Goal: Information Seeking & Learning: Check status

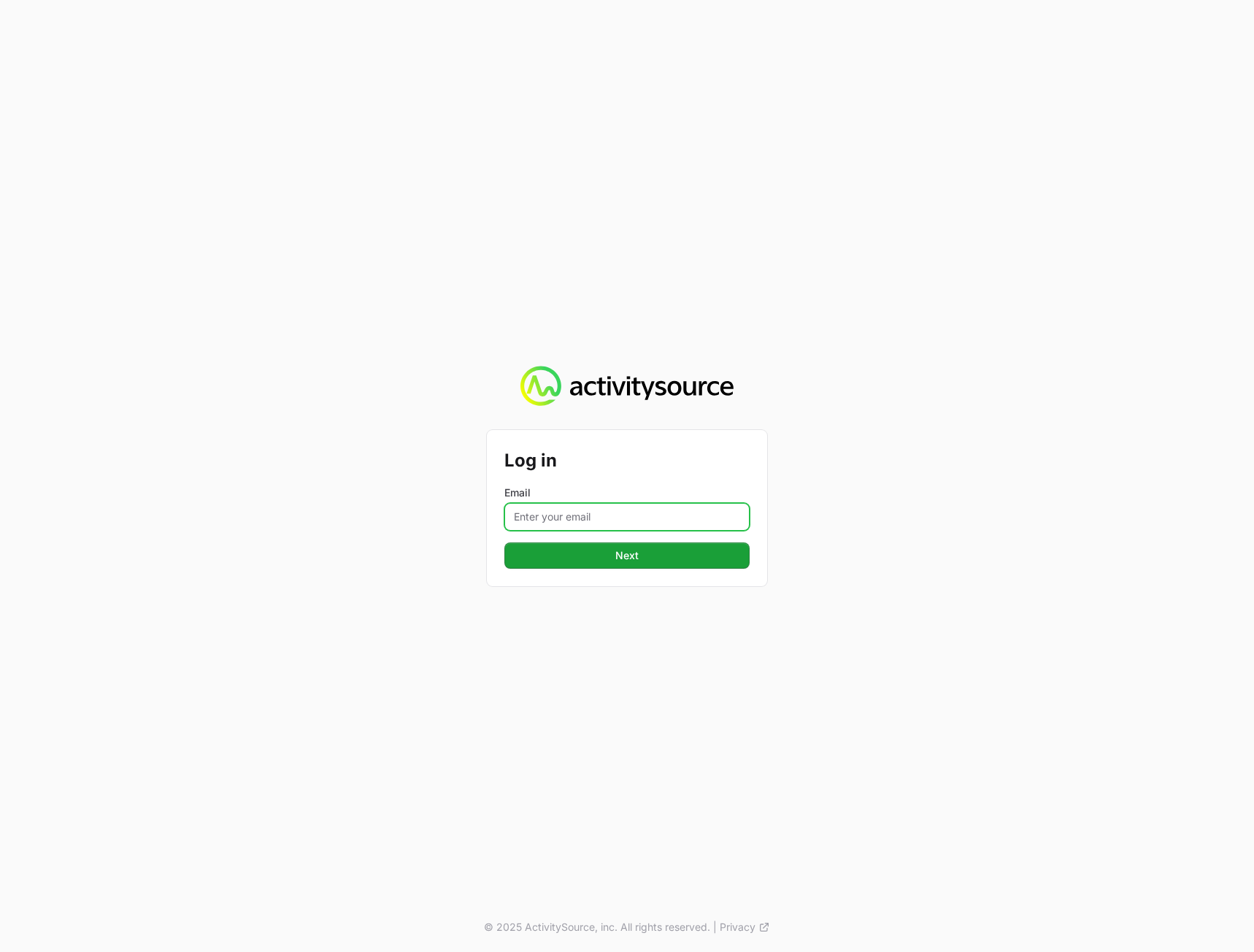
click at [611, 513] on input "Email" at bounding box center [627, 517] width 245 height 28
type input "[PERSON_NAME][EMAIL_ADDRESS][DOMAIN_NAME]"
drag, startPoint x: 467, startPoint y: 655, endPoint x: 486, endPoint y: 652, distance: 19.2
click at [474, 656] on div "Log in Email [PERSON_NAME][EMAIL_ADDRESS][DOMAIN_NAME] Next © 2025 ActivitySour…" at bounding box center [627, 476] width 1254 height 952
click at [589, 569] on div "Log in Email [PERSON_NAME][EMAIL_ADDRESS][DOMAIN_NAME] Next" at bounding box center [627, 508] width 280 height 156
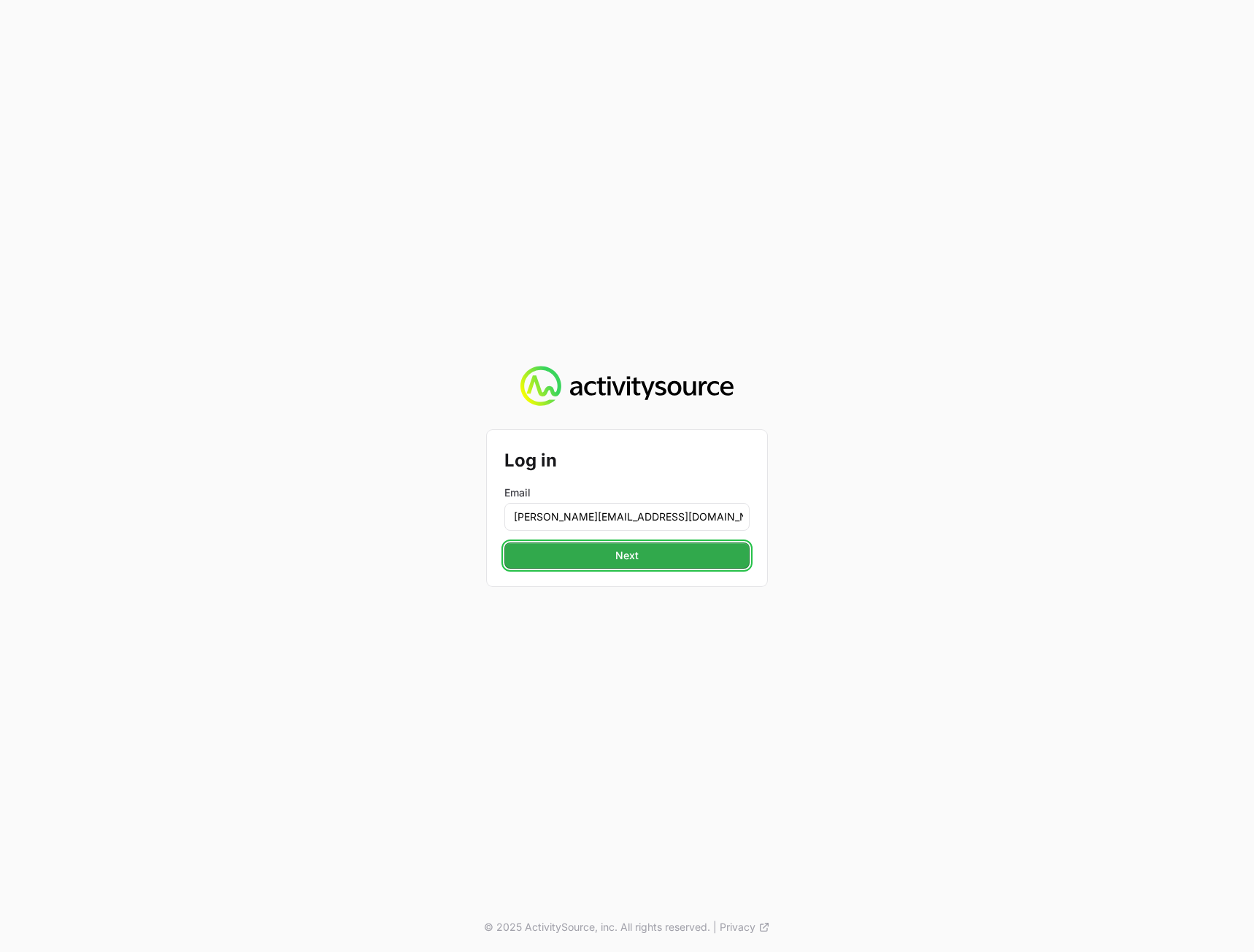
click at [584, 559] on button "Next" at bounding box center [627, 556] width 245 height 26
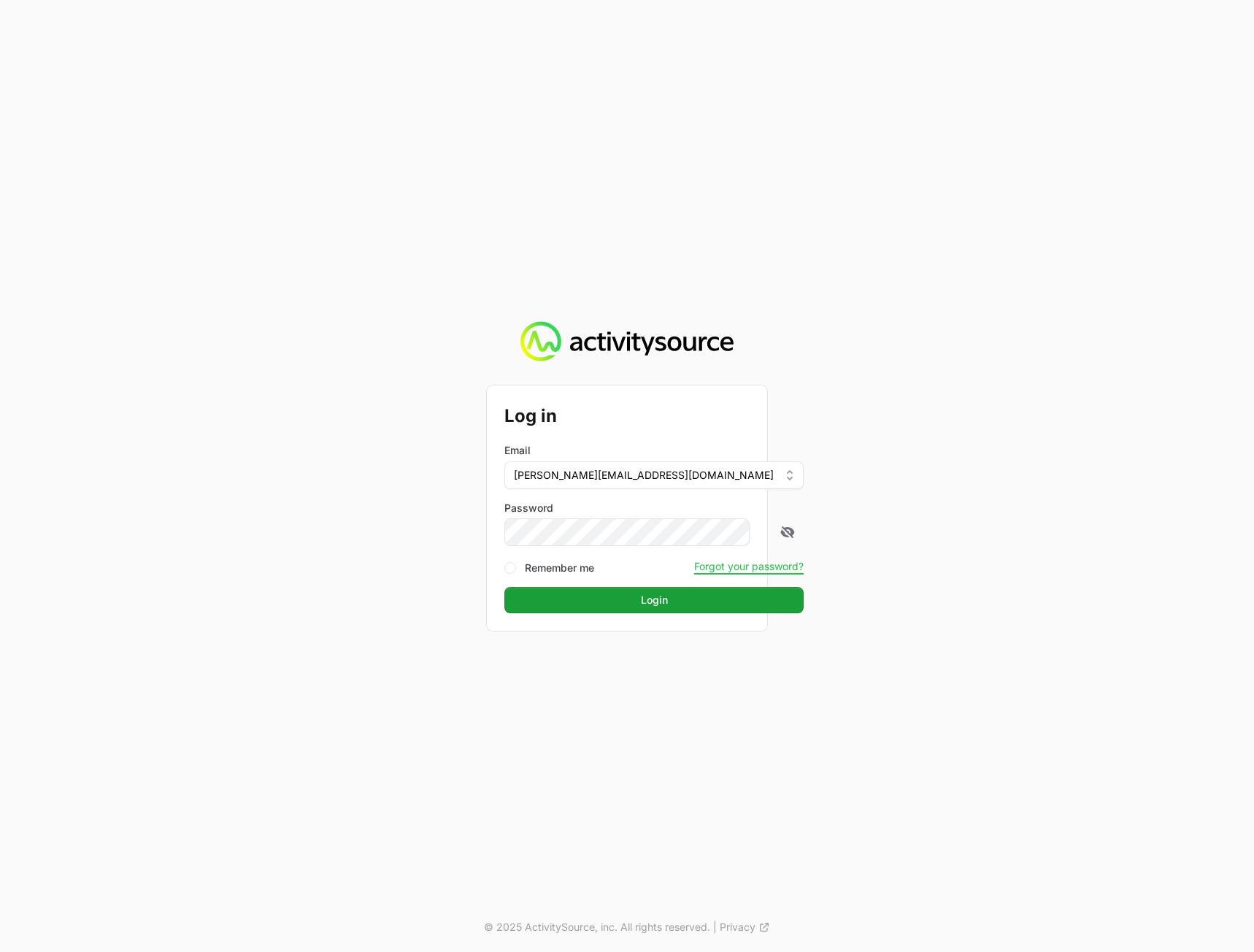
click at [1099, 556] on div "Log in Email [PERSON_NAME][EMAIL_ADDRESS][DOMAIN_NAME] Password Remember me For…" at bounding box center [627, 476] width 1254 height 952
click at [690, 607] on button "Login" at bounding box center [653, 600] width 299 height 26
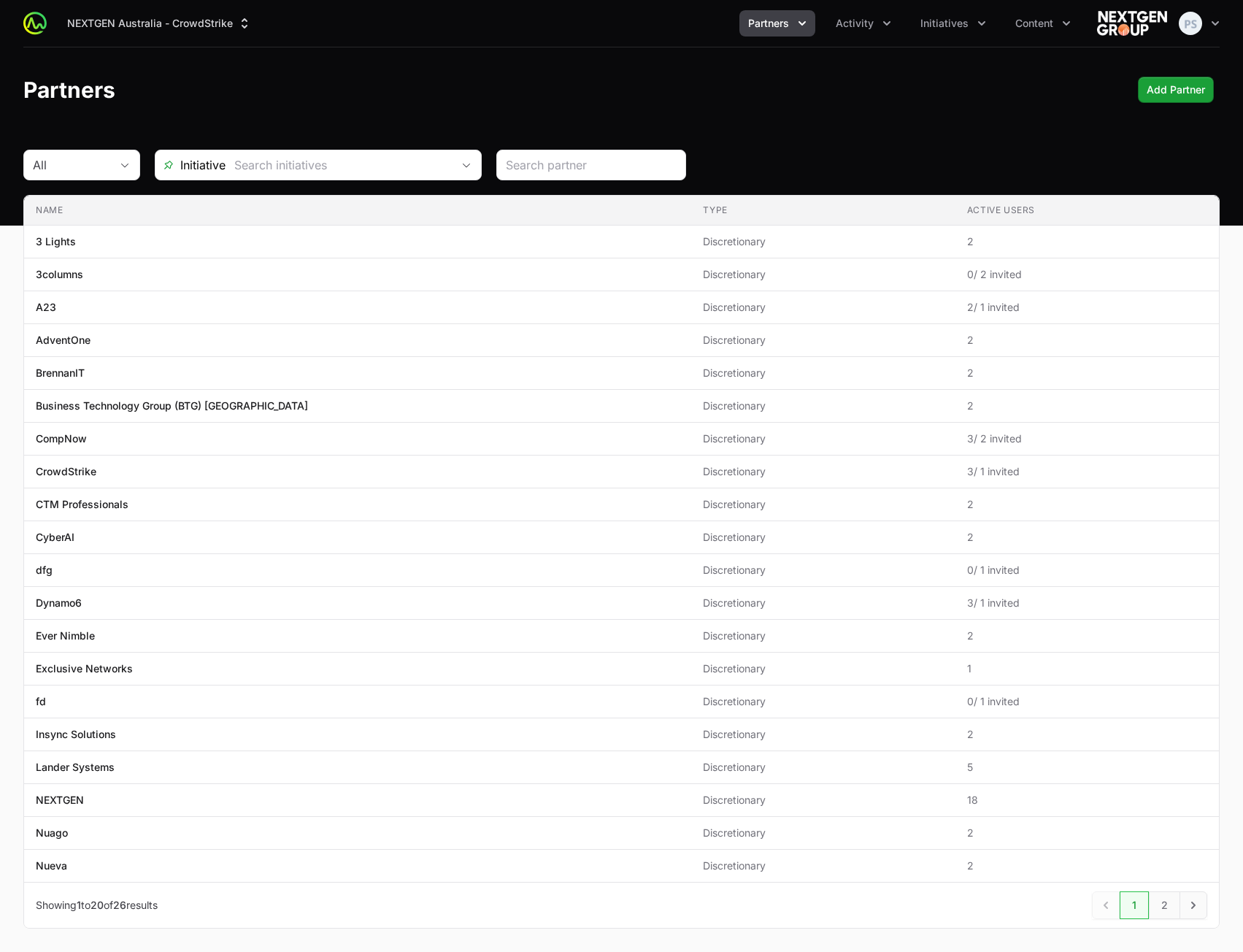
click at [853, 105] on header "Partners Add Partner" at bounding box center [622, 90] width 1243 height 85
click at [855, 26] on span "Activity" at bounding box center [855, 23] width 38 height 15
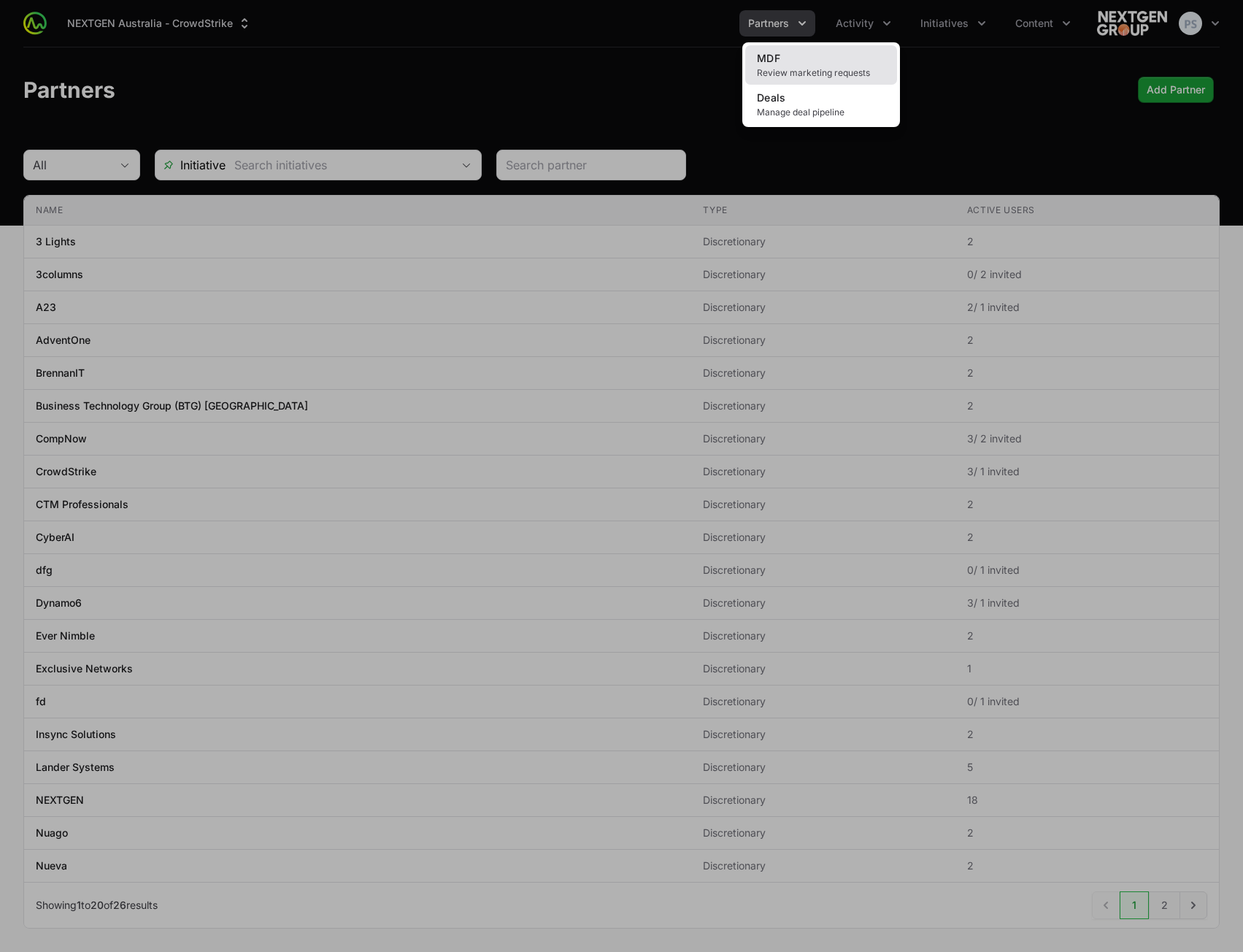
click at [812, 64] on link "MDF Review marketing requests" at bounding box center [821, 65] width 152 height 40
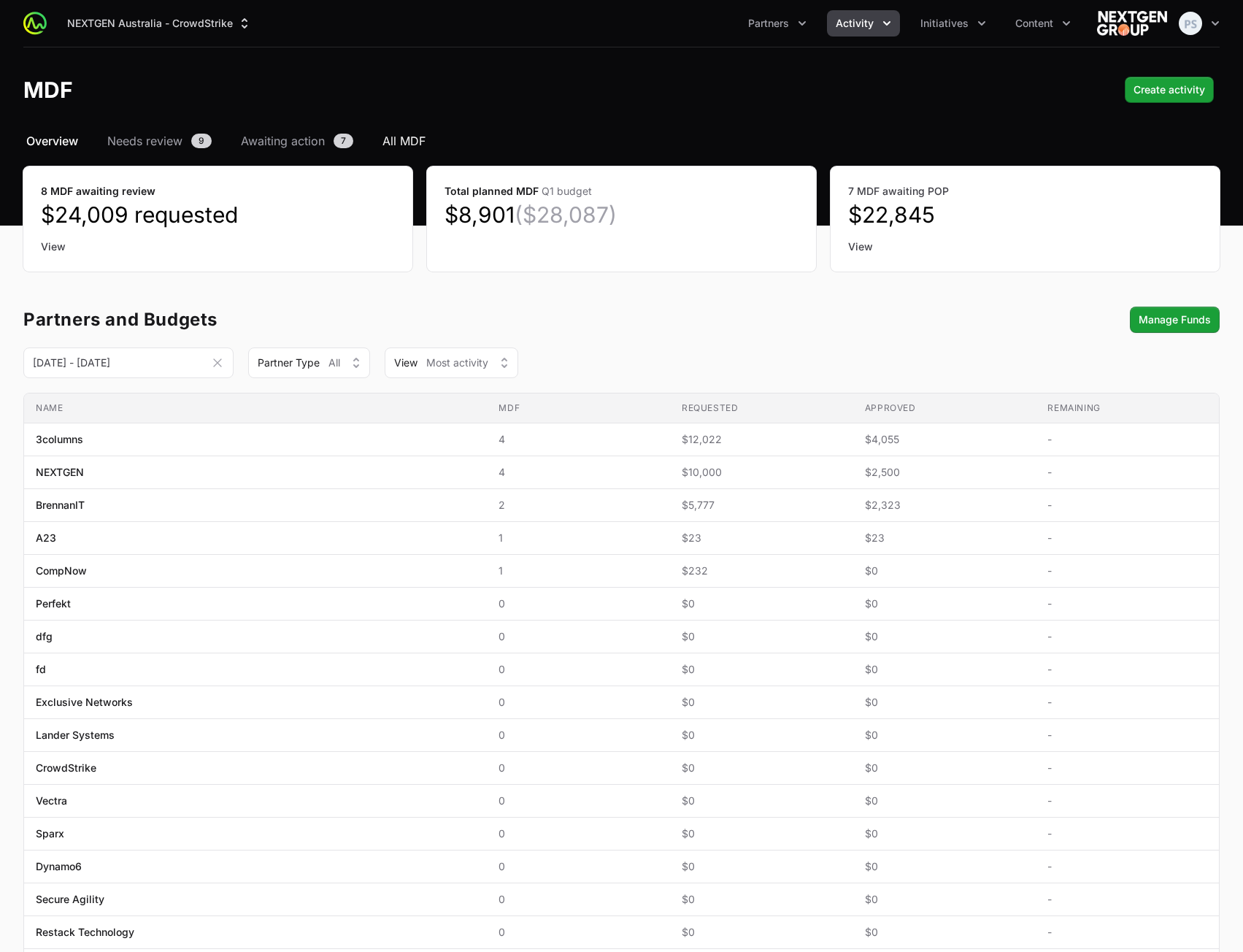
click at [402, 136] on span "All MDF" at bounding box center [404, 141] width 43 height 18
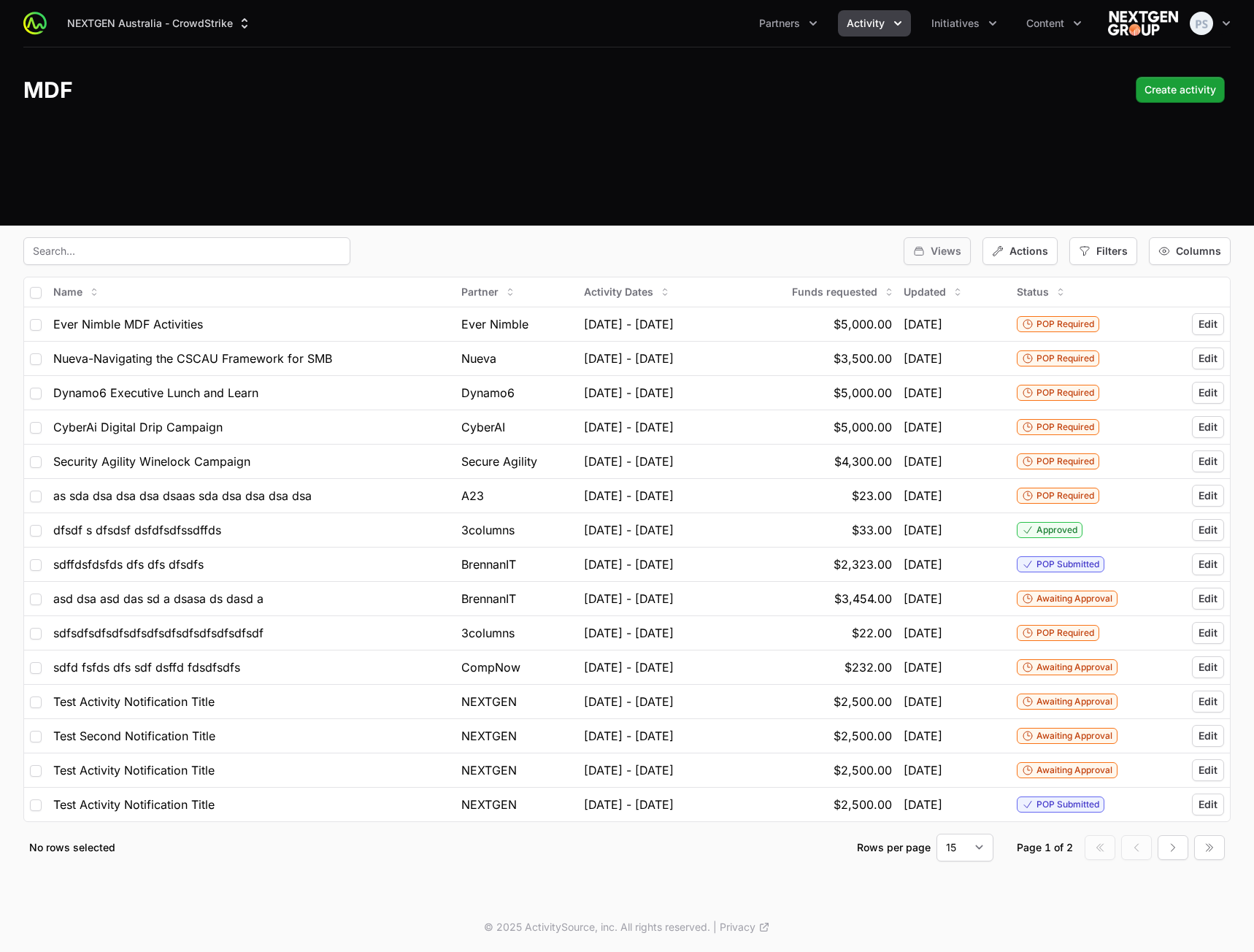
click at [918, 253] on icon "button" at bounding box center [918, 251] width 8 height 8
click at [925, 246] on icon "button" at bounding box center [918, 250] width 11 height 11
click at [815, 251] on div "Views Actions Filters Columns" at bounding box center [627, 251] width 1207 height 28
click at [1044, 249] on span "Actions" at bounding box center [1028, 251] width 39 height 15
click at [1041, 249] on span "Actions" at bounding box center [1028, 251] width 39 height 15
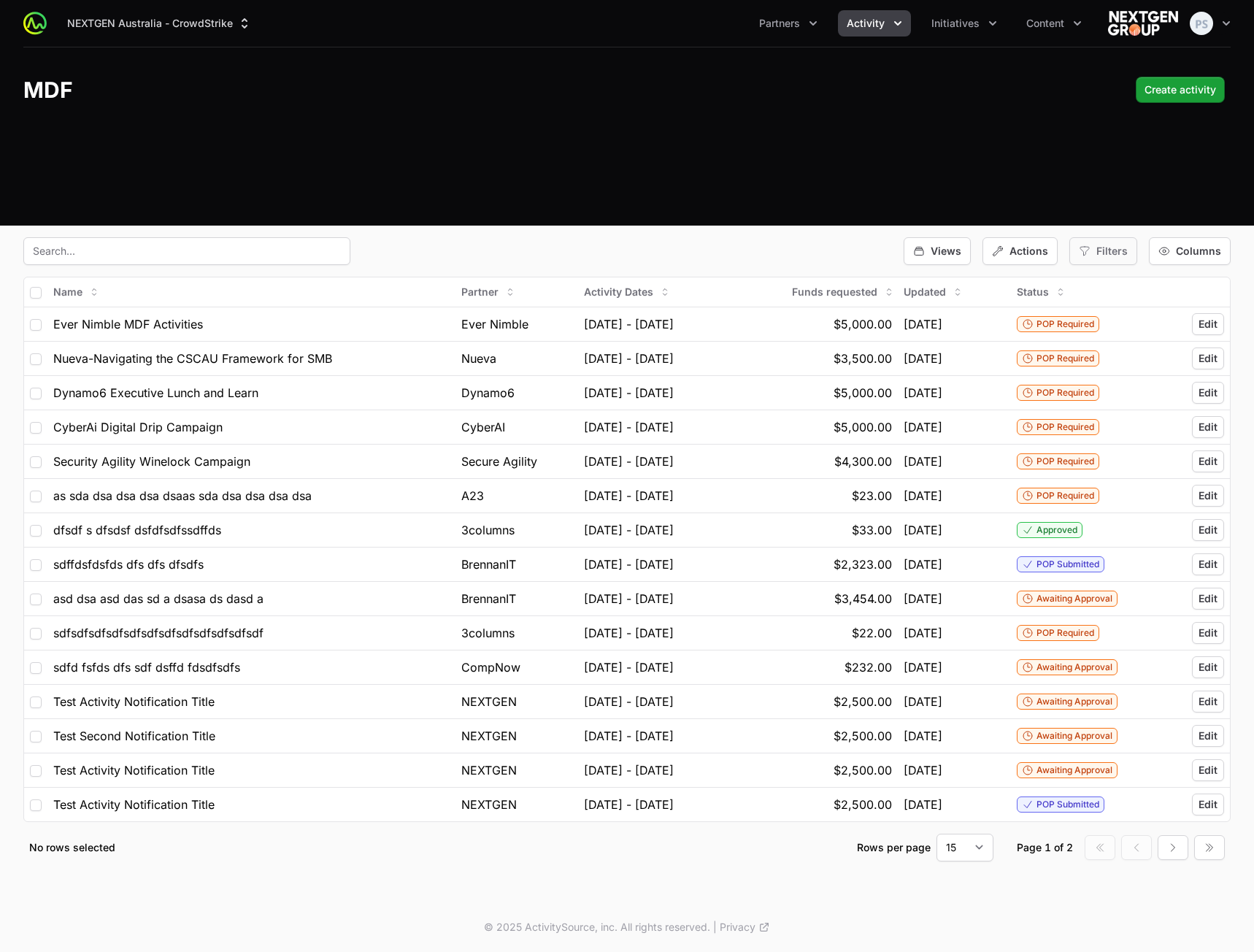
click at [1106, 255] on span "Filters" at bounding box center [1112, 251] width 31 height 15
click at [1106, 253] on span "Filters" at bounding box center [1112, 251] width 31 height 15
click at [1146, 252] on div "Views Actions Filters Columns" at bounding box center [1067, 251] width 327 height 28
click at [1089, 250] on icon "button" at bounding box center [1084, 250] width 11 height 11
click at [1090, 248] on icon "button" at bounding box center [1084, 250] width 11 height 11
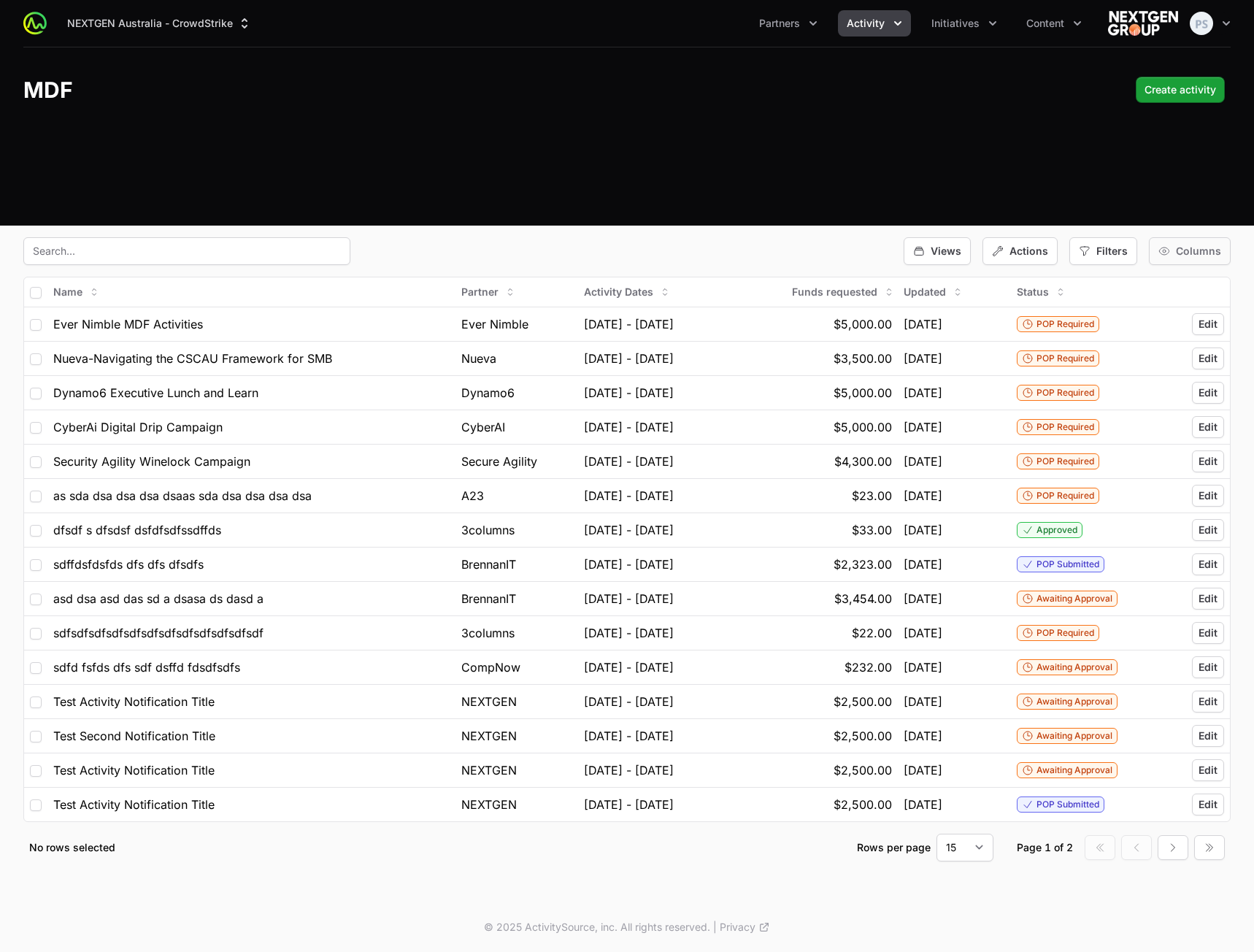
click at [1198, 251] on span "Columns" at bounding box center [1198, 251] width 45 height 15
click at [1197, 250] on span "Columns" at bounding box center [1198, 251] width 45 height 15
click at [664, 236] on div "NEXTGEN Australia - CrowdStrike Partners Activity Initiatives Content Open user…" at bounding box center [627, 448] width 1254 height 896
drag, startPoint x: 177, startPoint y: 232, endPoint x: 171, endPoint y: 253, distance: 21.8
click at [176, 233] on div "NEXTGEN Australia - CrowdStrike Partners Activity Initiatives Content Open user…" at bounding box center [627, 448] width 1254 height 896
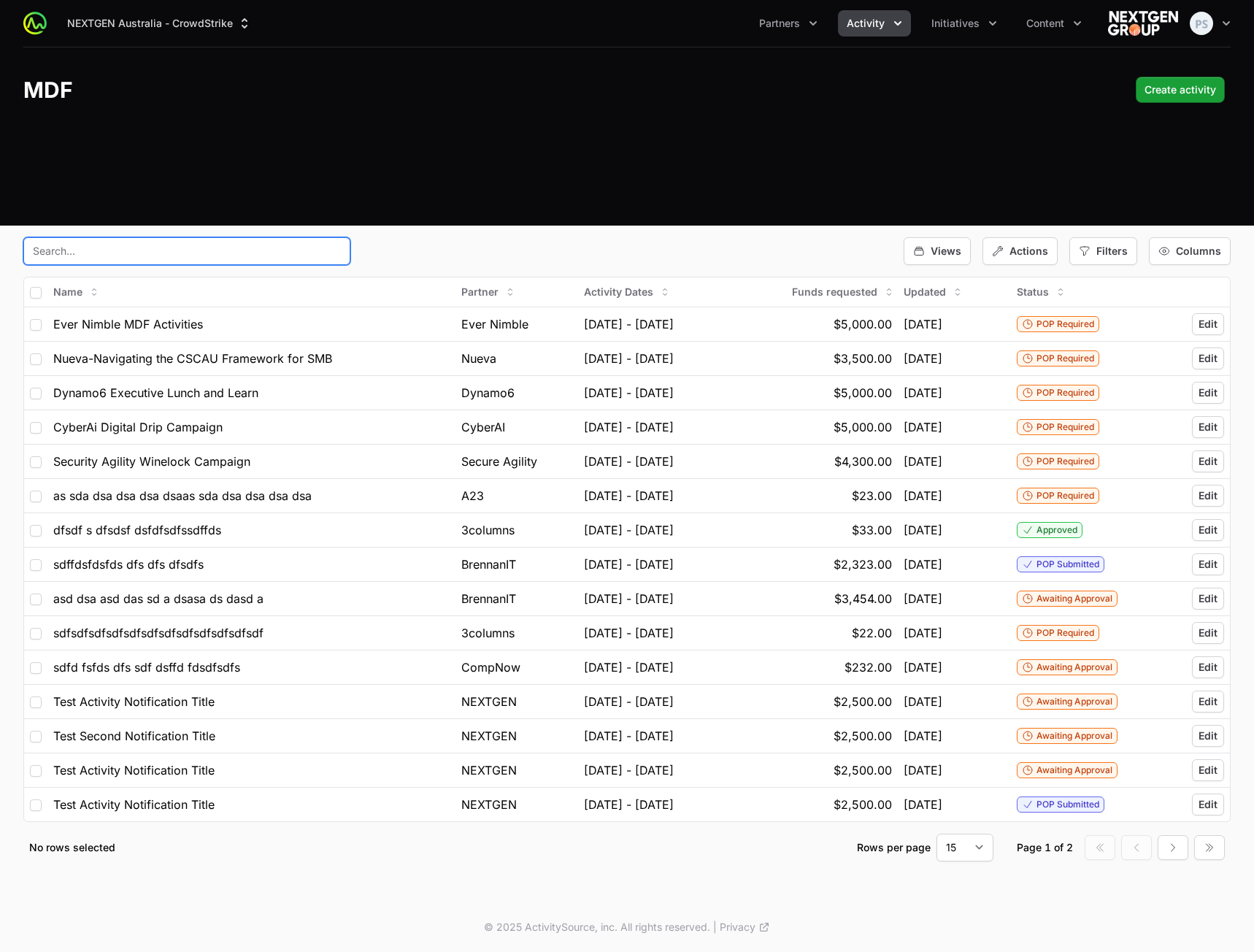
click at [178, 240] on input "text" at bounding box center [187, 251] width 327 height 28
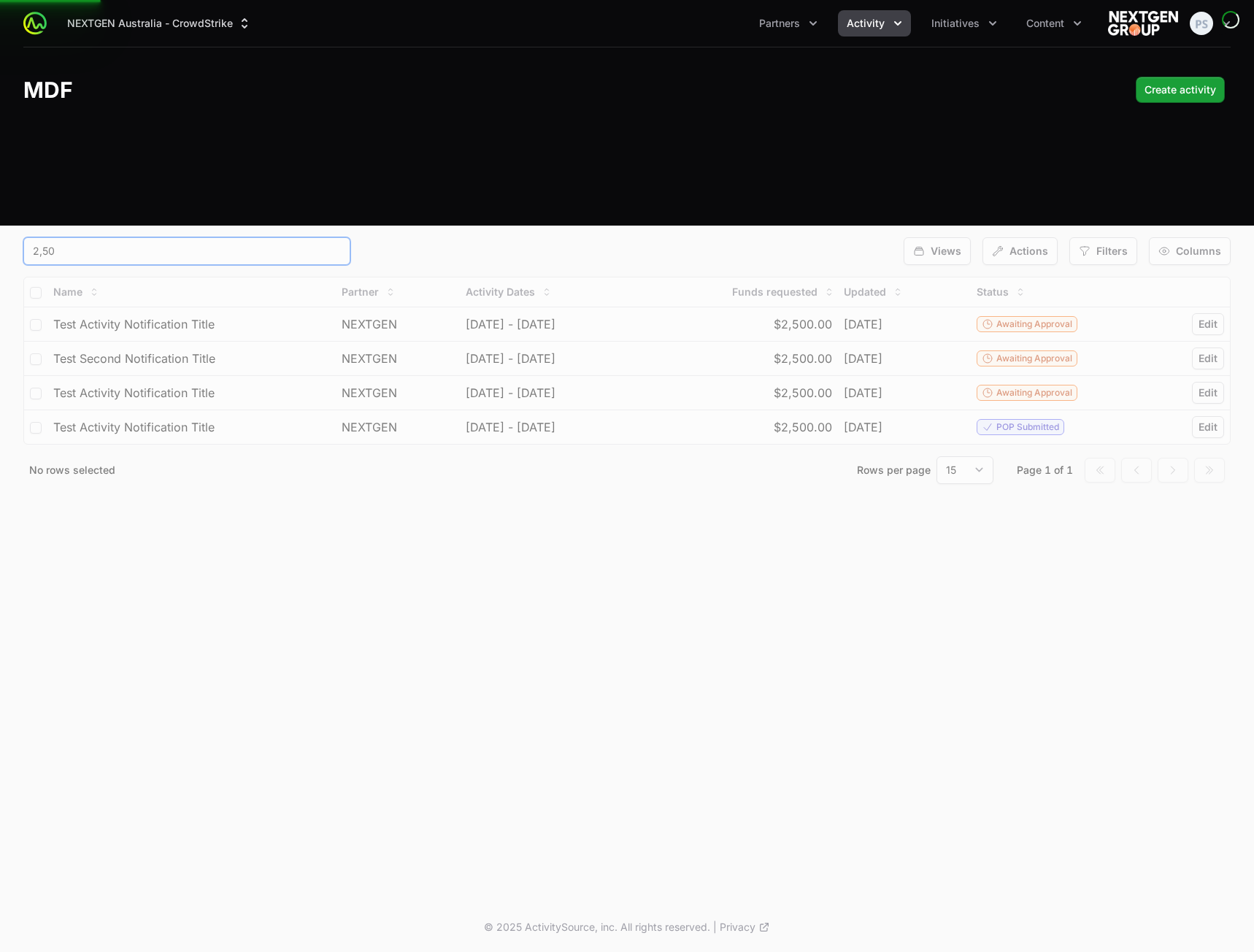
type input "2,500"
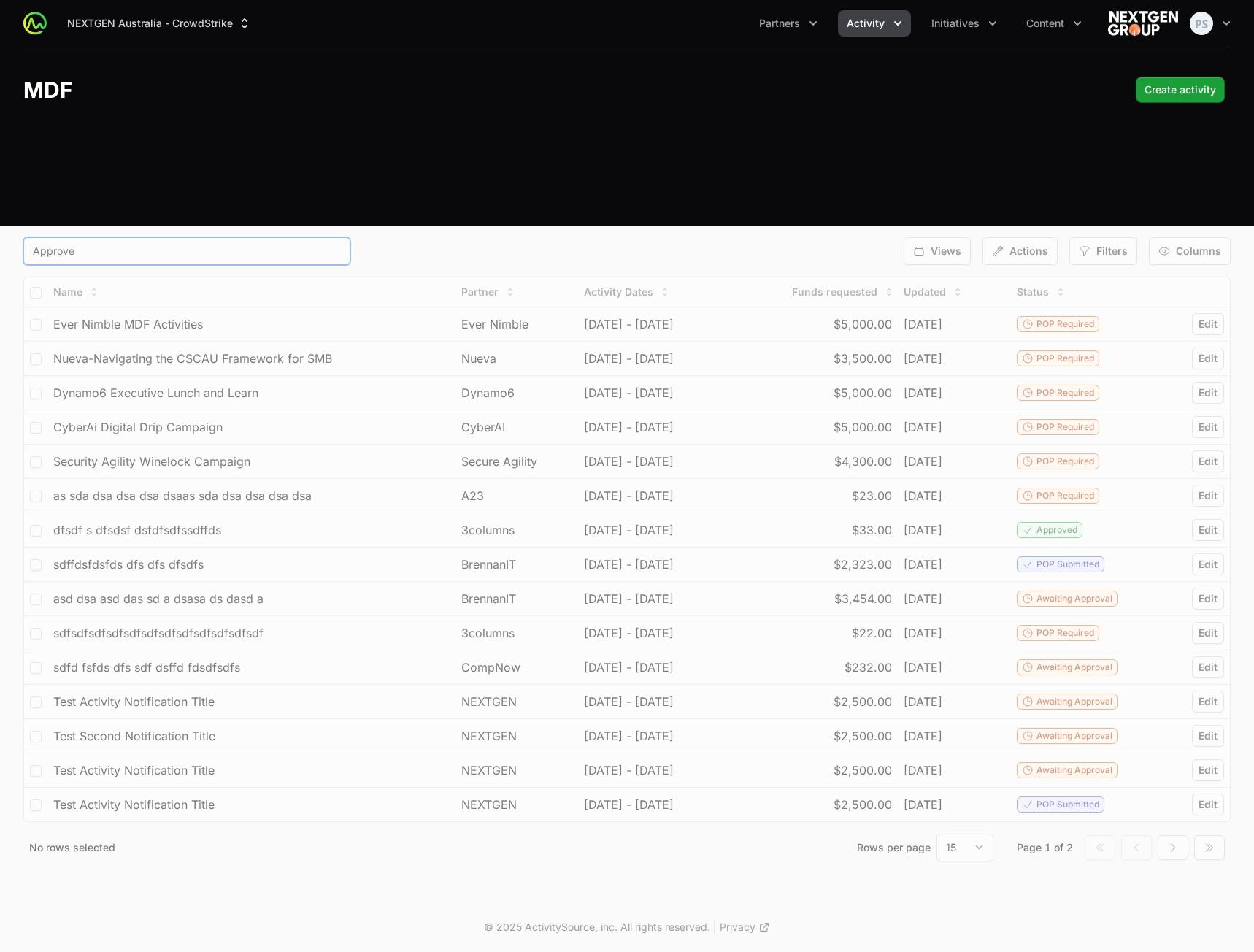
type input "Approved"
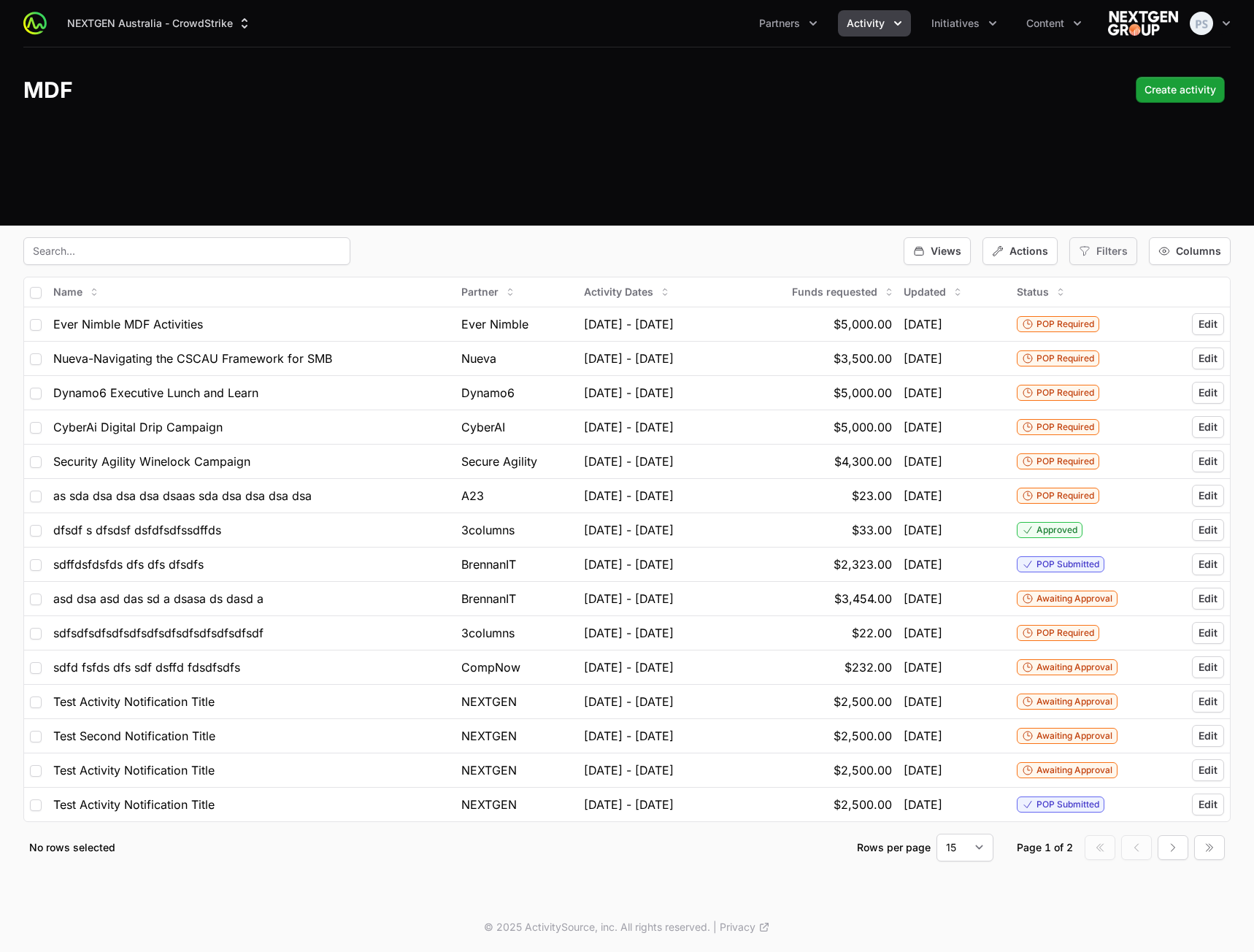
click at [1090, 255] on icon "button" at bounding box center [1084, 250] width 11 height 11
click at [1109, 311] on span "Activity Type" at bounding box center [1128, 315] width 64 height 15
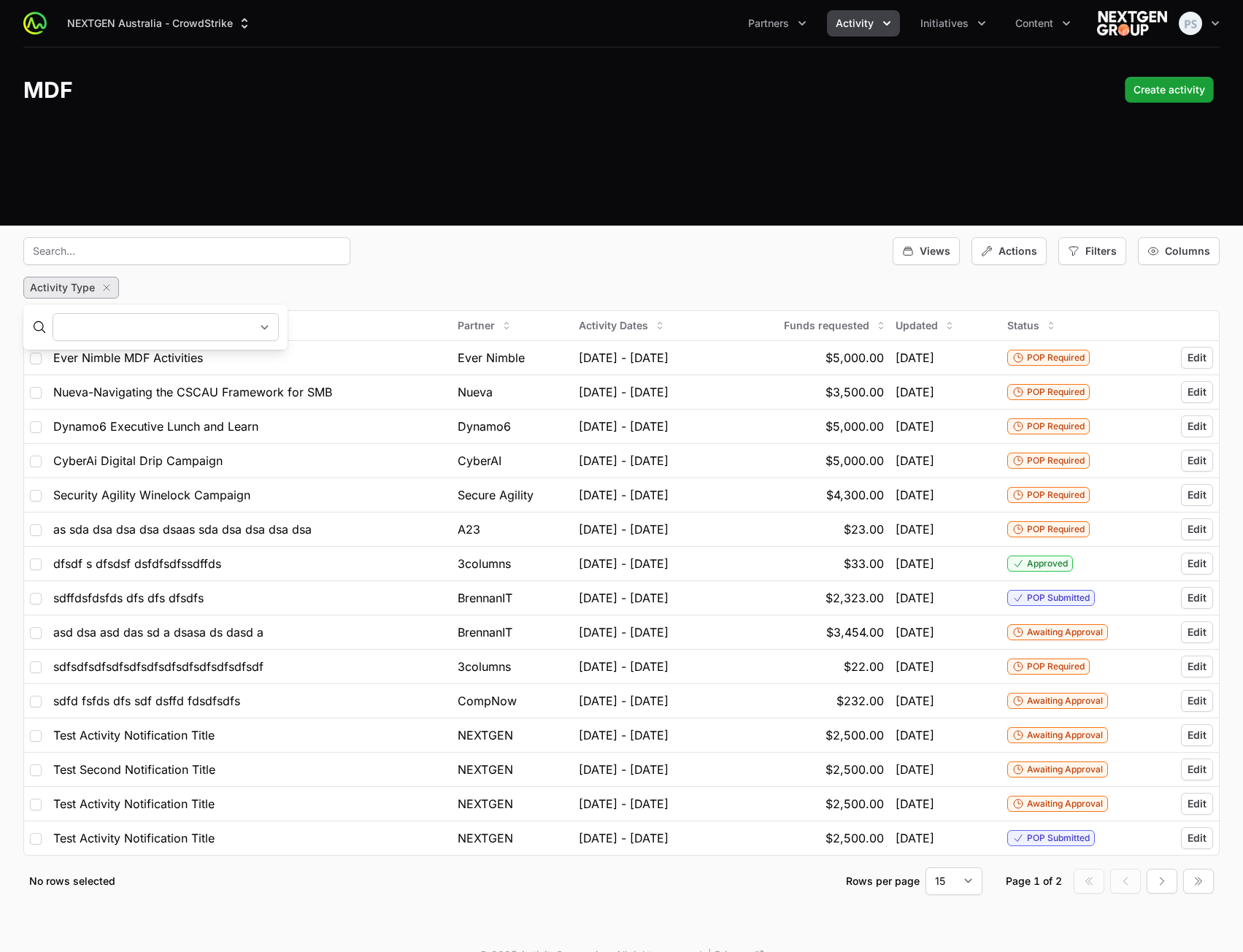
click at [197, 328] on select "Digital Drip Campaign Leadership Roundtable Other Lunch and learn Customer dinn…" at bounding box center [166, 327] width 227 height 28
click at [53, 313] on select "Digital Drip Campaign Leadership Roundtable Other Lunch and learn Customer dinn…" at bounding box center [166, 327] width 227 height 28
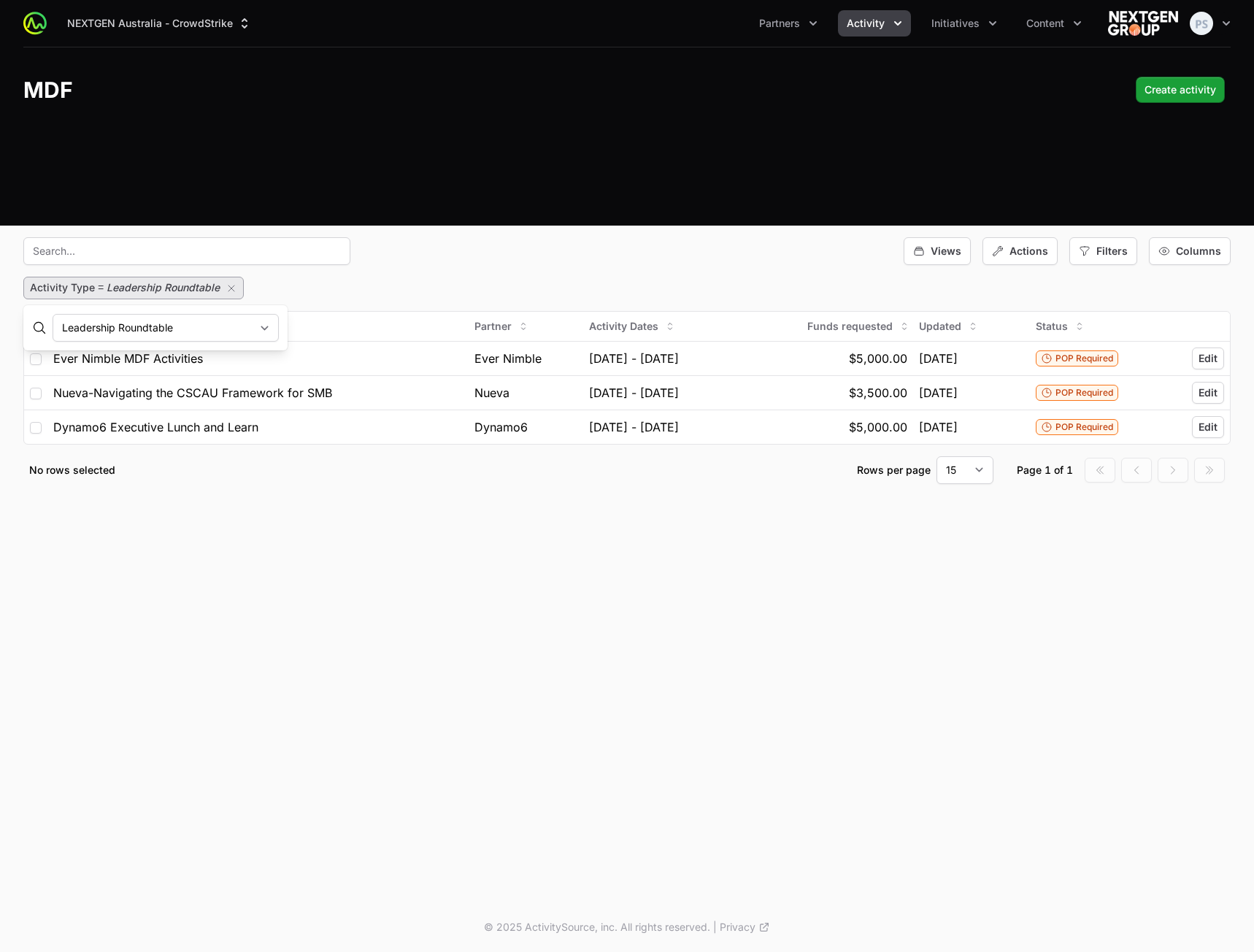
click at [239, 332] on select "Digital Drip Campaign Leadership Roundtable Other Lunch and learn Customer dinn…" at bounding box center [166, 328] width 226 height 28
click at [53, 314] on select "Digital Drip Campaign Leadership Roundtable Other Lunch and learn Customer dinn…" at bounding box center [166, 328] width 226 height 28
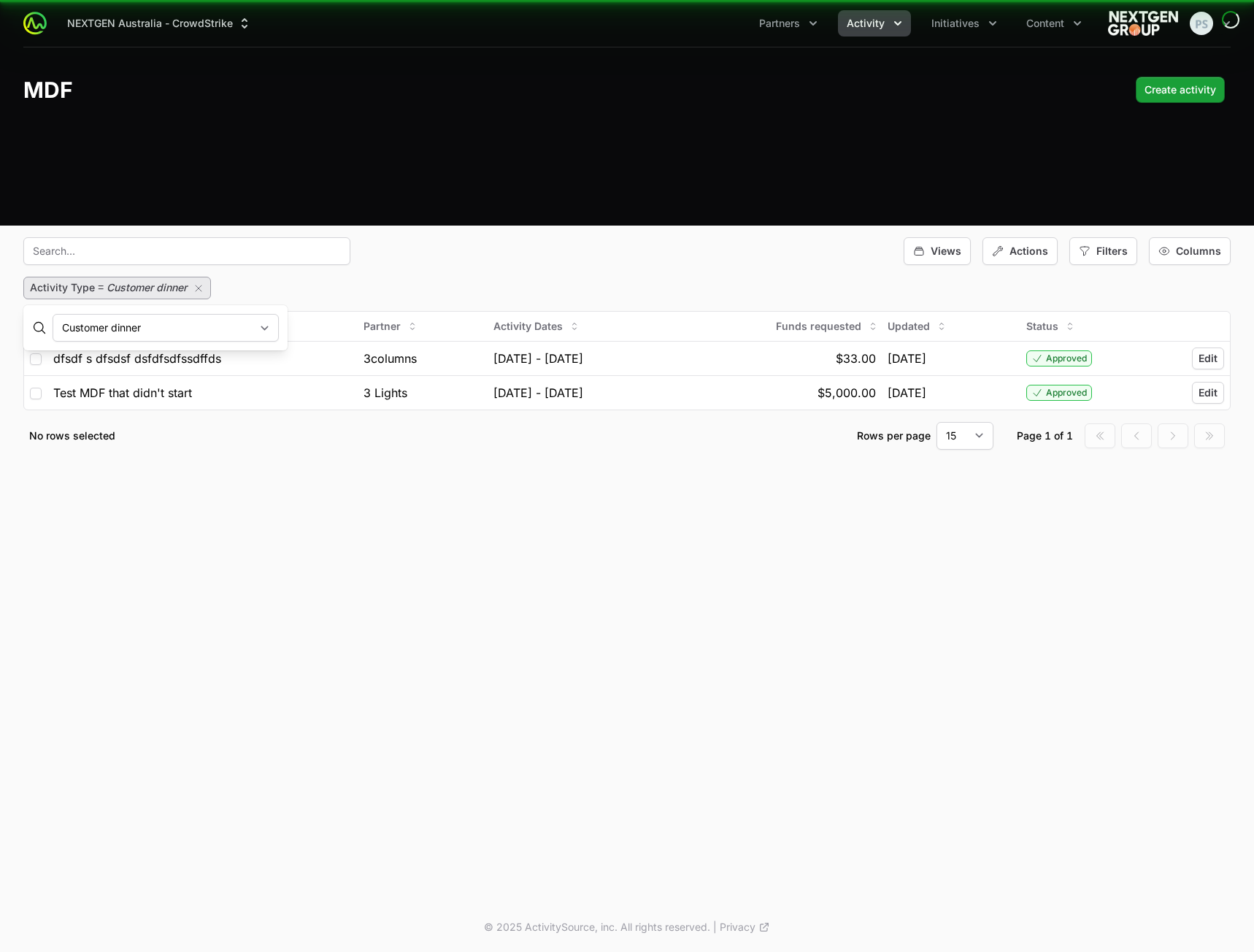
click at [239, 329] on select "Digital Drip Campaign Leadership Roundtable Other Lunch and learn Customer dinn…" at bounding box center [166, 328] width 226 height 28
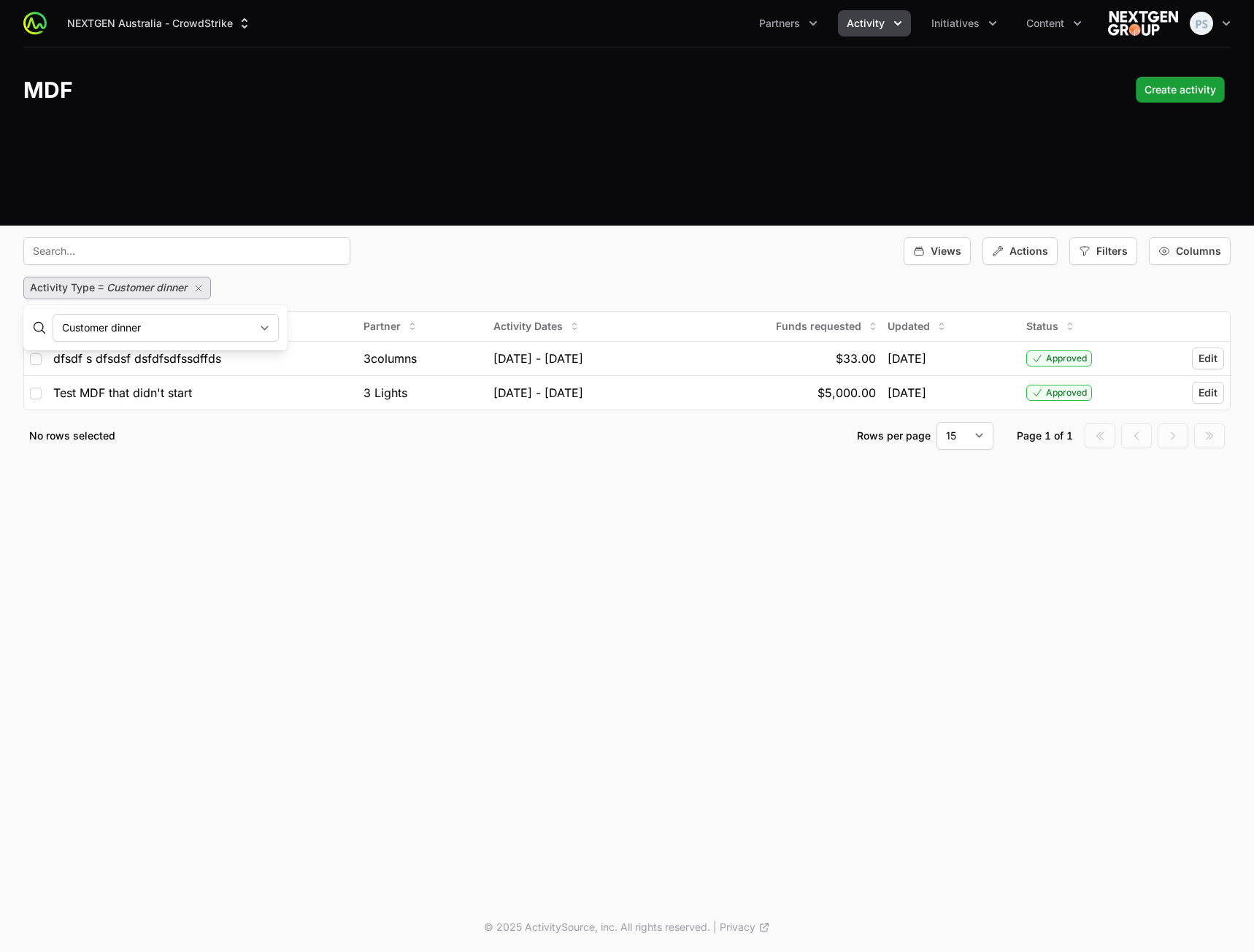
select select "60"
click at [53, 314] on select "Digital Drip Campaign Leadership Roundtable Other Lunch and learn Customer dinn…" at bounding box center [166, 328] width 226 height 28
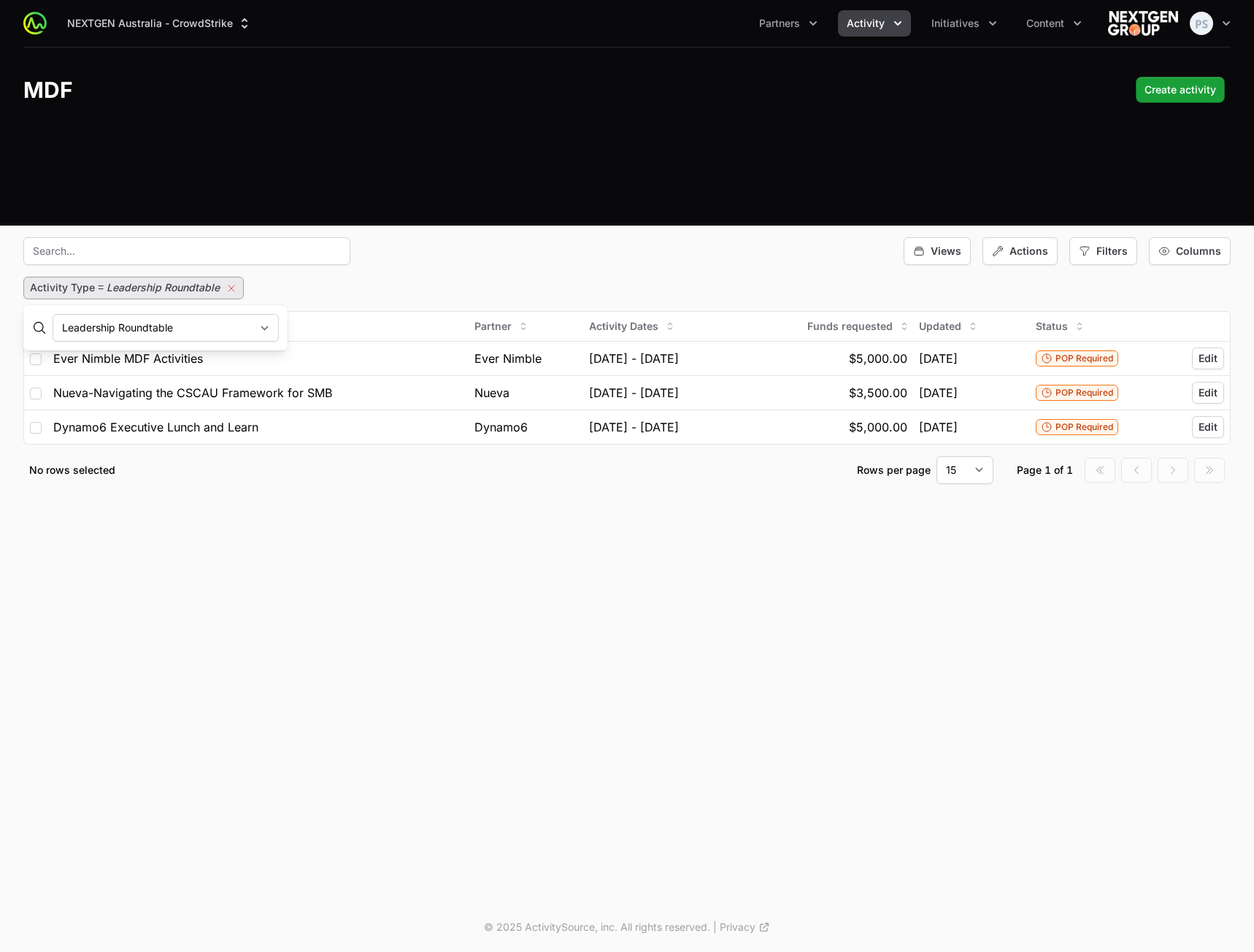
click at [230, 289] on icon "button" at bounding box center [232, 289] width 6 height 6
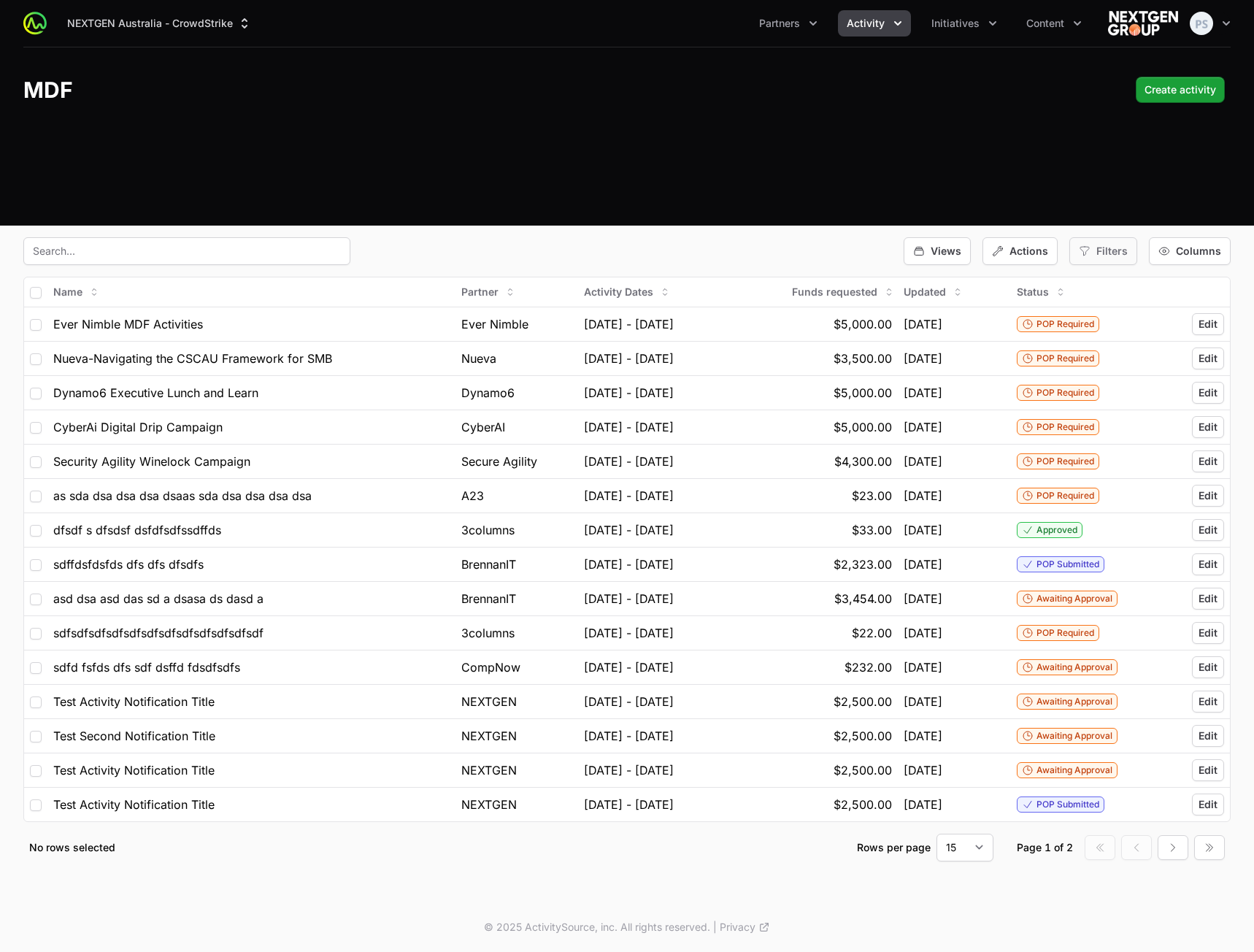
click at [1099, 248] on span "Filters" at bounding box center [1112, 251] width 31 height 15
click at [1124, 334] on span "Budget Period" at bounding box center [1131, 338] width 69 height 15
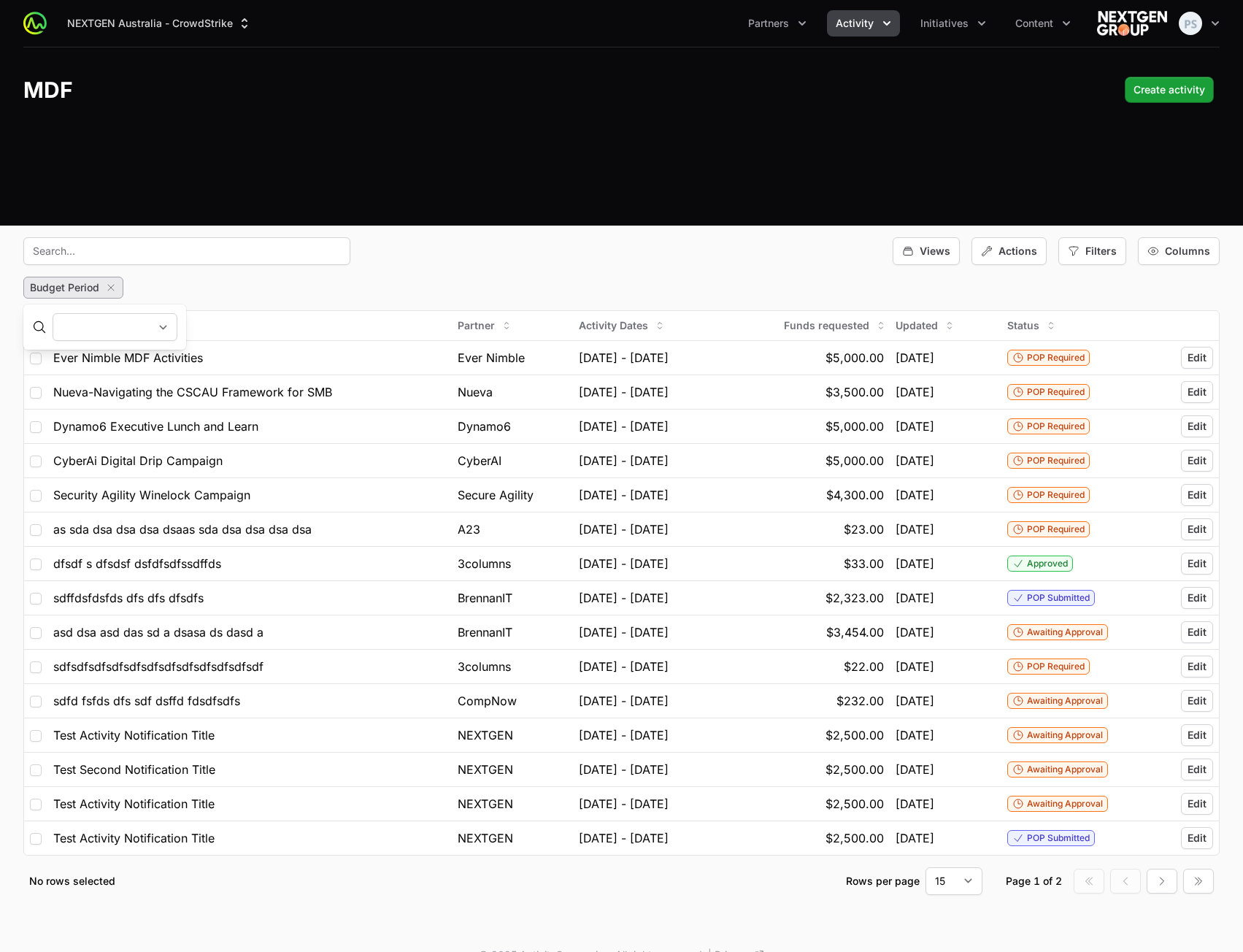
click at [178, 336] on select "Q[DATE] - [DATE] Q[DATE] - [DATE] Q[DATE] - [DATE] Q[DATE] - [DATE] Q[DATE] - […" at bounding box center [115, 327] width 125 height 28
click at [53, 313] on select "Q[DATE] - [DATE] Q[DATE] - [DATE] Q[DATE] - [DATE] Q[DATE] - [DATE] Q[DATE] - […" at bounding box center [115, 327] width 125 height 28
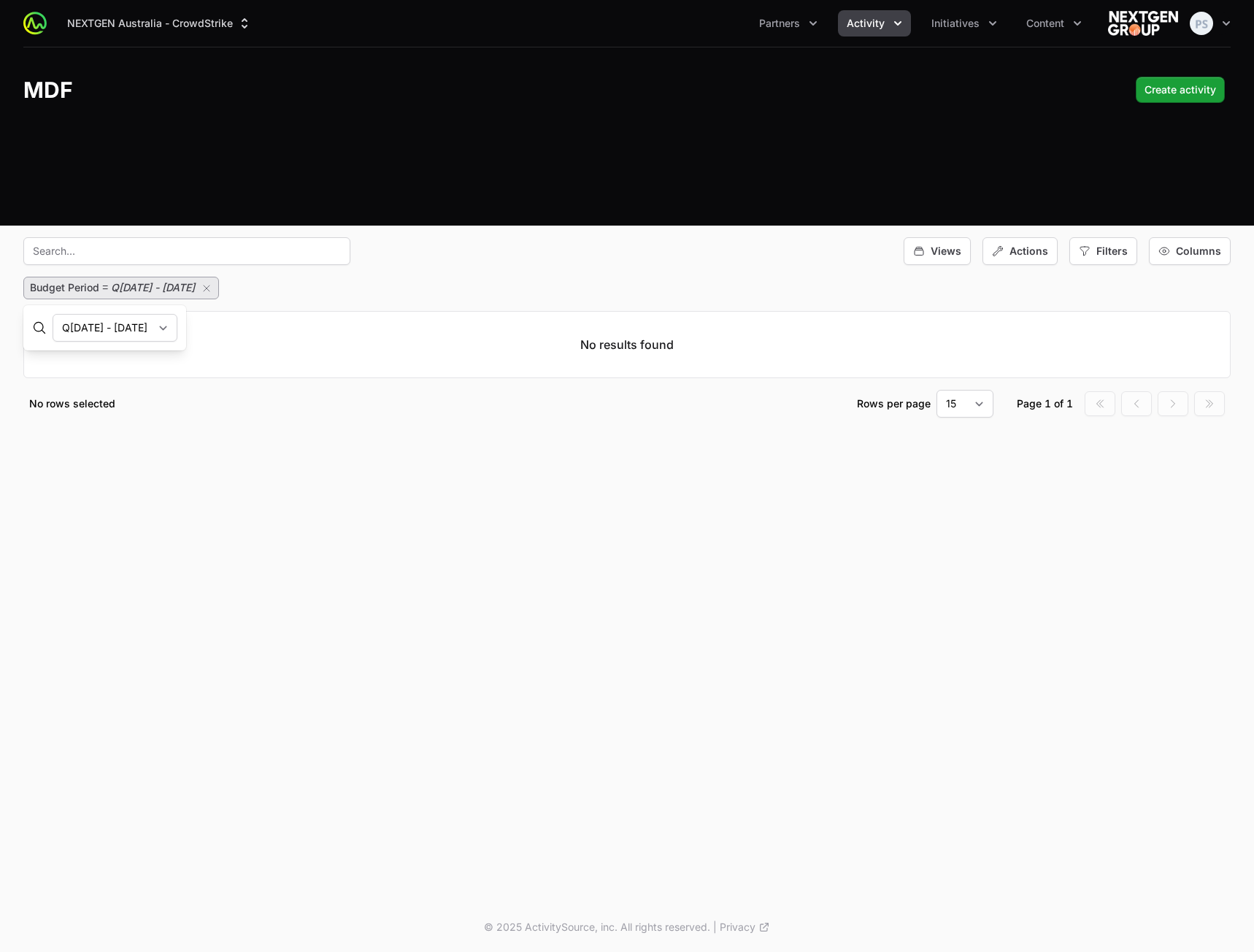
click at [178, 327] on select "Q[DATE] - [DATE] Q[DATE] - [DATE] Q[DATE] - [DATE] Q[DATE] - [DATE] Q[DATE] - […" at bounding box center [115, 328] width 125 height 28
click at [53, 314] on select "Q[DATE] - [DATE] Q[DATE] - [DATE] Q[DATE] - [DATE] Q[DATE] - [DATE] Q[DATE] - […" at bounding box center [115, 328] width 125 height 28
click at [178, 328] on select "Q[DATE] - [DATE] Q[DATE] - [DATE] Q[DATE] - [DATE] Q[DATE] - [DATE] Q[DATE] - […" at bounding box center [115, 328] width 125 height 28
click at [53, 314] on select "Q[DATE] - [DATE] Q[DATE] - [DATE] Q[DATE] - [DATE] Q[DATE] - [DATE] Q[DATE] - […" at bounding box center [115, 328] width 125 height 28
drag, startPoint x: 243, startPoint y: 326, endPoint x: 235, endPoint y: 331, distance: 9.4
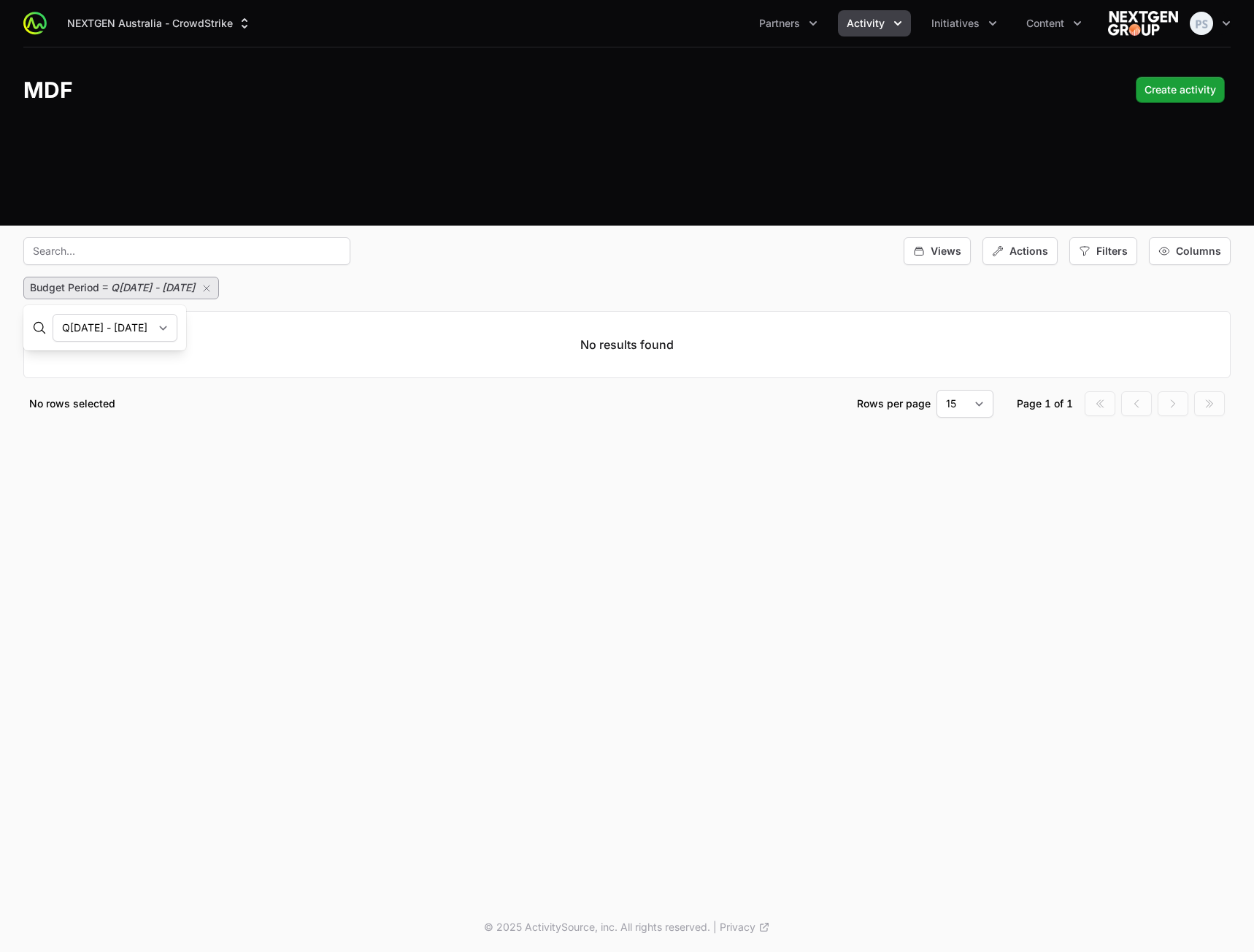
click at [178, 326] on select "Q[DATE] - [DATE] Q[DATE] - [DATE] Q[DATE] - [DATE] Q[DATE] - [DATE] Q[DATE] - […" at bounding box center [115, 328] width 125 height 28
click at [53, 314] on select "Q[DATE] - [DATE] Q[DATE] - [DATE] Q[DATE] - [DATE] Q[DATE] - [DATE] Q[DATE] - […" at bounding box center [115, 328] width 125 height 28
click at [178, 328] on select "Q[DATE] - [DATE] Q[DATE] - [DATE] Q[DATE] - [DATE] Q[DATE] - [DATE] Q[DATE] - […" at bounding box center [115, 328] width 125 height 28
select select "137"
click at [53, 314] on select "Q[DATE] - [DATE] Q[DATE] - [DATE] Q[DATE] - [DATE] Q[DATE] - [DATE] Q[DATE] - […" at bounding box center [115, 328] width 125 height 28
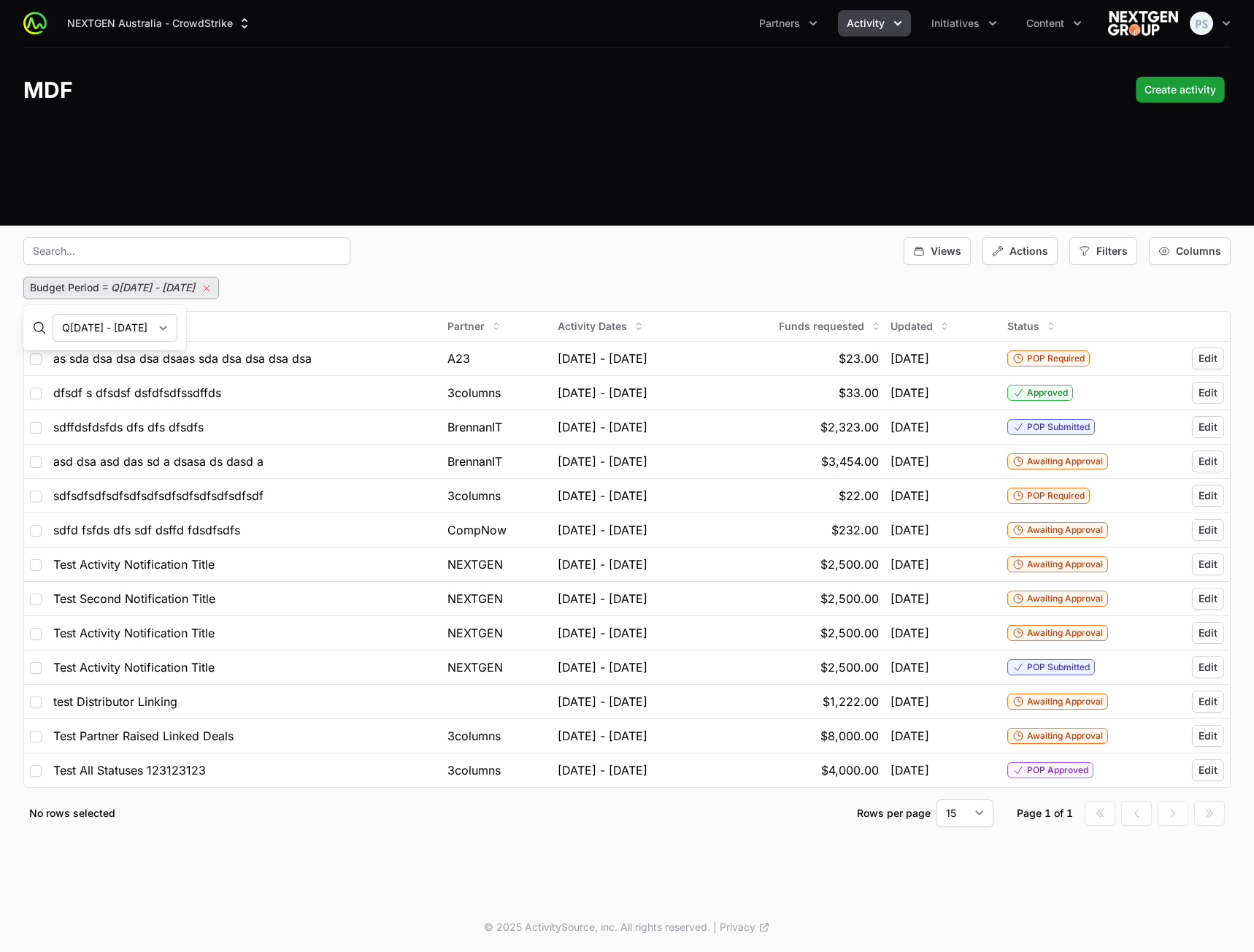
click at [213, 287] on icon "button" at bounding box center [206, 288] width 11 height 11
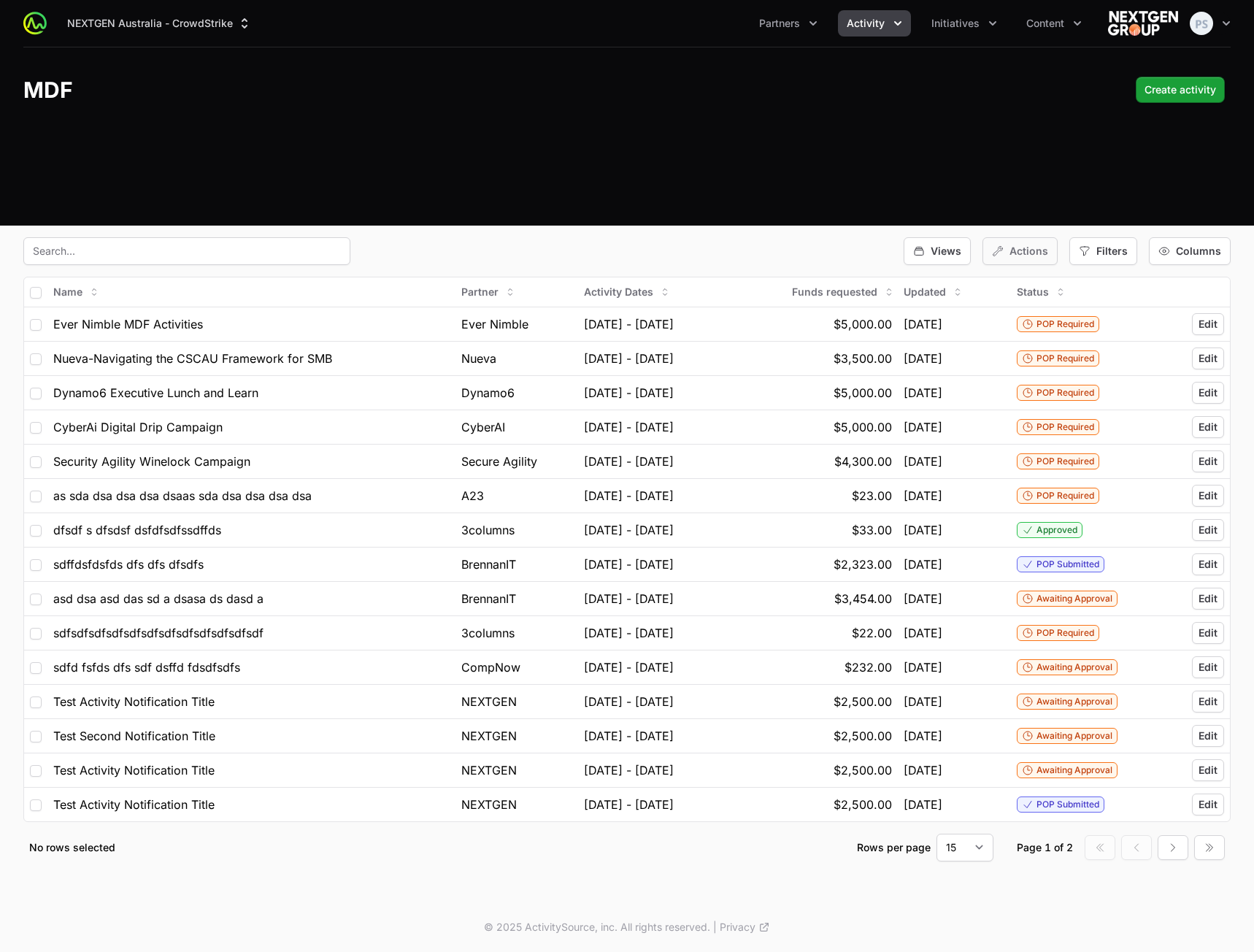
click at [1020, 259] on div "Actions" at bounding box center [1020, 251] width 75 height 28
click at [1090, 264] on div "Filters" at bounding box center [1103, 251] width 68 height 28
click at [1096, 255] on div "Filters" at bounding box center [1103, 251] width 68 height 28
click at [1096, 254] on div "Filters" at bounding box center [1103, 251] width 68 height 28
click at [1118, 359] on span "Start Date" at bounding box center [1121, 362] width 49 height 15
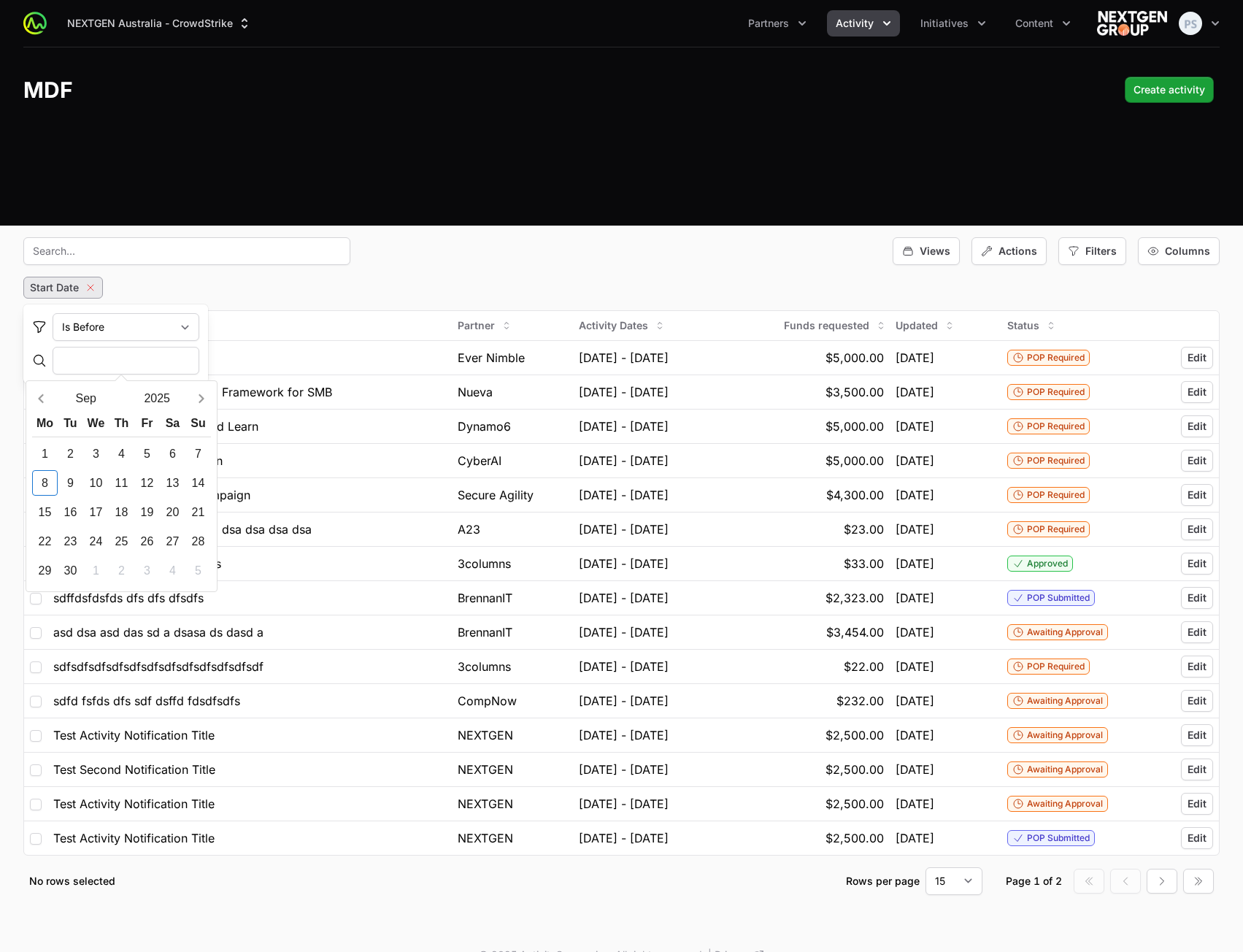
click at [92, 288] on icon "button" at bounding box center [90, 287] width 11 height 11
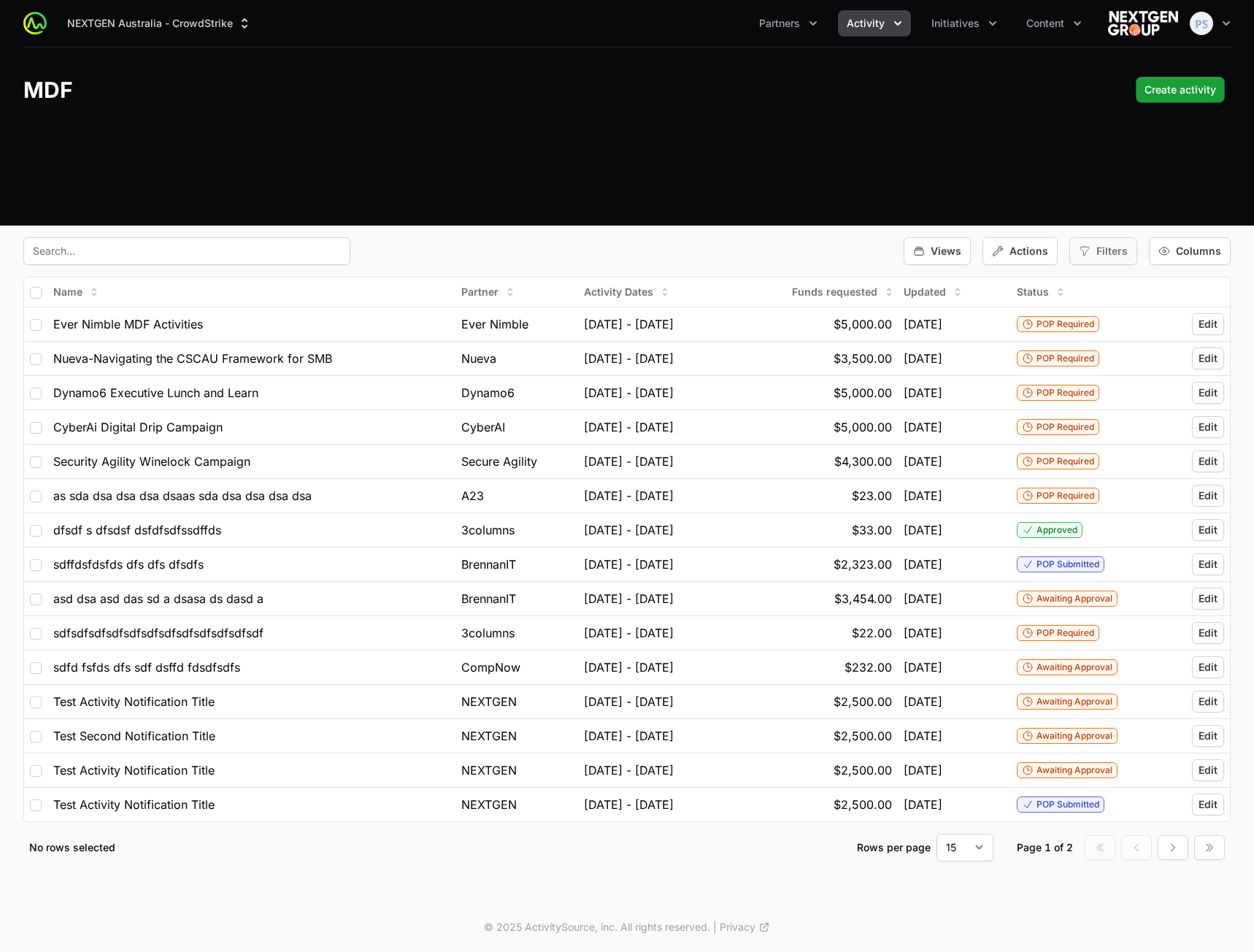
click at [1085, 250] on icon "button" at bounding box center [1084, 250] width 11 height 11
click at [1111, 405] on span "Status" at bounding box center [1112, 409] width 31 height 15
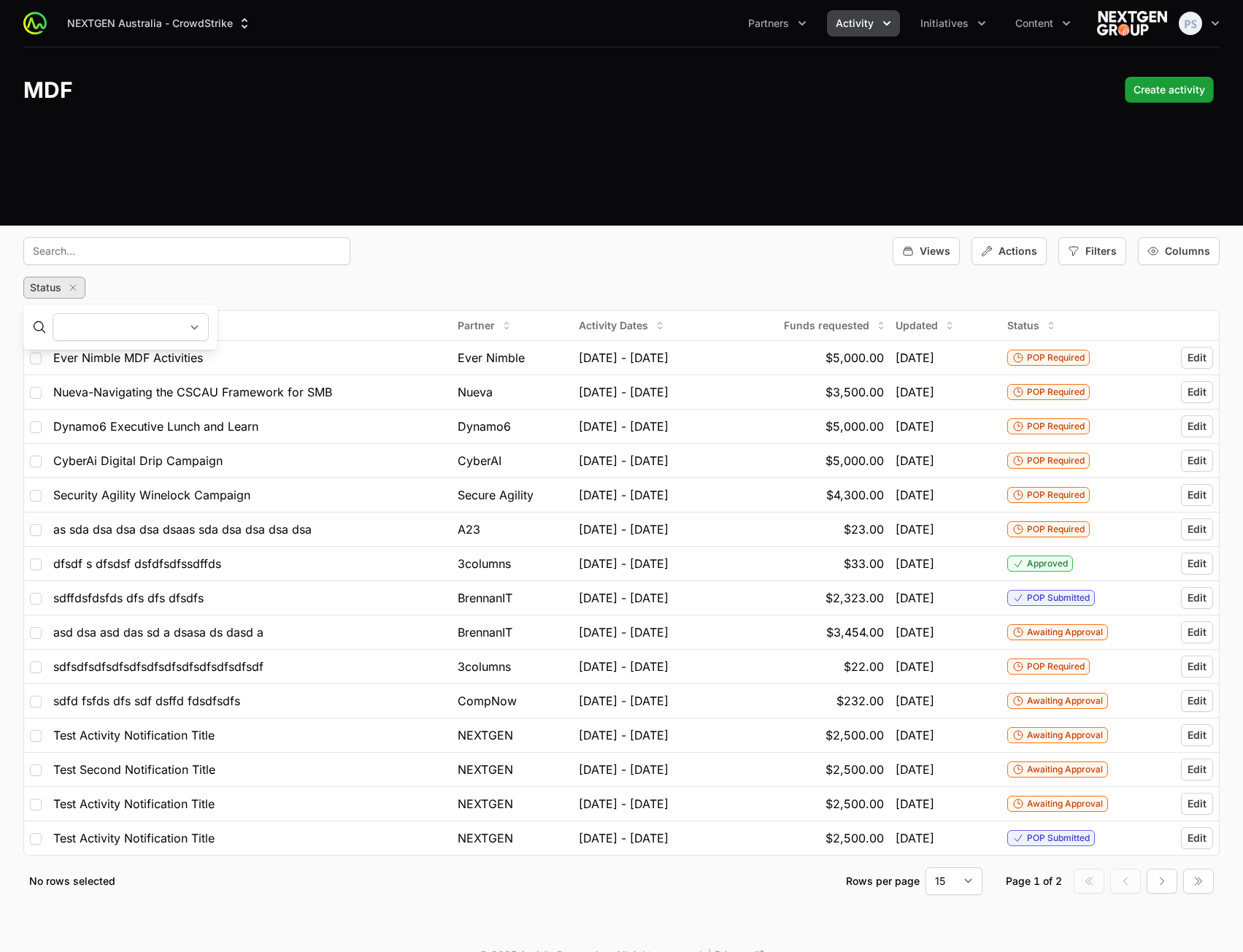
click at [152, 321] on select "Awaiting Approval Approved In Progress POP Required POP Submitted POP Approved …" at bounding box center [131, 327] width 156 height 28
select select "POP Required"
click at [53, 313] on select "Awaiting Approval Approved In Progress POP Required POP Submitted POP Approved …" at bounding box center [131, 327] width 156 height 28
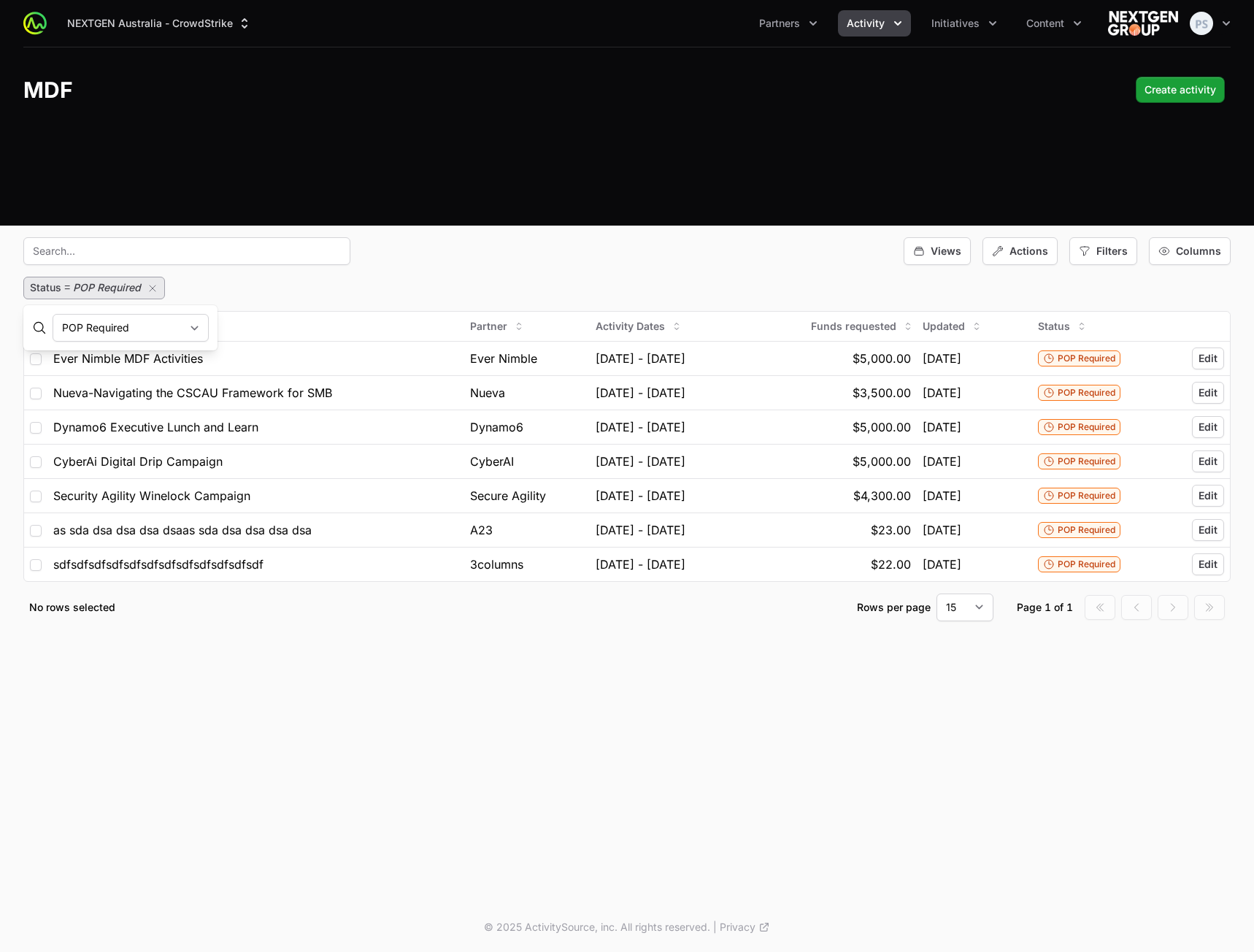
click at [109, 288] on span "POP Required" at bounding box center [106, 287] width 68 height 12
click at [68, 288] on span "=" at bounding box center [67, 288] width 6 height 11
select select "POP Required"
click at [39, 331] on icon at bounding box center [40, 328] width 11 height 11
click at [161, 331] on select "Awaiting Approval Approved In Progress POP Required POP Submitted POP Approved …" at bounding box center [131, 328] width 156 height 28
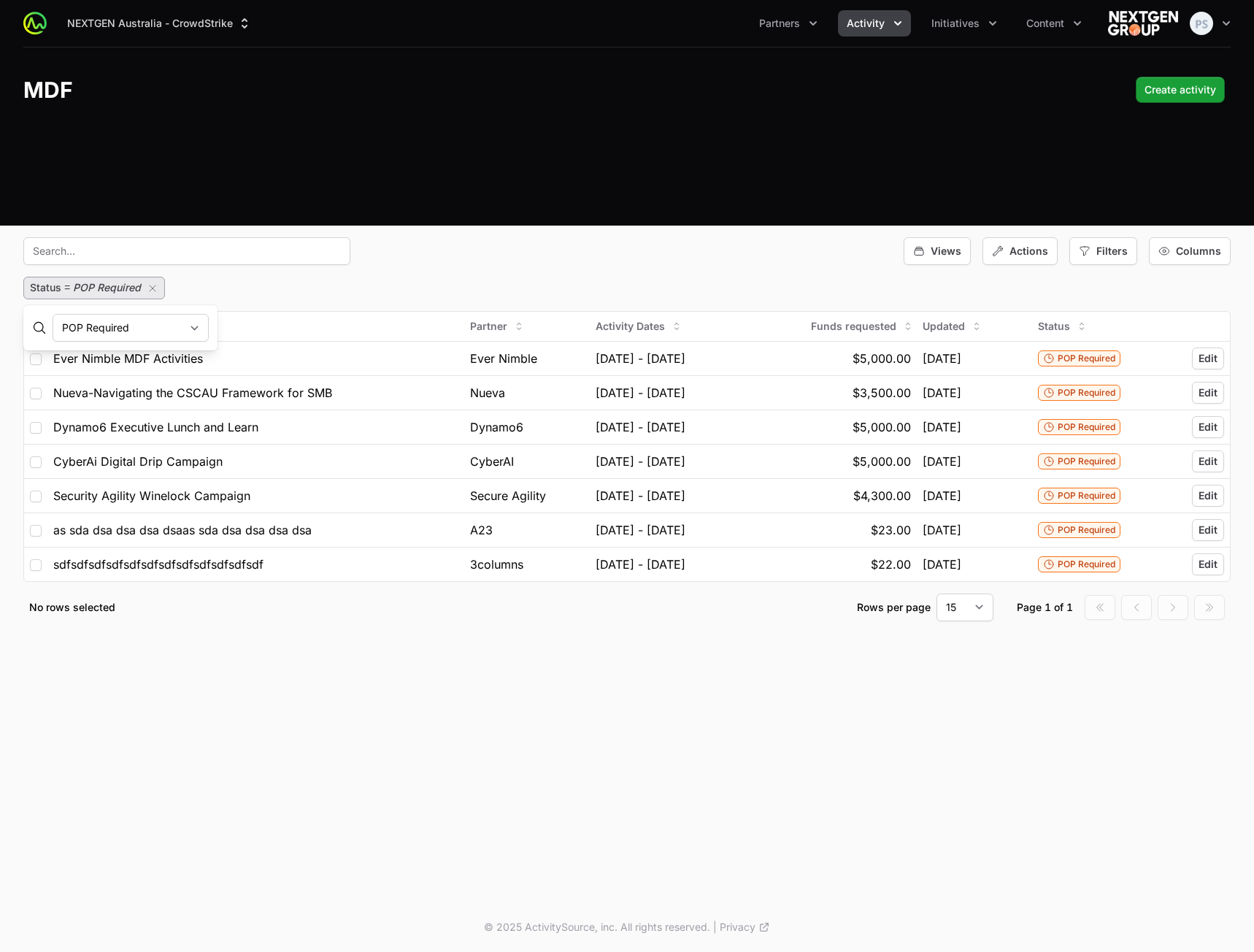
click at [164, 313] on div "Awaiting Approval Approved In Progress POP Required POP Submitted POP Approved …" at bounding box center [120, 328] width 188 height 40
click at [150, 285] on icon "button" at bounding box center [152, 288] width 11 height 11
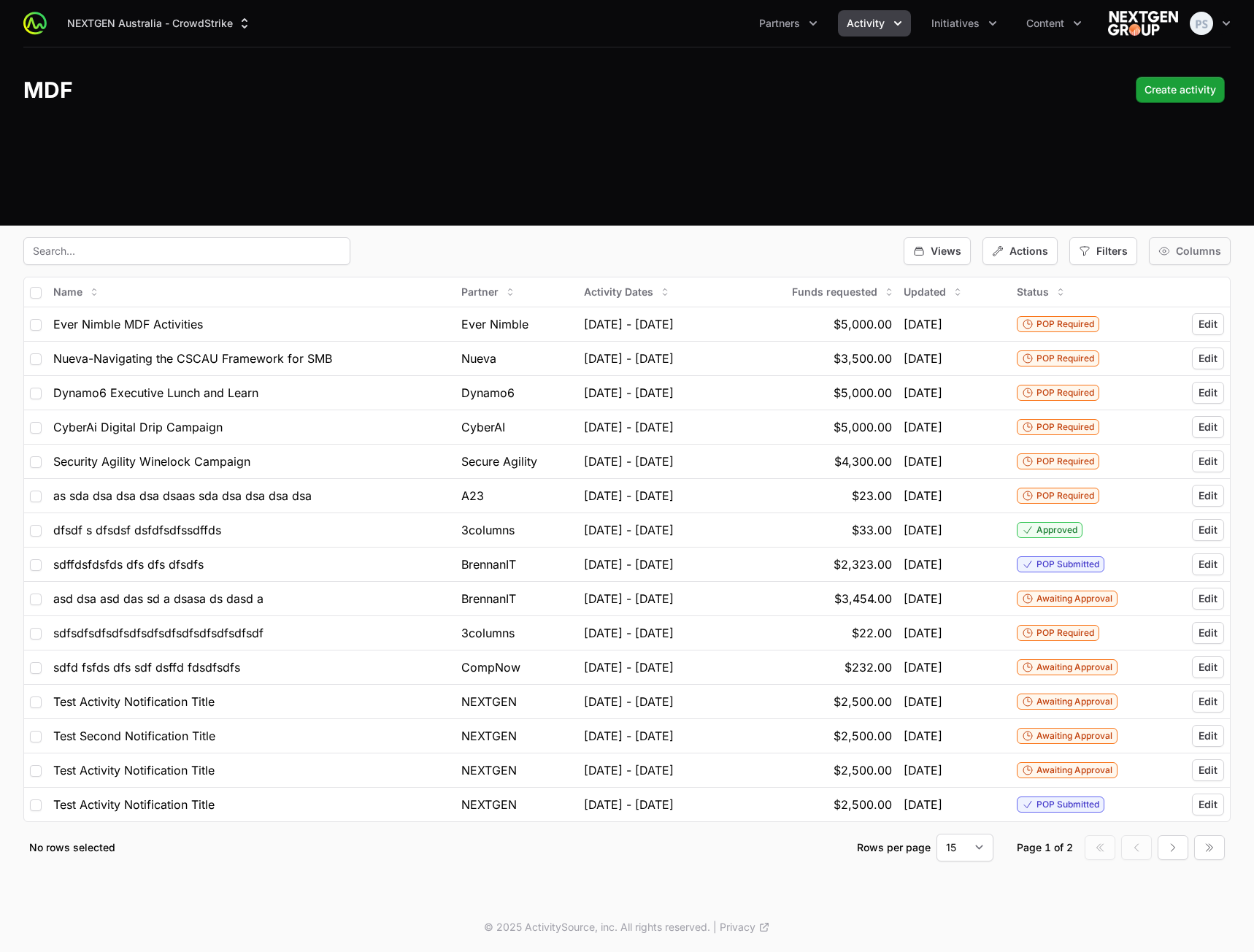
click at [1177, 251] on span "Columns" at bounding box center [1198, 251] width 45 height 15
click at [1177, 250] on div "Columns" at bounding box center [1189, 251] width 82 height 28
click at [1119, 253] on span "Filters" at bounding box center [1112, 251] width 31 height 15
click at [1119, 403] on span "Status" at bounding box center [1112, 409] width 31 height 15
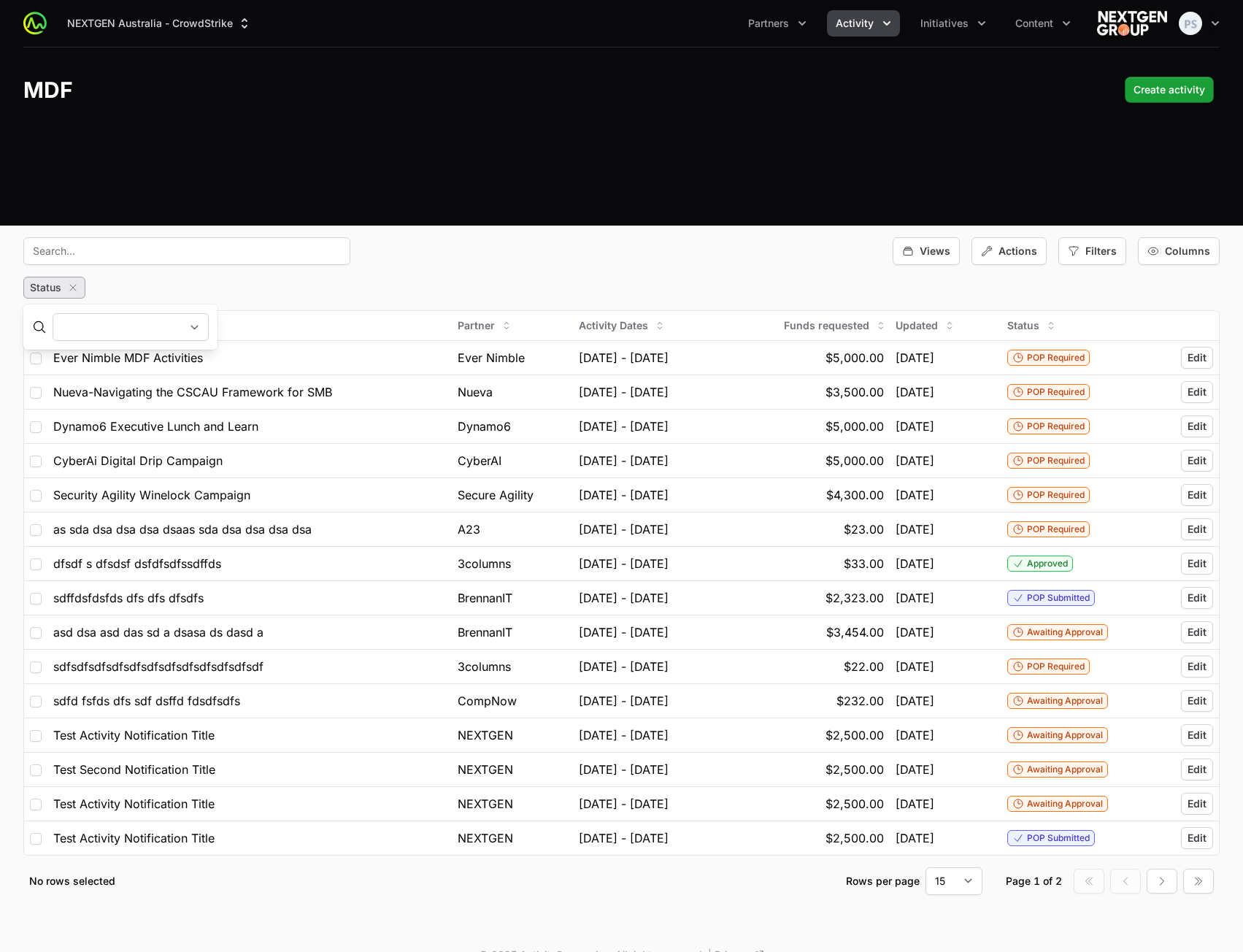
click at [118, 338] on select "Awaiting Approval Approved In Progress POP Required POP Submitted POP Approved …" at bounding box center [131, 327] width 156 height 28
select select "In Progress"
click at [53, 313] on select "Awaiting Approval Approved In Progress POP Required POP Submitted POP Approved …" at bounding box center [131, 327] width 156 height 28
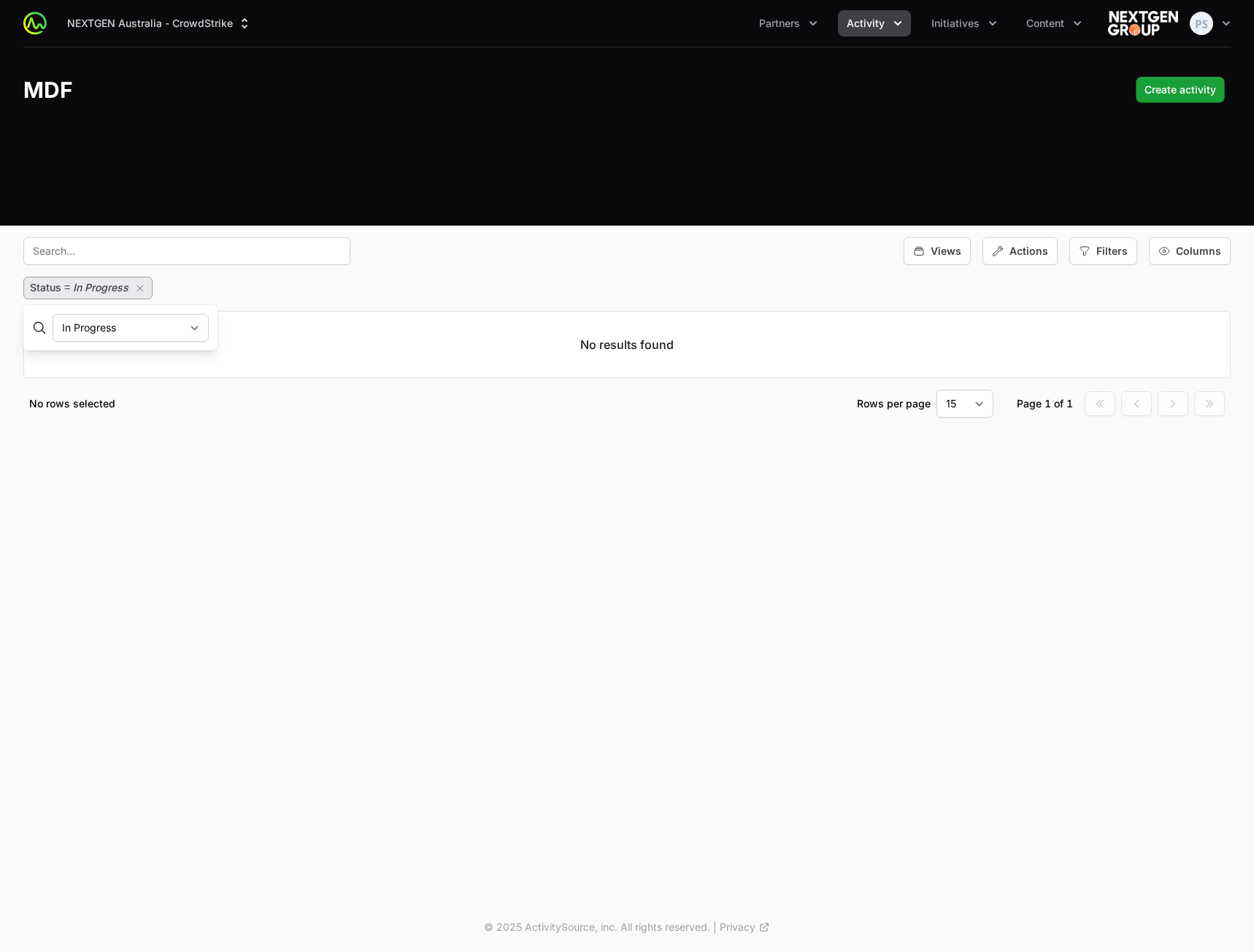
click at [726, 280] on div "Status = In Progress" at bounding box center [627, 289] width 1207 height 23
click at [1109, 259] on div "Filters" at bounding box center [1103, 251] width 68 height 28
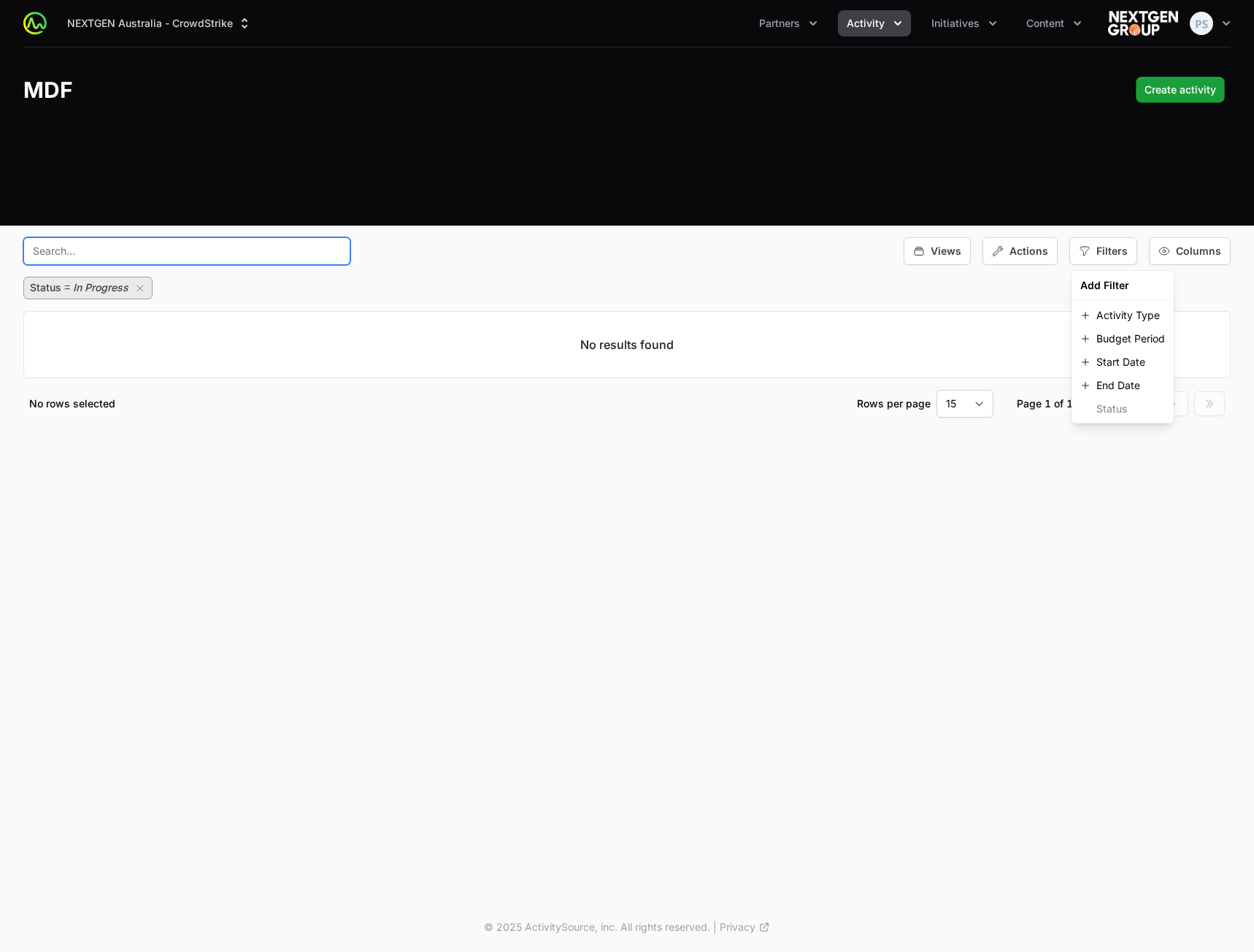
drag, startPoint x: 254, startPoint y: 249, endPoint x: 201, endPoint y: 265, distance: 55.4
click at [254, 249] on input "text" at bounding box center [187, 251] width 327 height 28
click at [142, 288] on icon "button" at bounding box center [140, 288] width 11 height 11
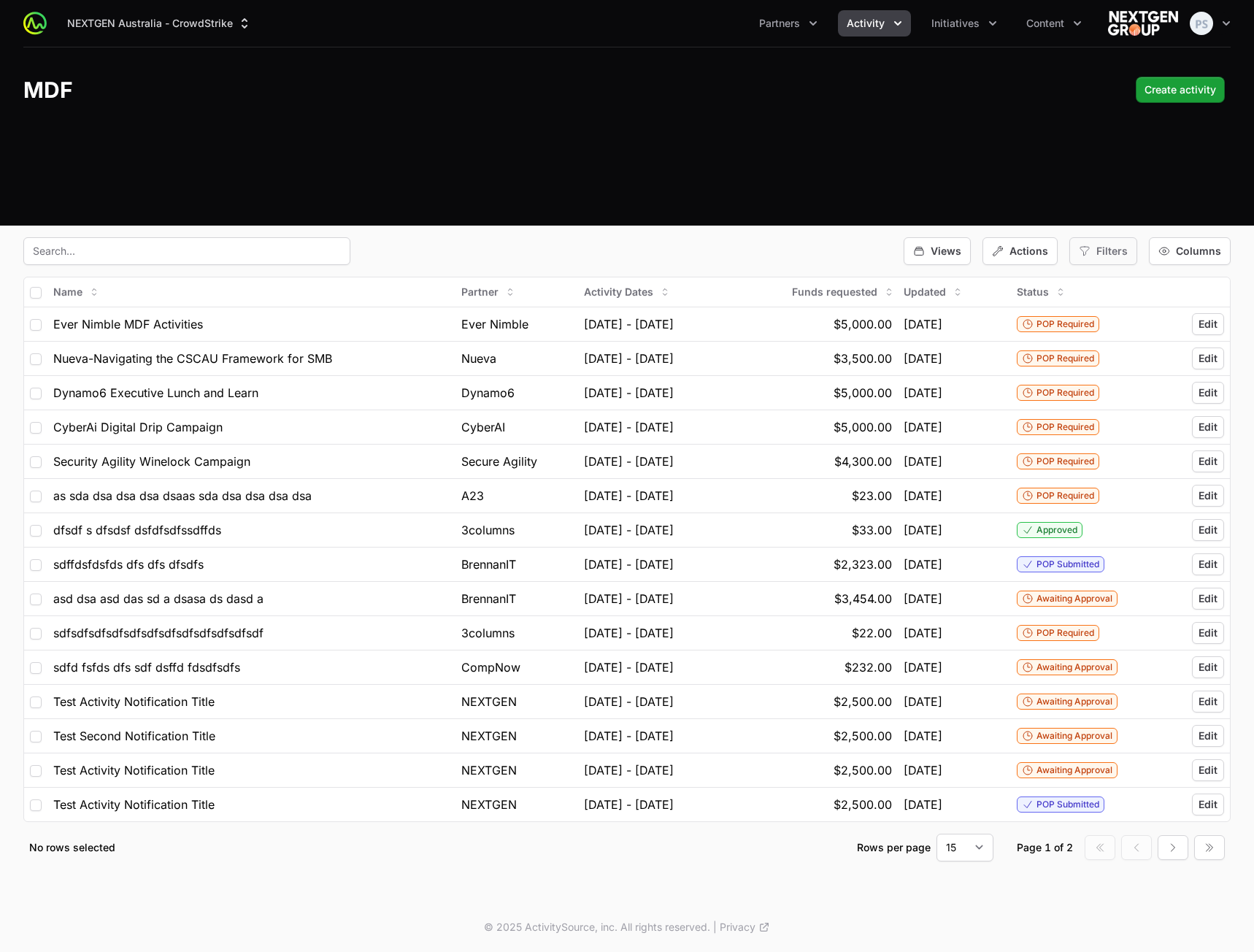
click at [1128, 246] on span "Filters" at bounding box center [1112, 251] width 31 height 15
click at [1201, 262] on div "Columns" at bounding box center [1189, 251] width 82 height 28
click at [1160, 391] on span "Start Date" at bounding box center [1165, 385] width 49 height 15
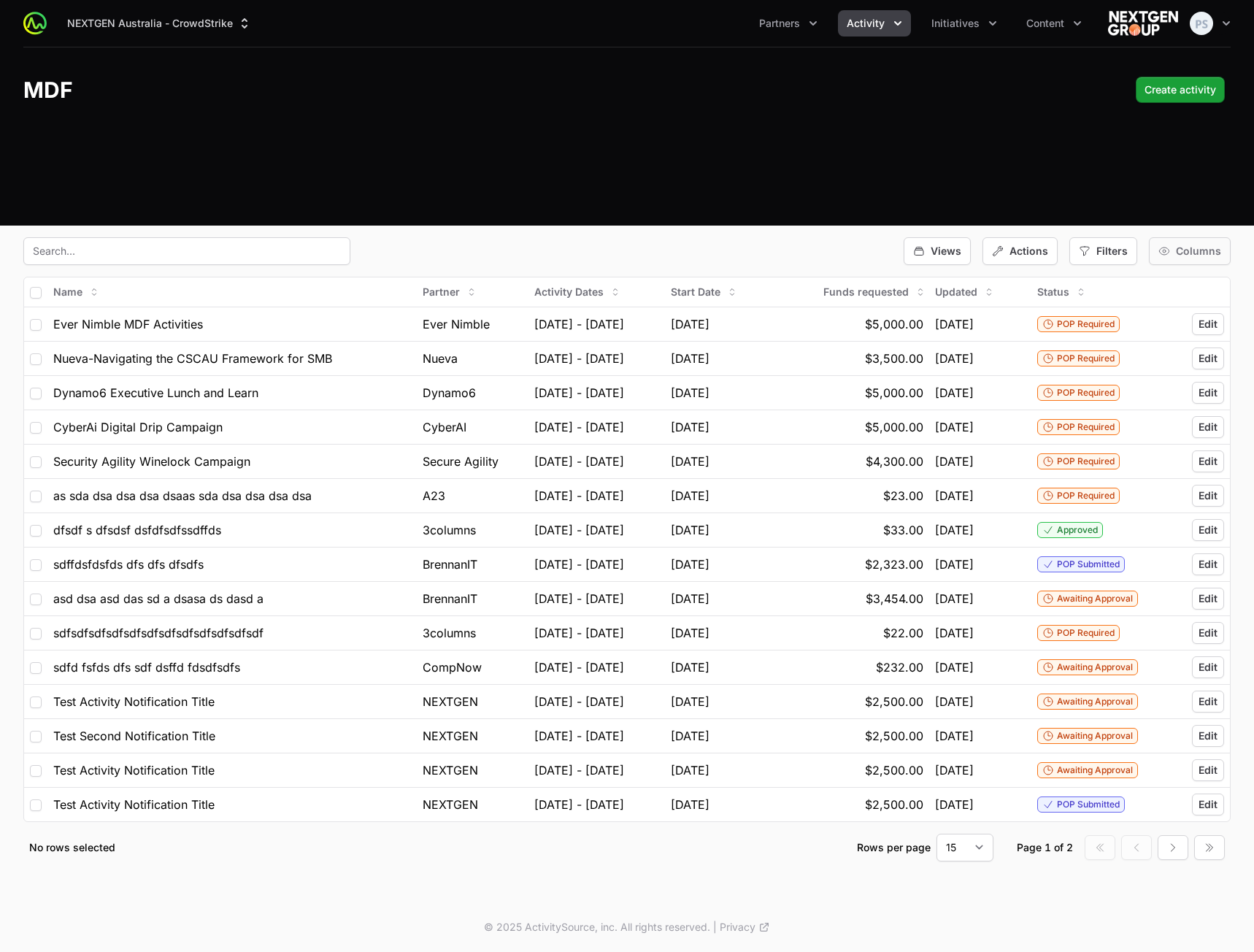
click at [1182, 259] on div "Columns" at bounding box center [1189, 251] width 82 height 28
click at [1153, 404] on span "End Date" at bounding box center [1162, 409] width 44 height 15
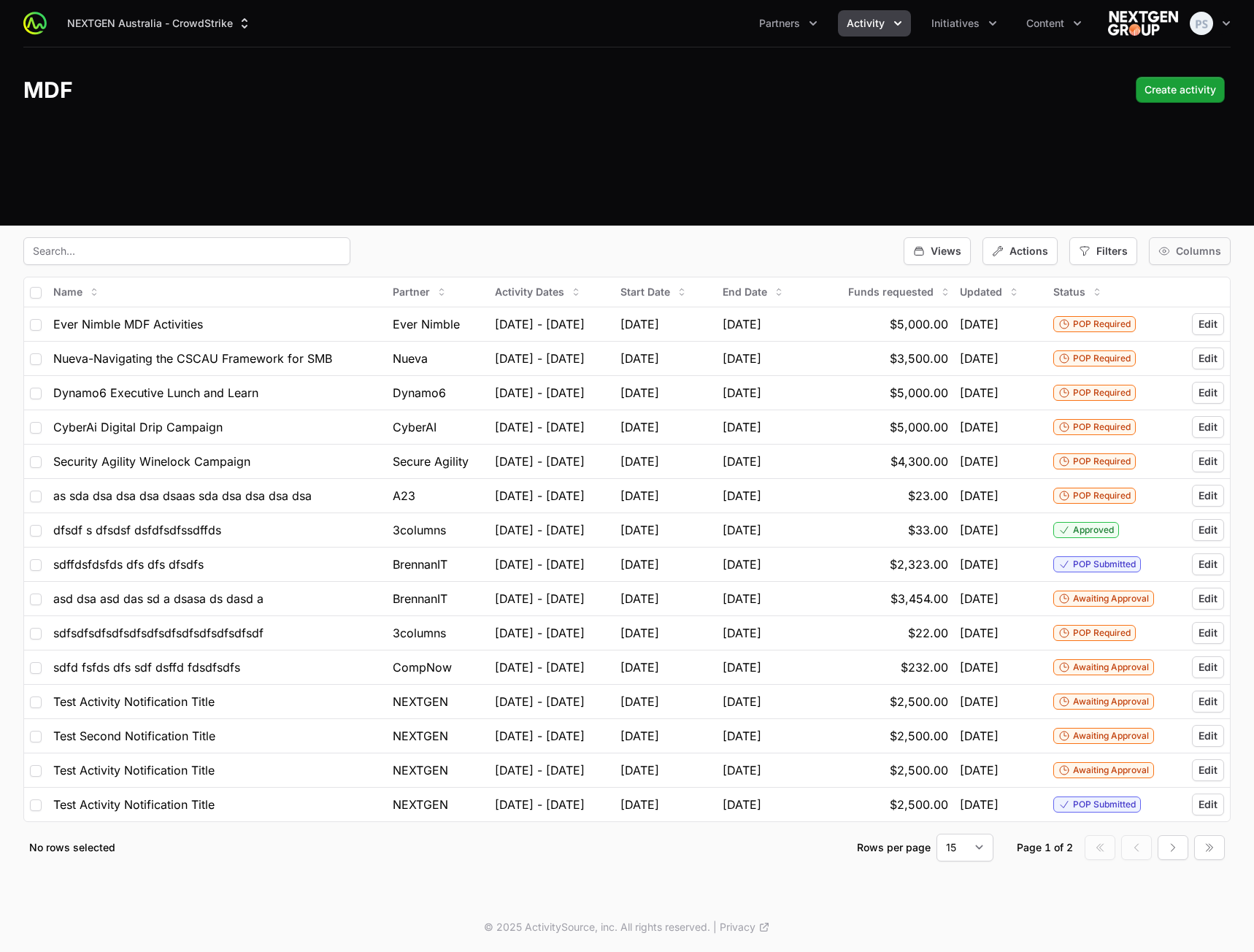
click at [1190, 249] on span "Columns" at bounding box center [1198, 251] width 45 height 15
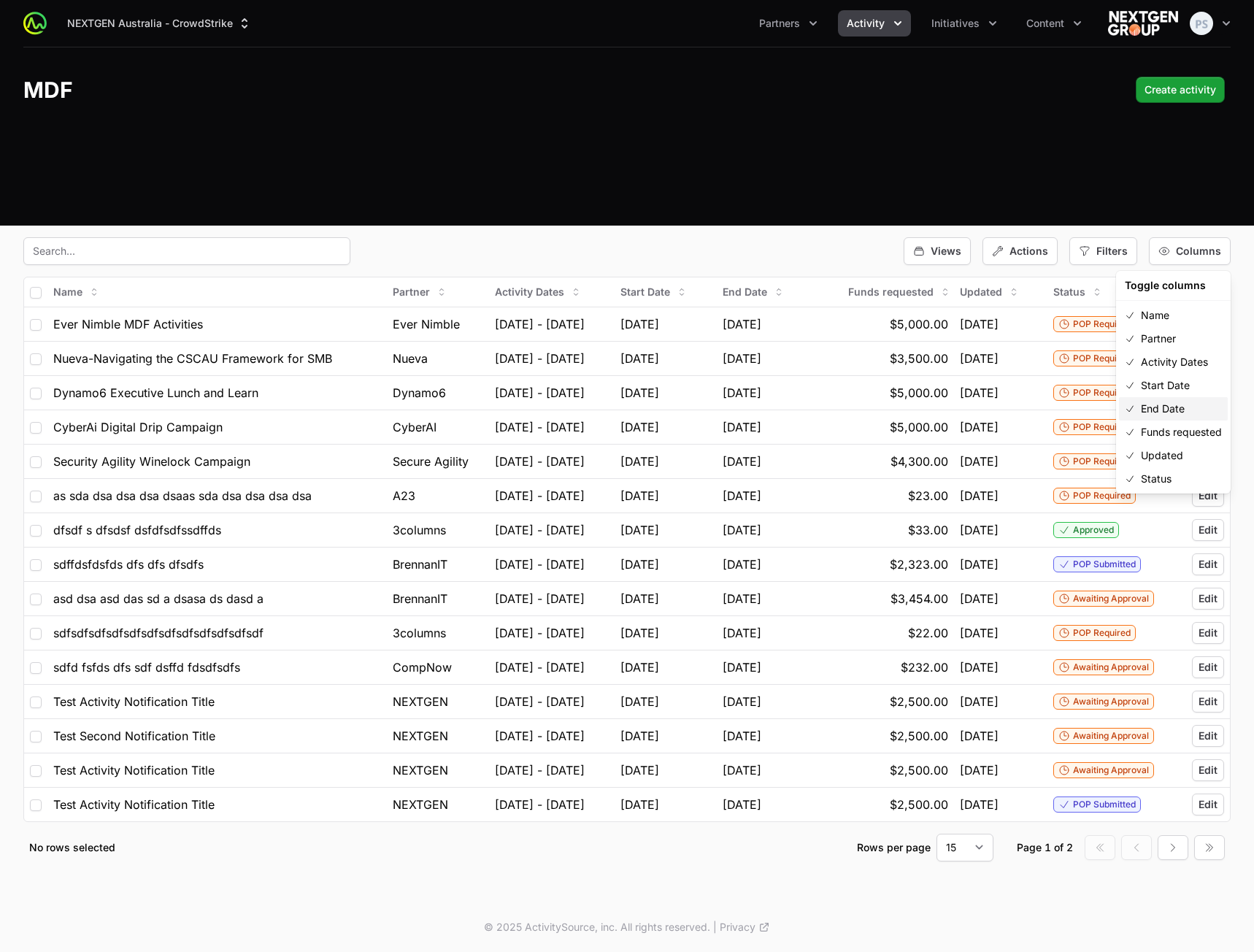
click at [1161, 404] on span "End Date" at bounding box center [1162, 409] width 44 height 15
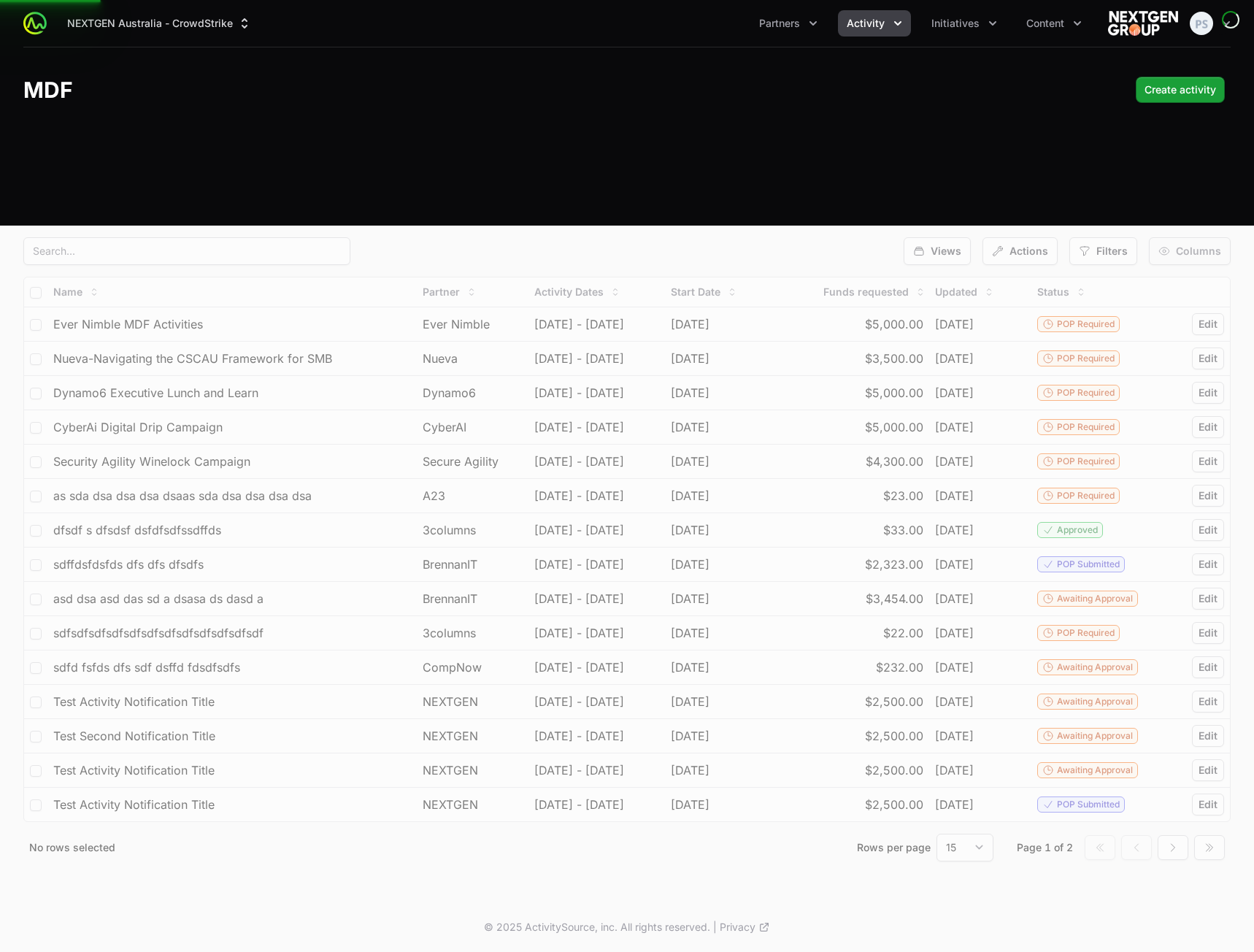
click at [1184, 255] on span "Columns" at bounding box center [1198, 251] width 45 height 15
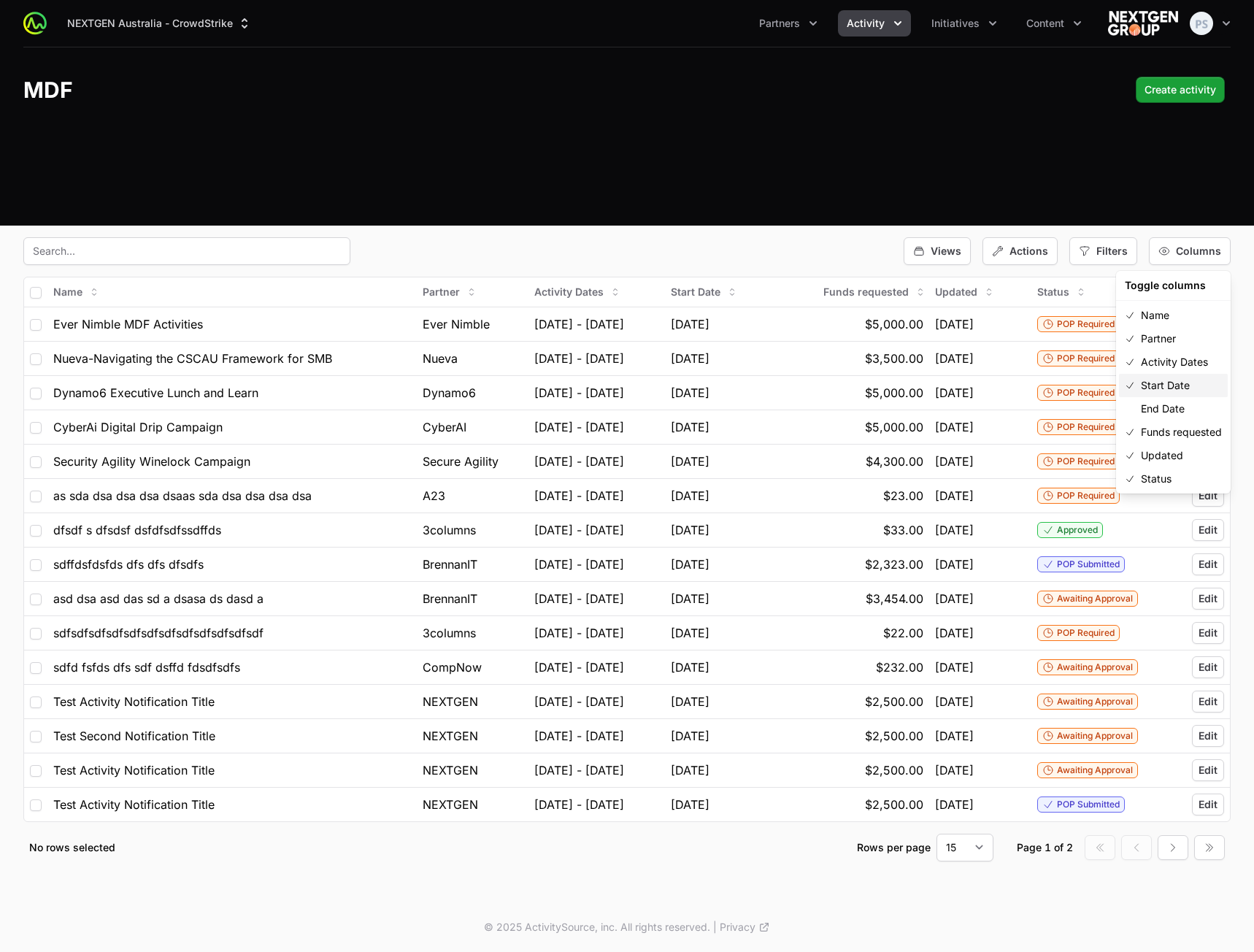
click at [1164, 389] on span "Start Date" at bounding box center [1165, 385] width 49 height 15
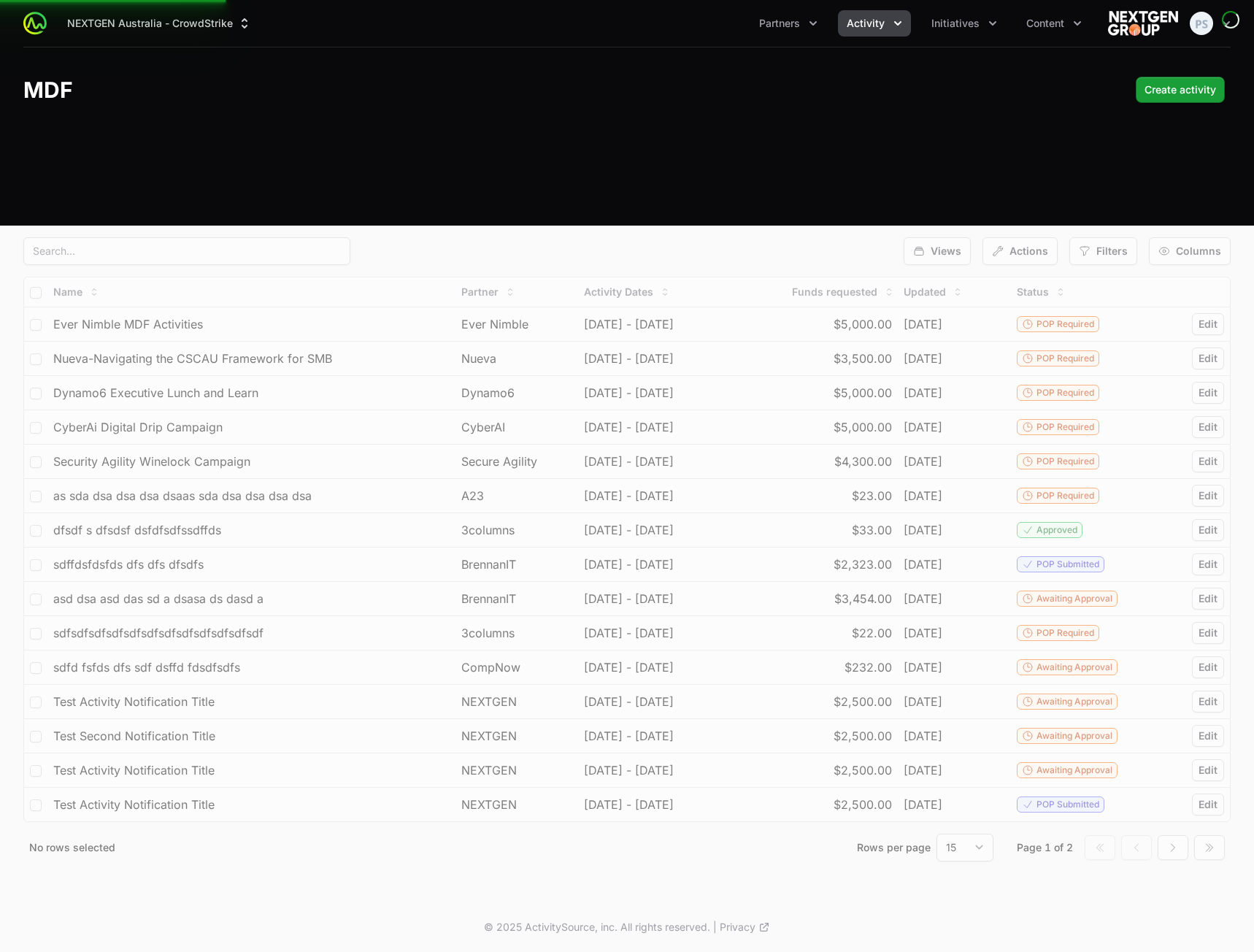
drag, startPoint x: 747, startPoint y: 223, endPoint x: 728, endPoint y: 236, distance: 23.0
click at [744, 225] on div "NEXTGEN Australia - CrowdStrike Partners Activity Initiatives Content Open user…" at bounding box center [627, 112] width 1254 height 226
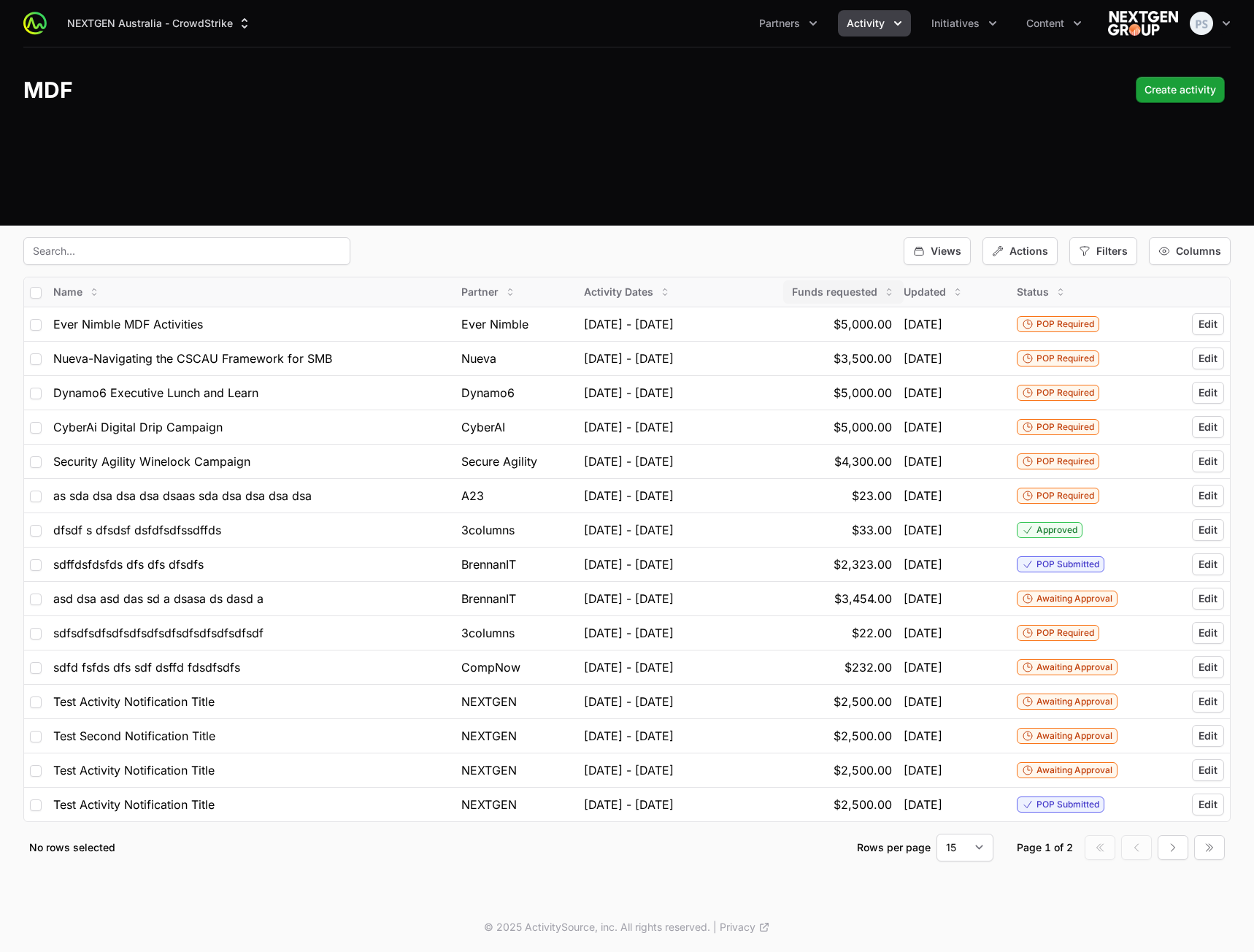
drag, startPoint x: 581, startPoint y: 288, endPoint x: 830, endPoint y: 295, distance: 249.1
click at [830, 295] on tr "Name Partner Activity Dates Funds requested Updated Status" at bounding box center [627, 292] width 1206 height 29
click at [848, 292] on span "Funds requested" at bounding box center [835, 292] width 86 height 15
click at [855, 292] on span "Funds requested" at bounding box center [835, 292] width 86 height 15
click at [838, 259] on div "Views Actions Filters Columns" at bounding box center [627, 251] width 1207 height 28
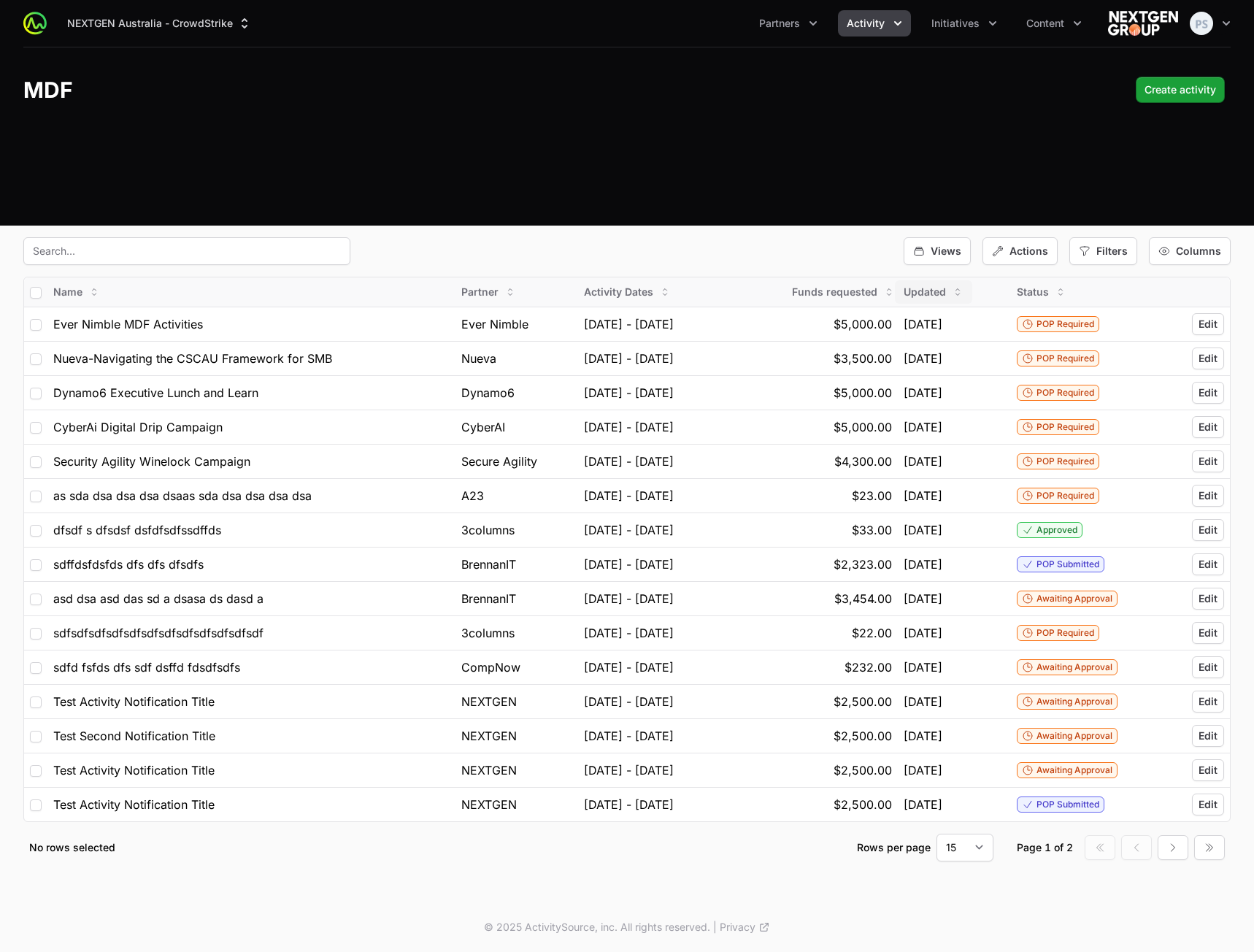
click at [932, 299] on div "Updated" at bounding box center [933, 292] width 77 height 24
click at [936, 343] on button "Desc" at bounding box center [946, 347] width 64 height 24
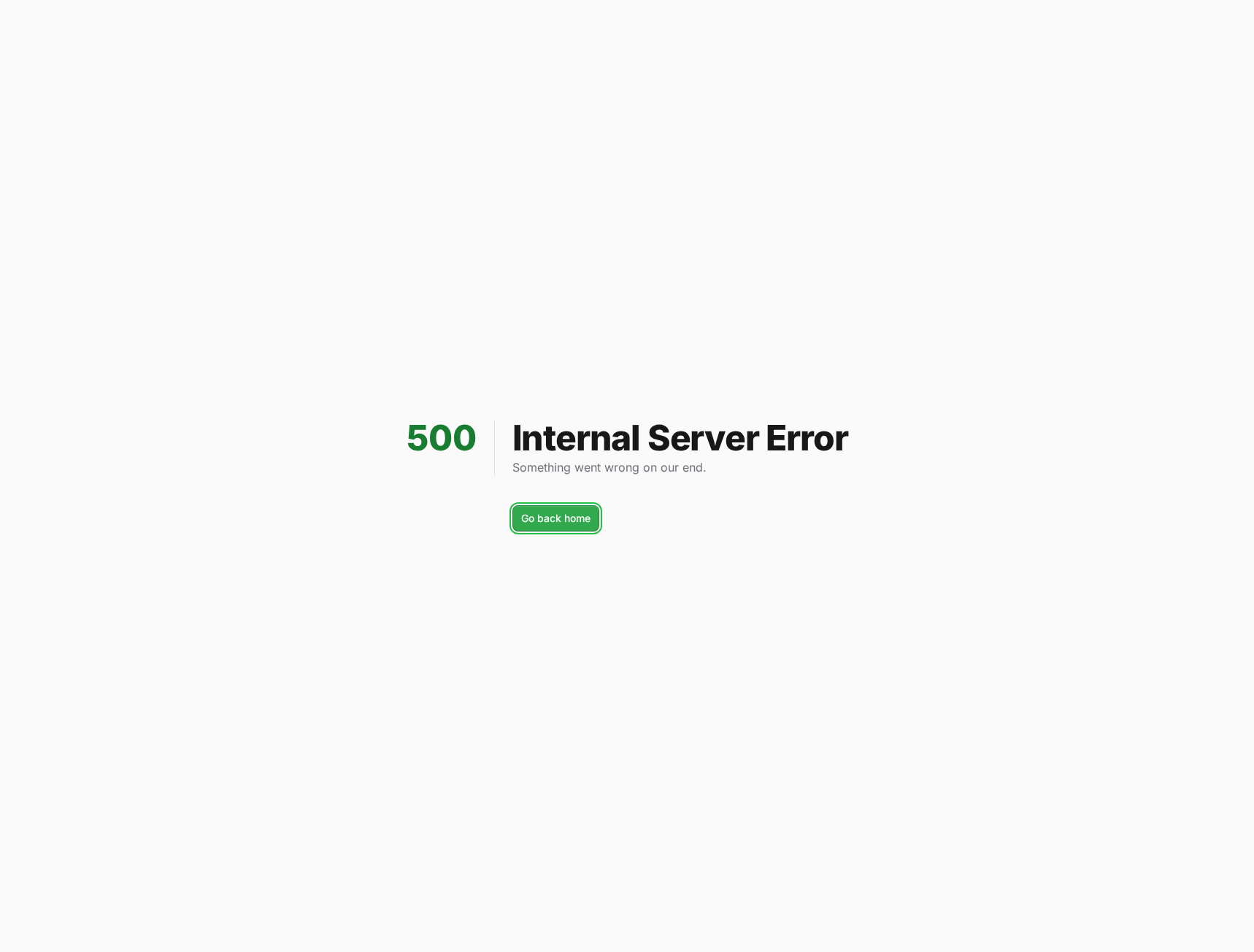
click at [541, 513] on span "Go back home" at bounding box center [555, 518] width 70 height 18
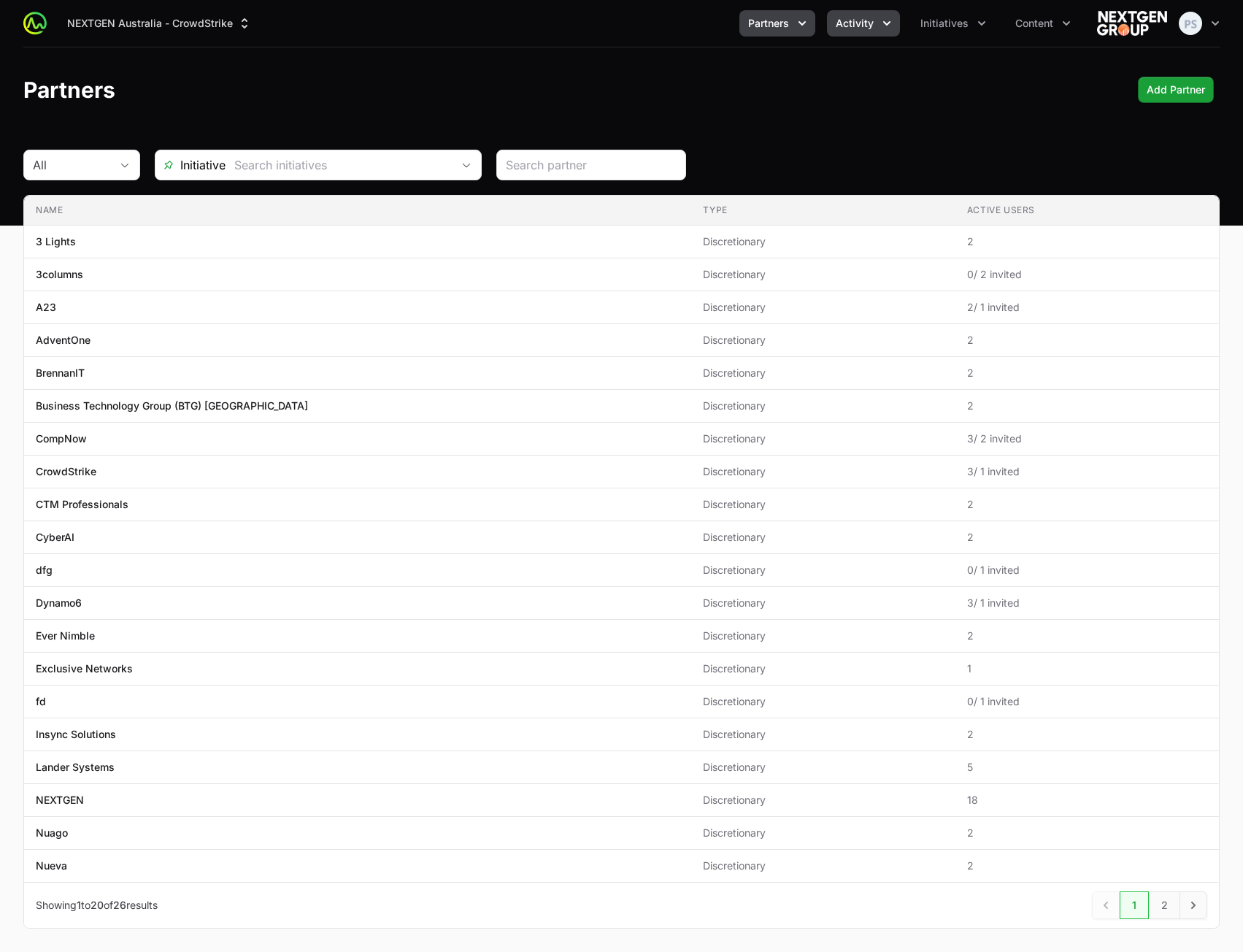
click at [873, 28] on span "Activity" at bounding box center [855, 23] width 38 height 15
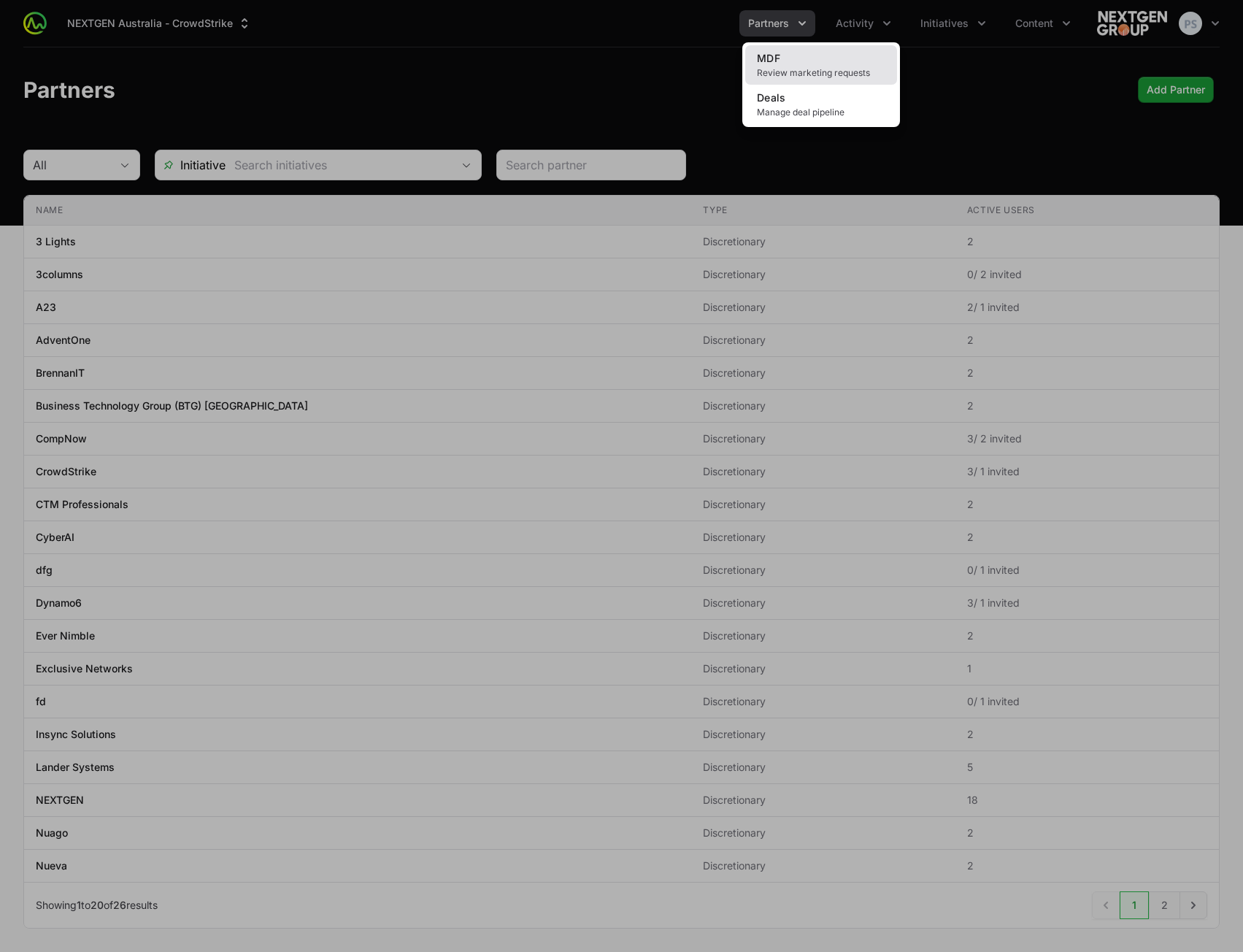
click at [834, 71] on span "Review marketing requests" at bounding box center [821, 73] width 129 height 11
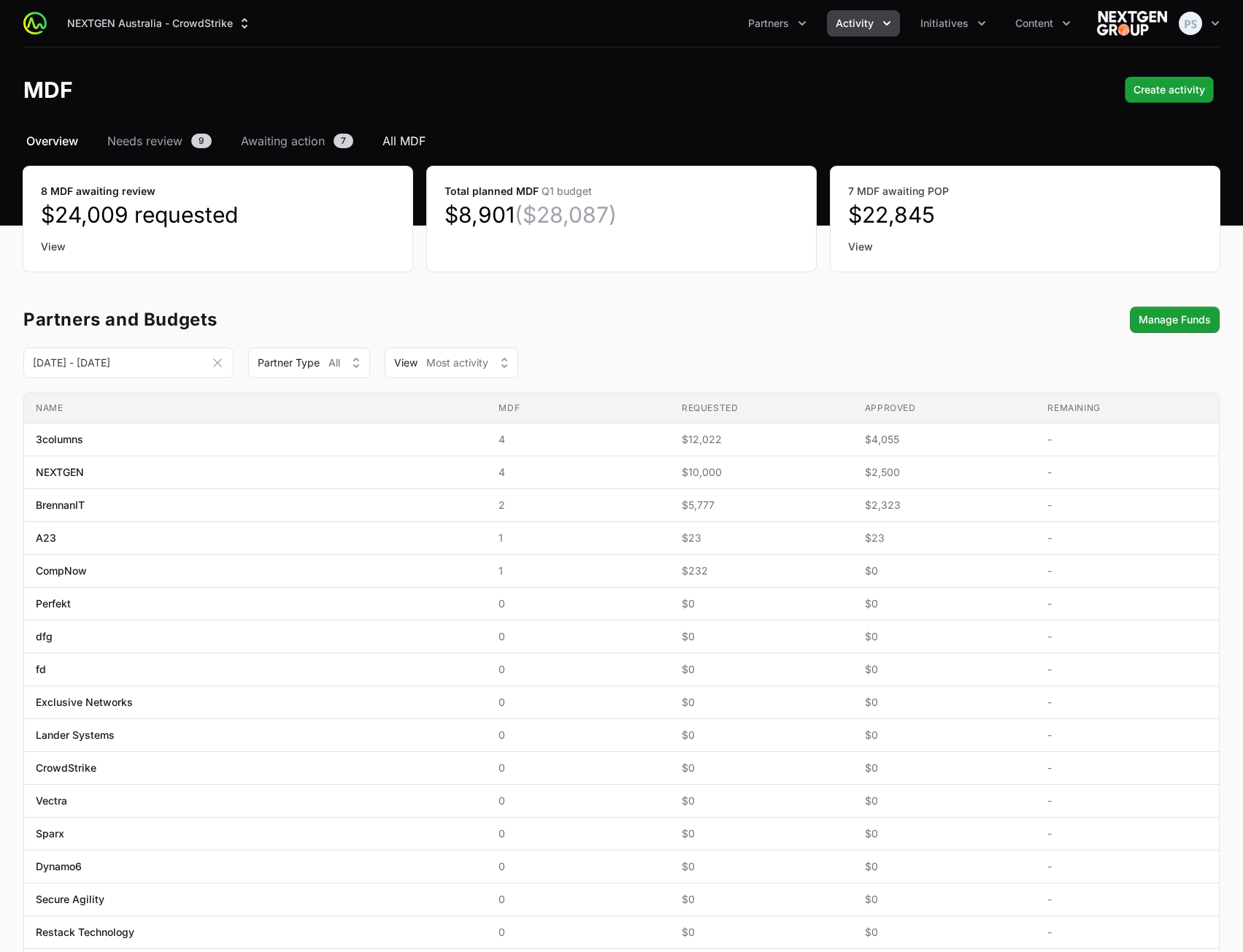
click at [426, 139] on span "All MDF" at bounding box center [404, 141] width 43 height 18
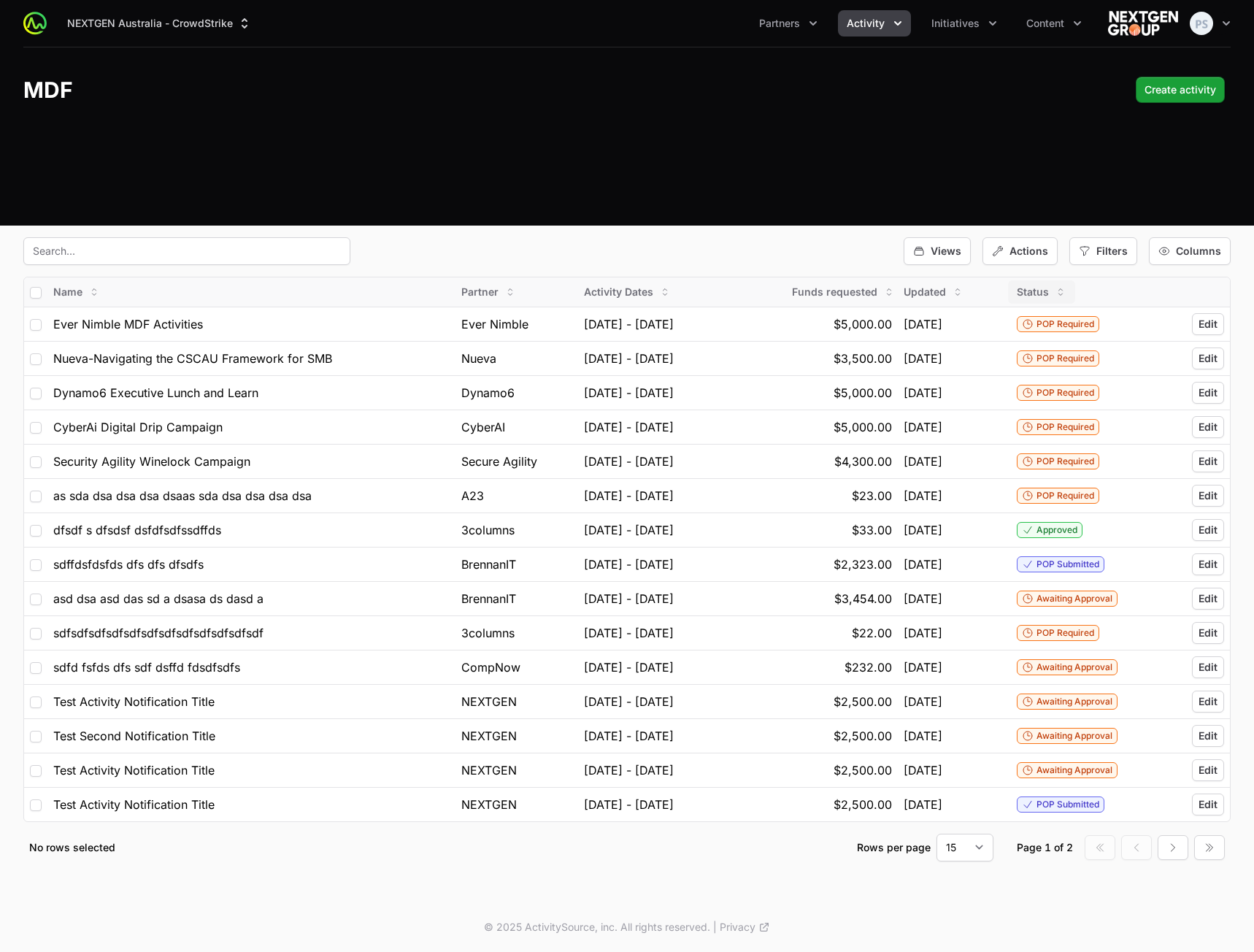
click at [1049, 286] on span "Status" at bounding box center [1033, 292] width 32 height 15
click at [1053, 342] on span "Desc" at bounding box center [1061, 347] width 24 height 15
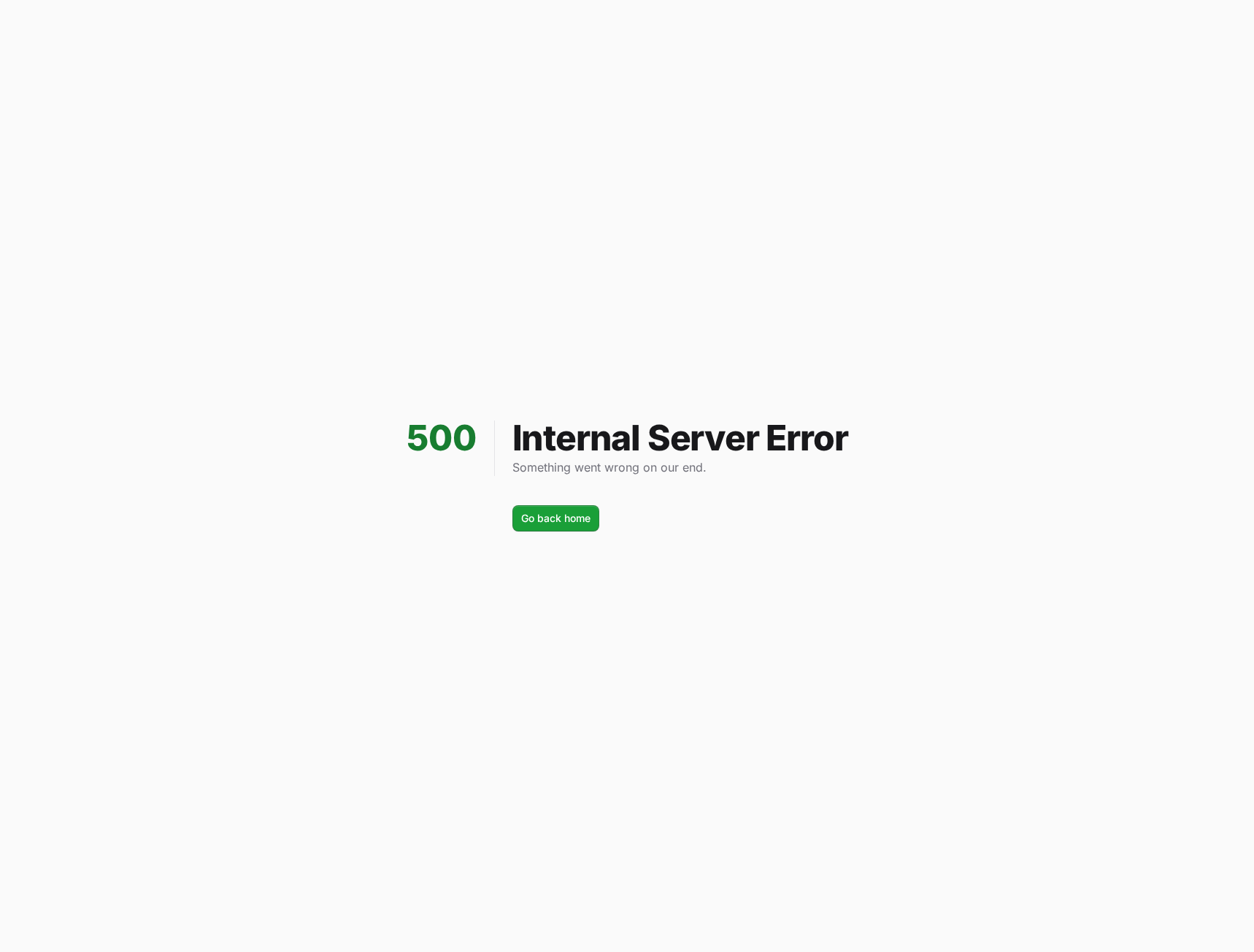
click at [871, 393] on div "500 Internal Server Error Something went wrong on our end. Go back home" at bounding box center [627, 476] width 1254 height 952
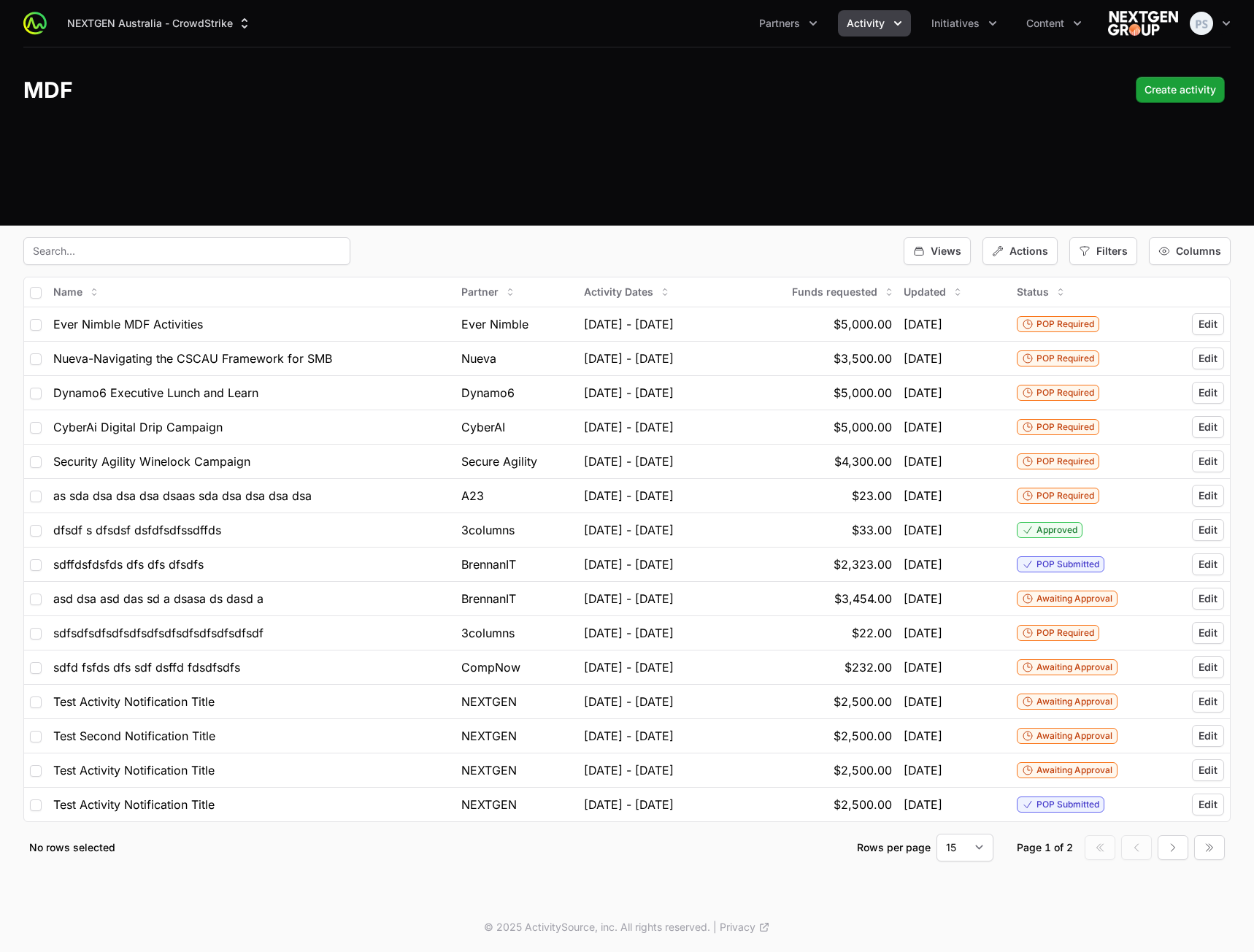
click at [715, 134] on div "NEXTGEN Australia - CrowdStrike Partners Activity Initiatives Content Open user…" at bounding box center [627, 112] width 1254 height 226
click at [1195, 256] on span "Columns" at bounding box center [1198, 251] width 45 height 15
click at [1156, 224] on div "NEXTGEN Australia - CrowdStrike Partners Activity Initiatives Content Open user…" at bounding box center [627, 112] width 1254 height 226
click at [1120, 240] on div "Filters" at bounding box center [1103, 251] width 68 height 28
click at [1114, 225] on div "NEXTGEN Australia - CrowdStrike Partners Activity Initiatives Content Open user…" at bounding box center [627, 112] width 1254 height 226
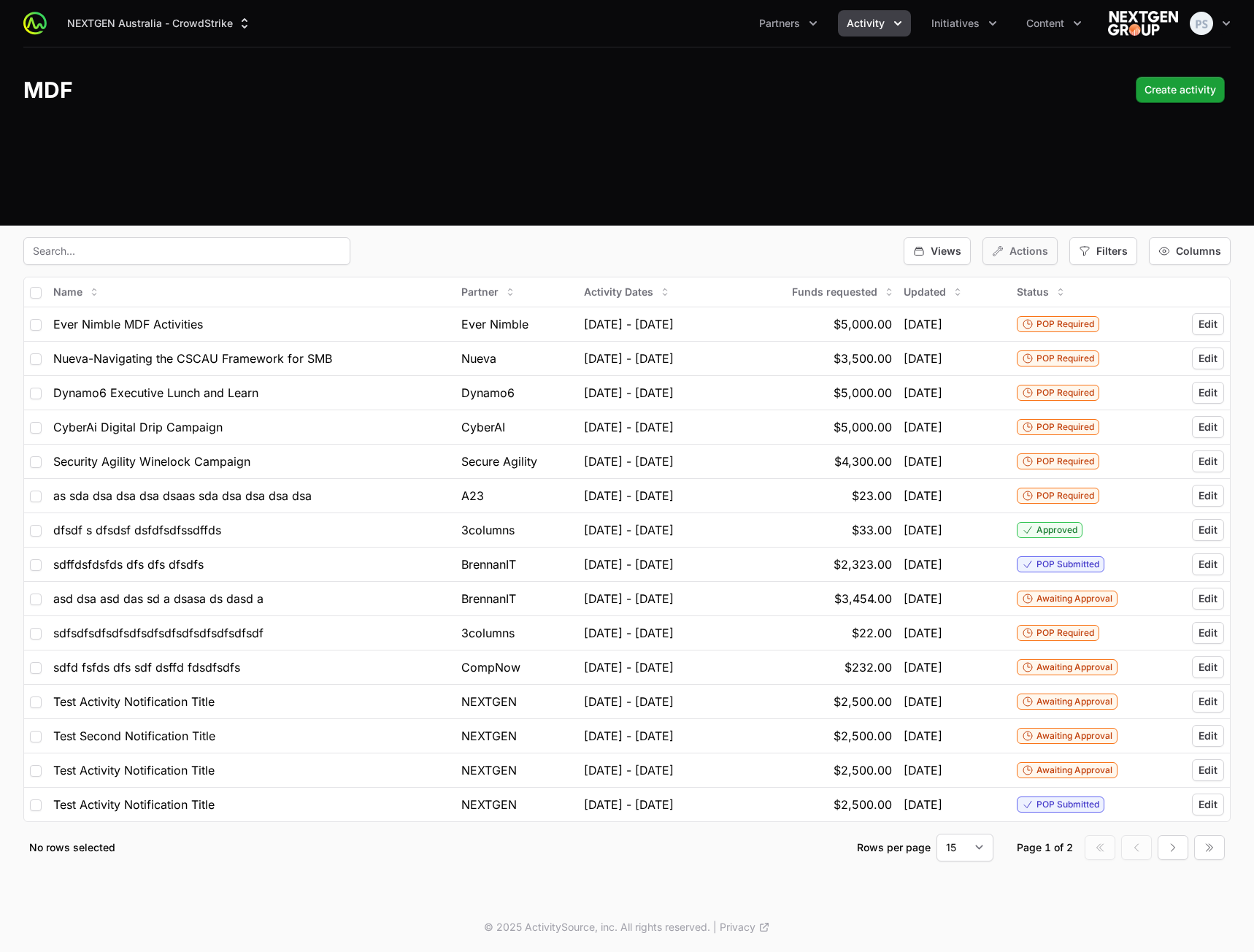
click at [1051, 246] on div "Actions" at bounding box center [1020, 251] width 75 height 28
click at [1011, 226] on div "NEXTGEN Australia - CrowdStrike Partners Activity Initiatives Content Open user…" at bounding box center [627, 448] width 1254 height 896
click at [1021, 240] on div "Actions" at bounding box center [1020, 251] width 75 height 28
click at [1021, 313] on span "Excel Export" at bounding box center [1040, 315] width 60 height 15
click at [37, 289] on input "checkbox" at bounding box center [35, 292] width 11 height 11
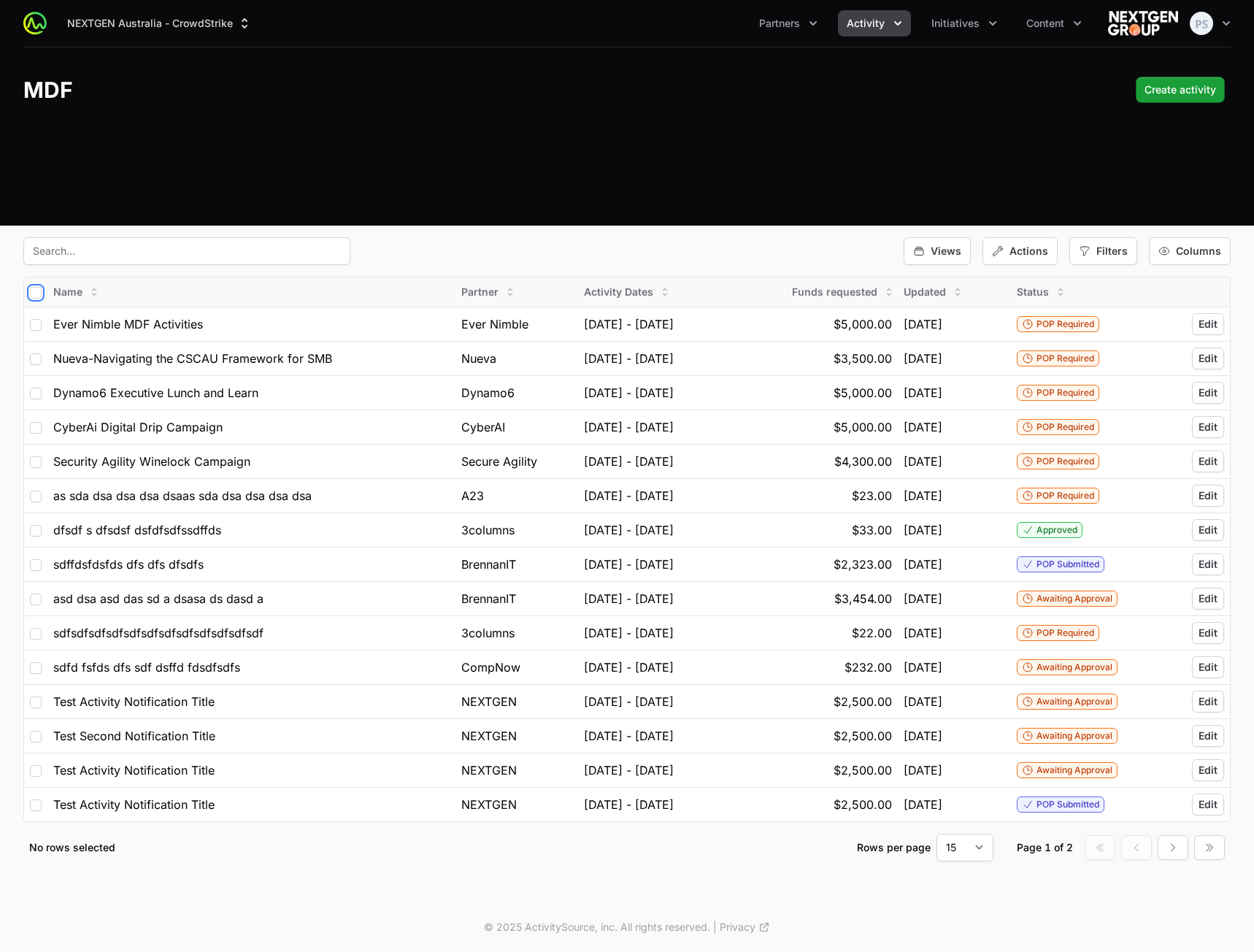
checkbox input "true"
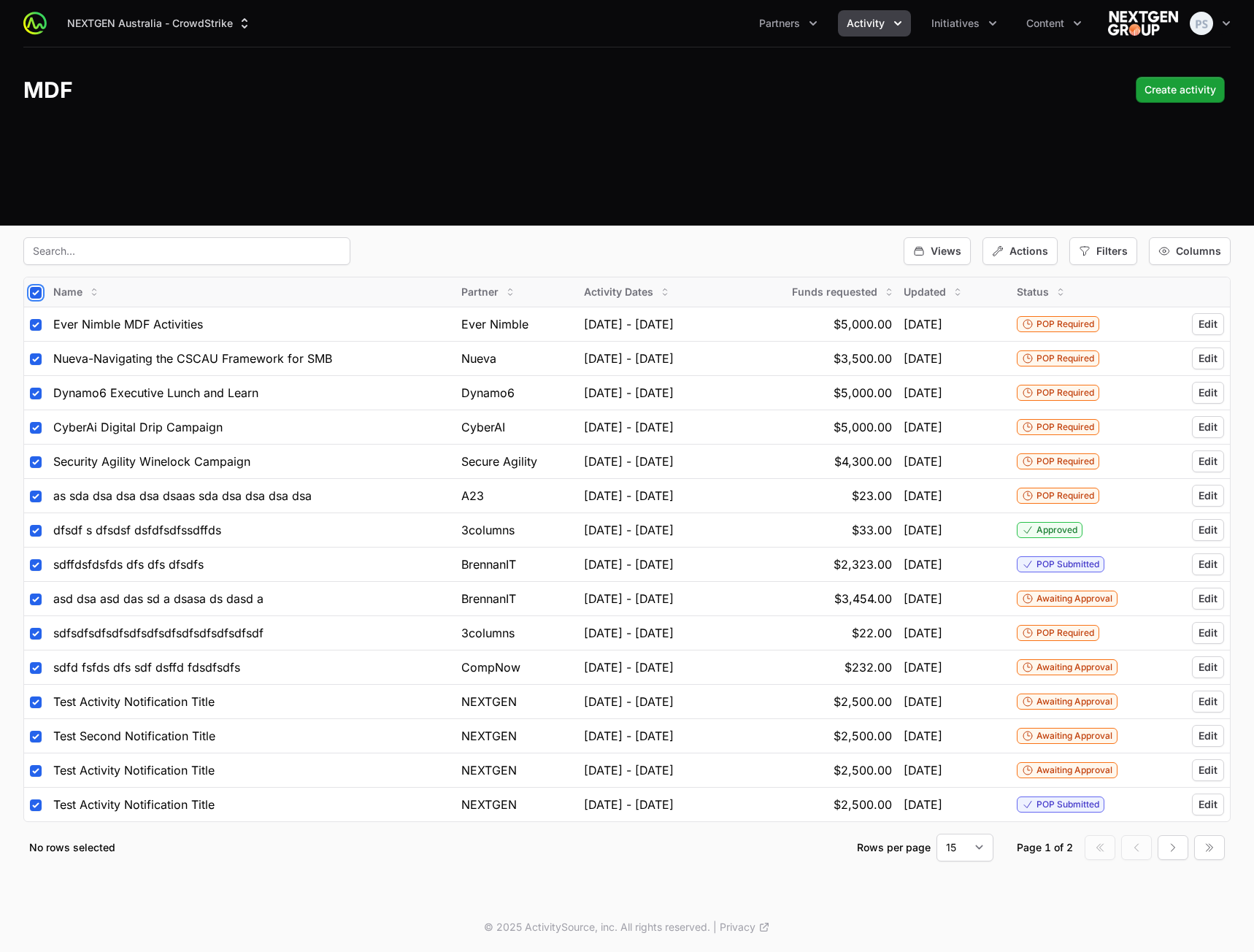
checkbox input "true"
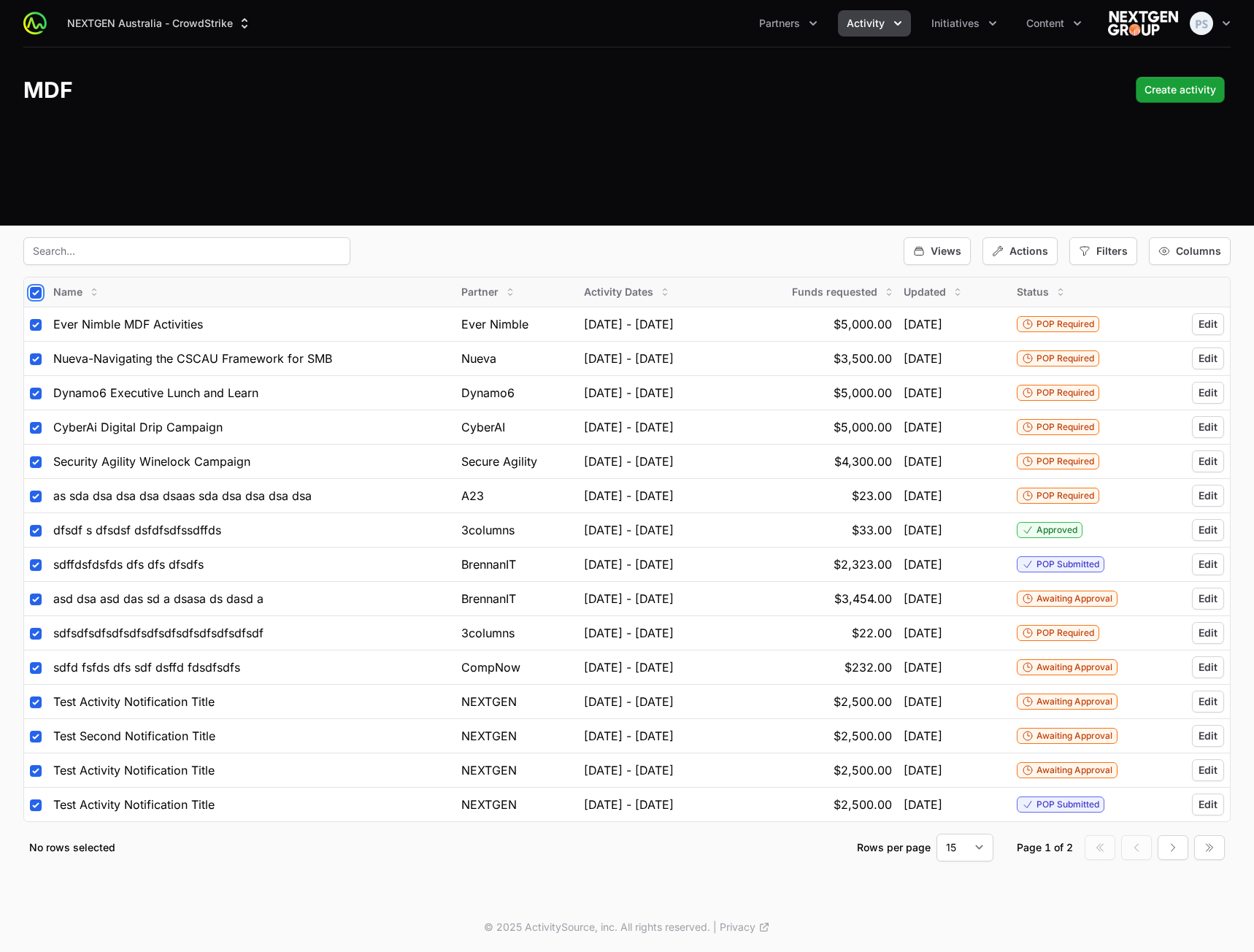
checkbox input "true"
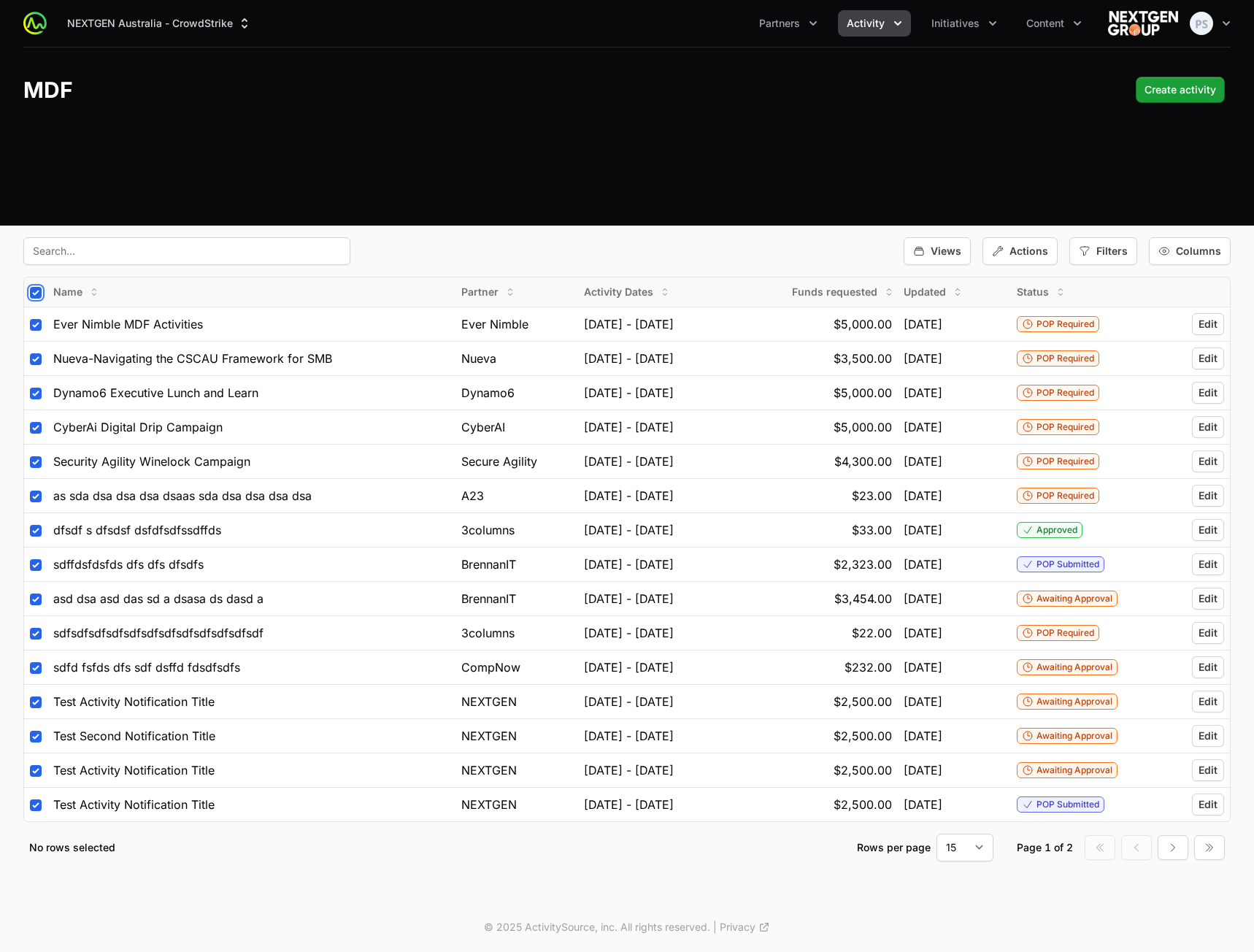
checkbox input "true"
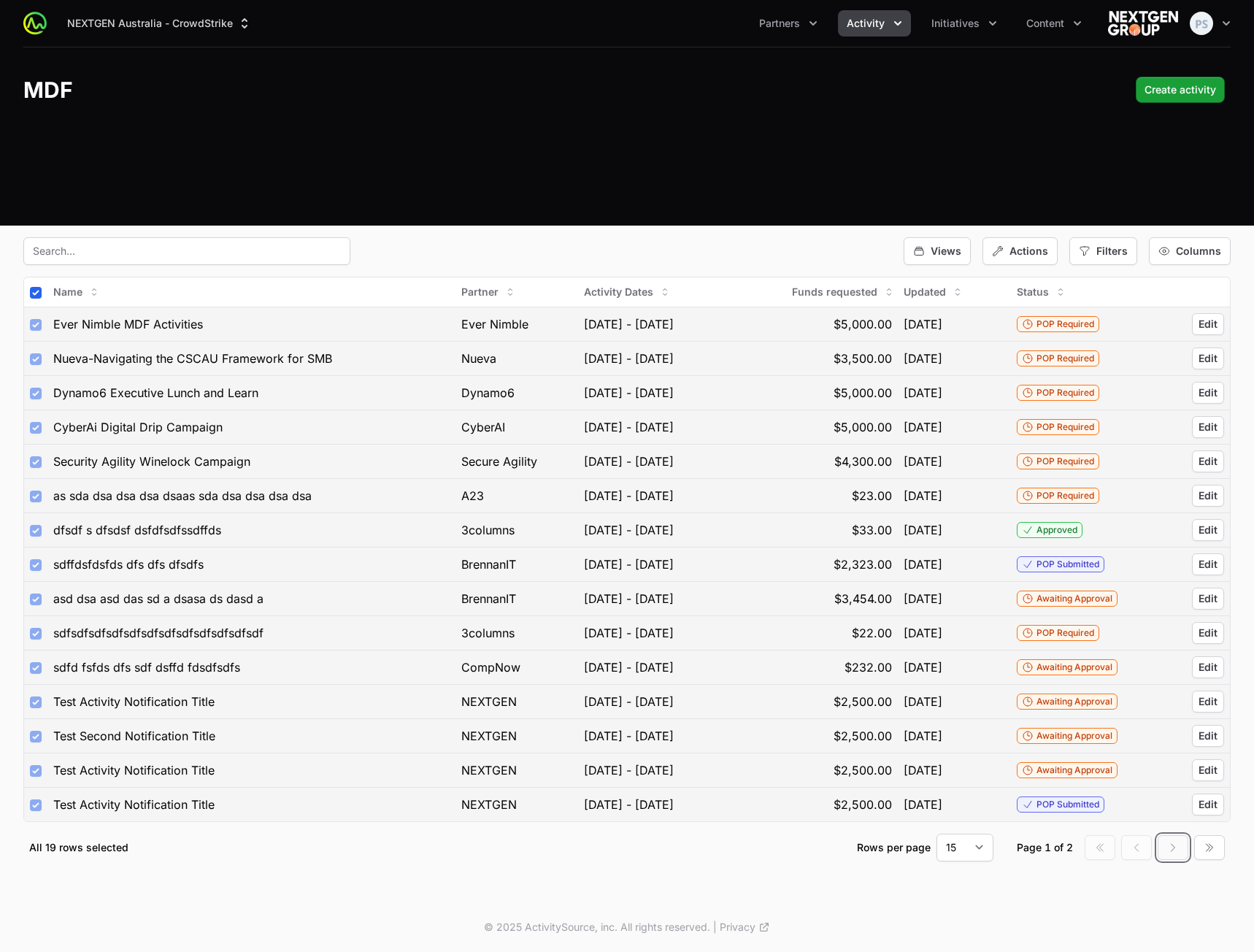
click at [1169, 850] on icon "button" at bounding box center [1172, 847] width 11 height 11
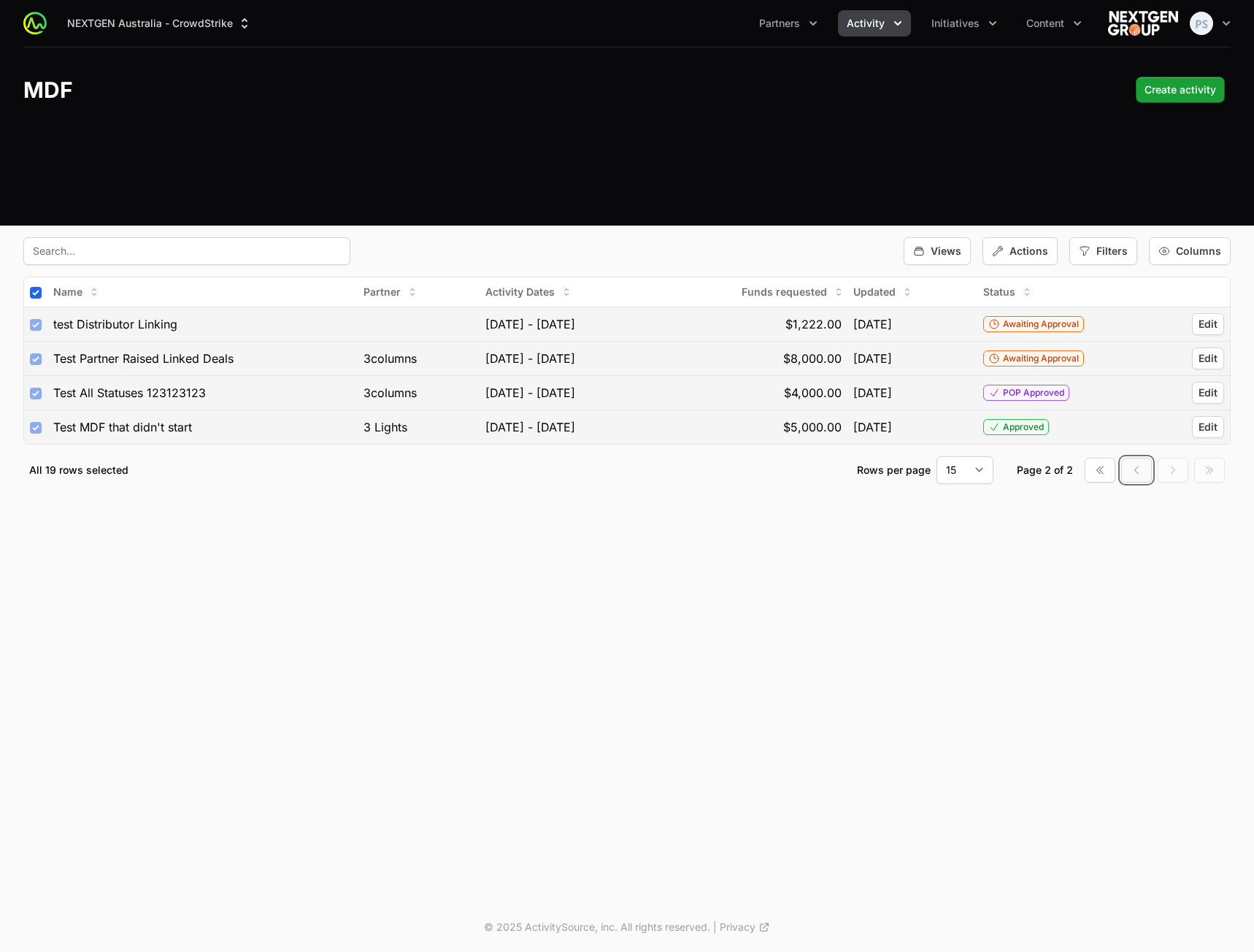
click at [1134, 474] on icon "button" at bounding box center [1136, 470] width 11 height 11
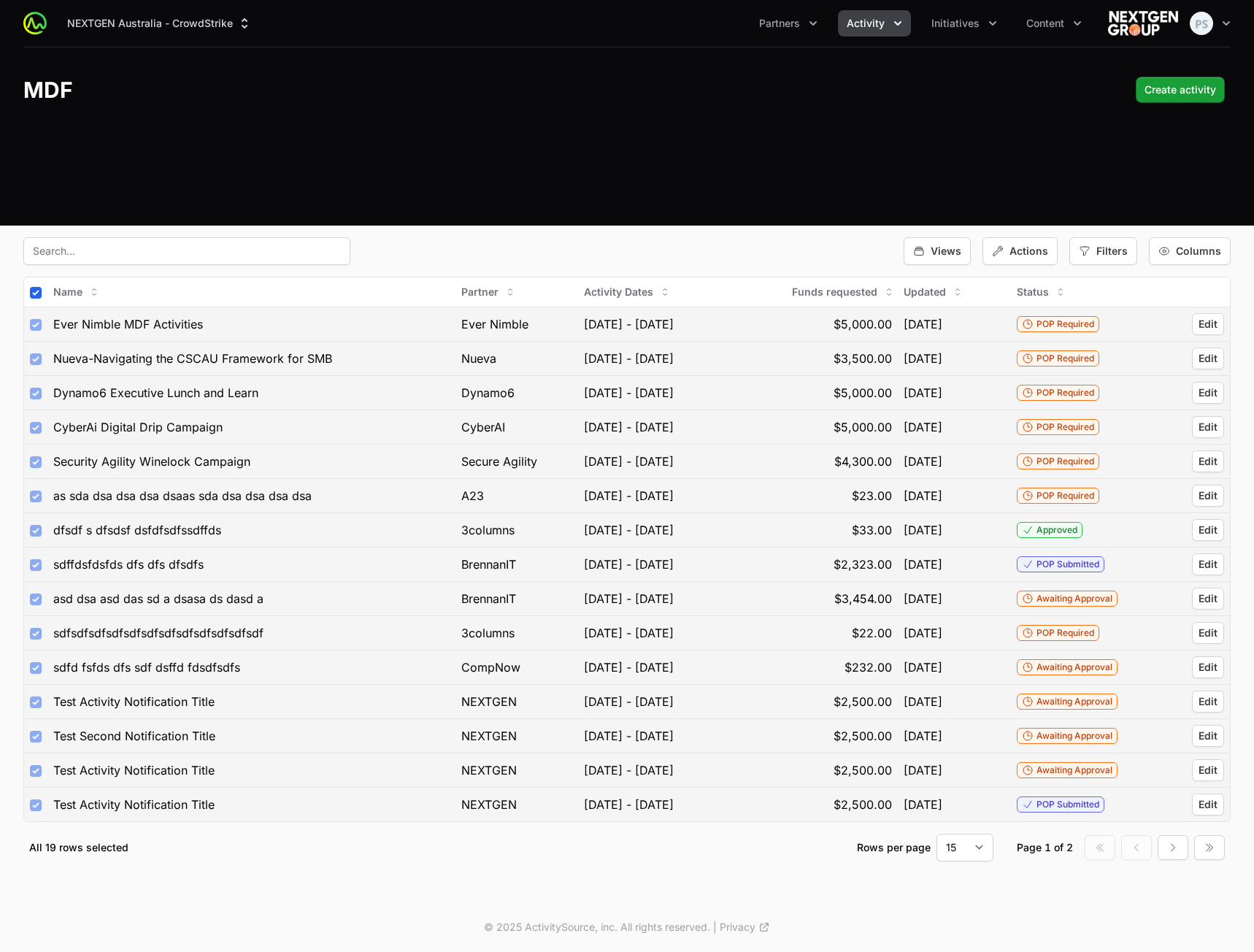
click at [517, 246] on div "Views Actions Filters Columns" at bounding box center [627, 251] width 1207 height 28
click at [35, 290] on input "checkbox" at bounding box center [35, 292] width 11 height 11
checkbox input "false"
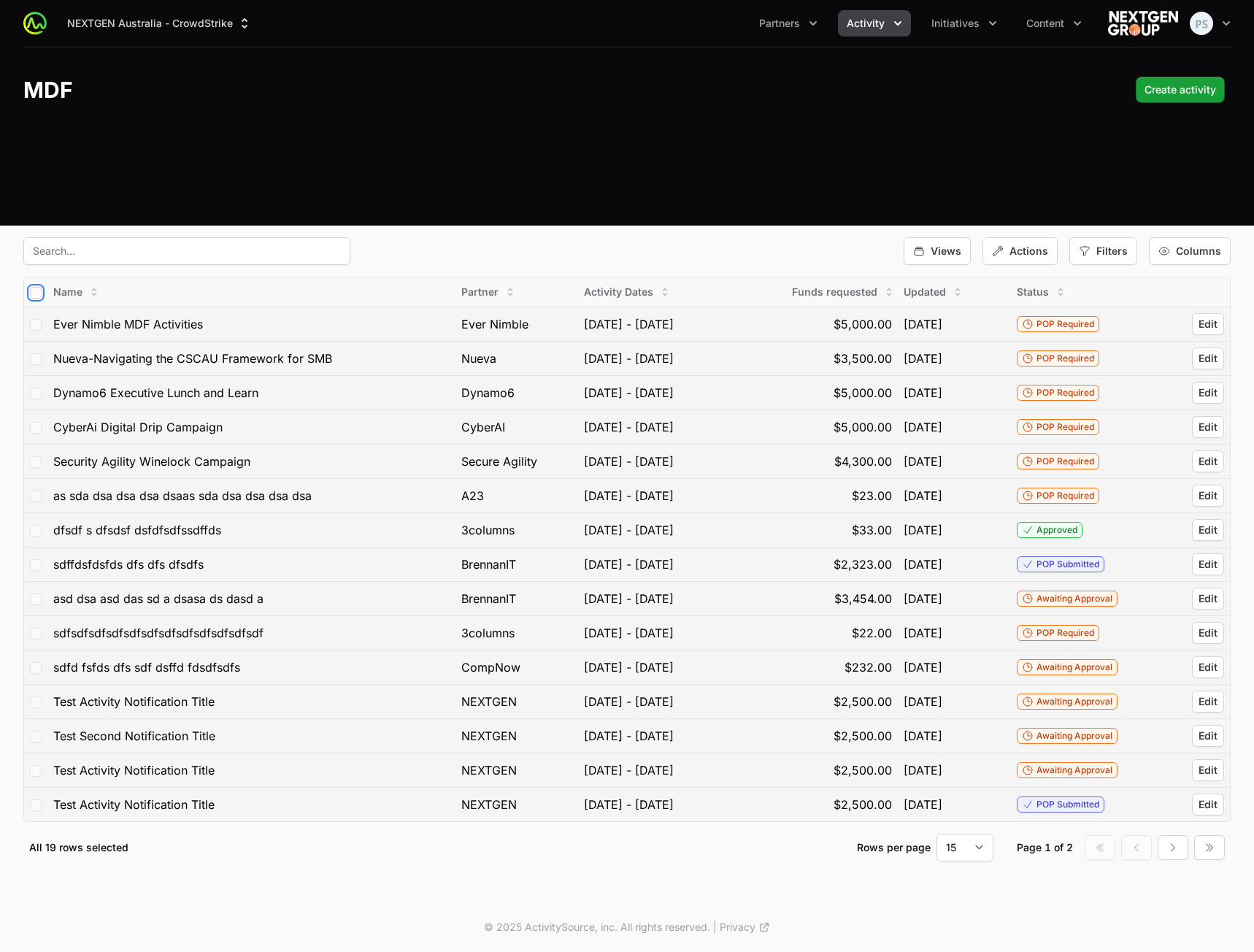
checkbox input "false"
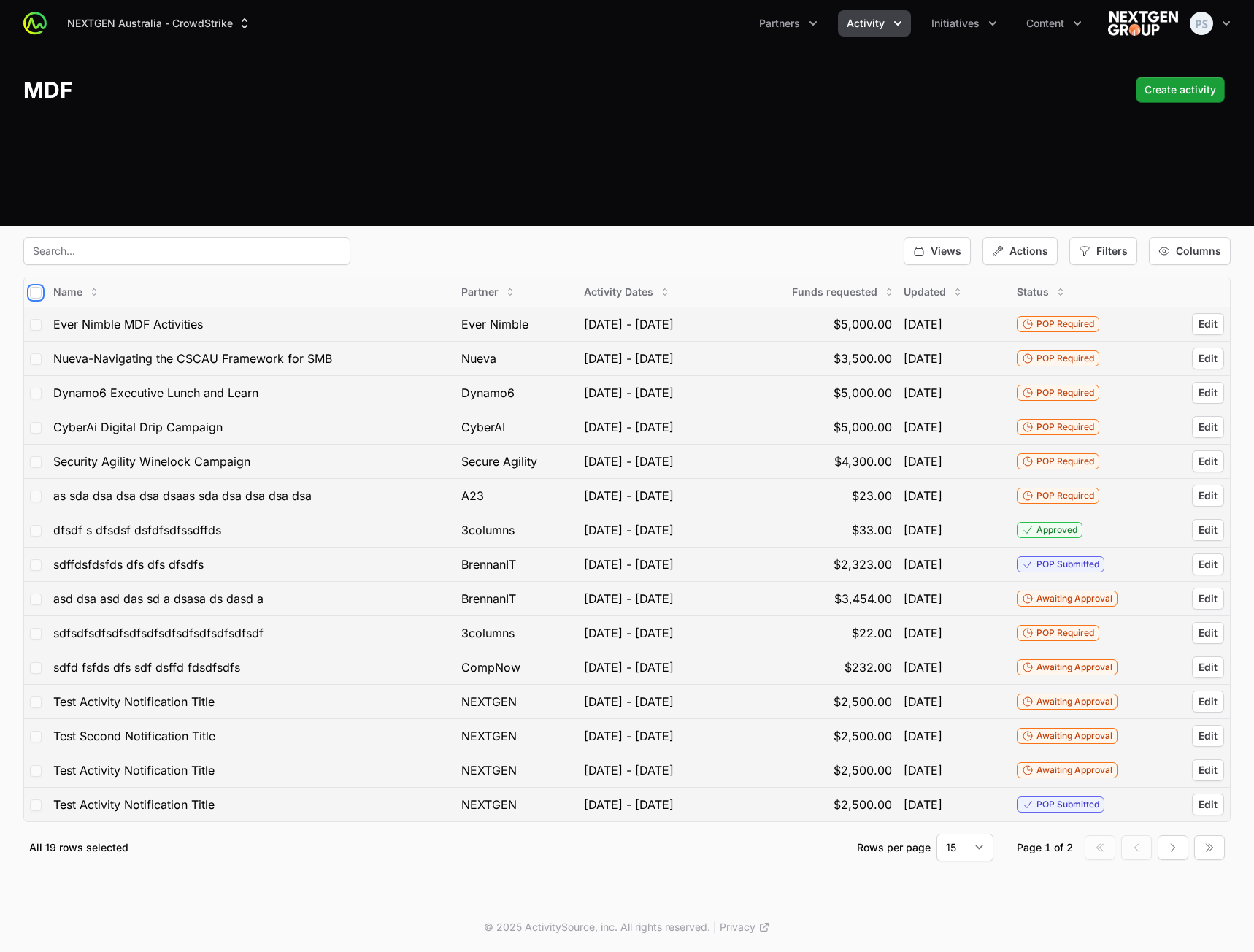
checkbox input "false"
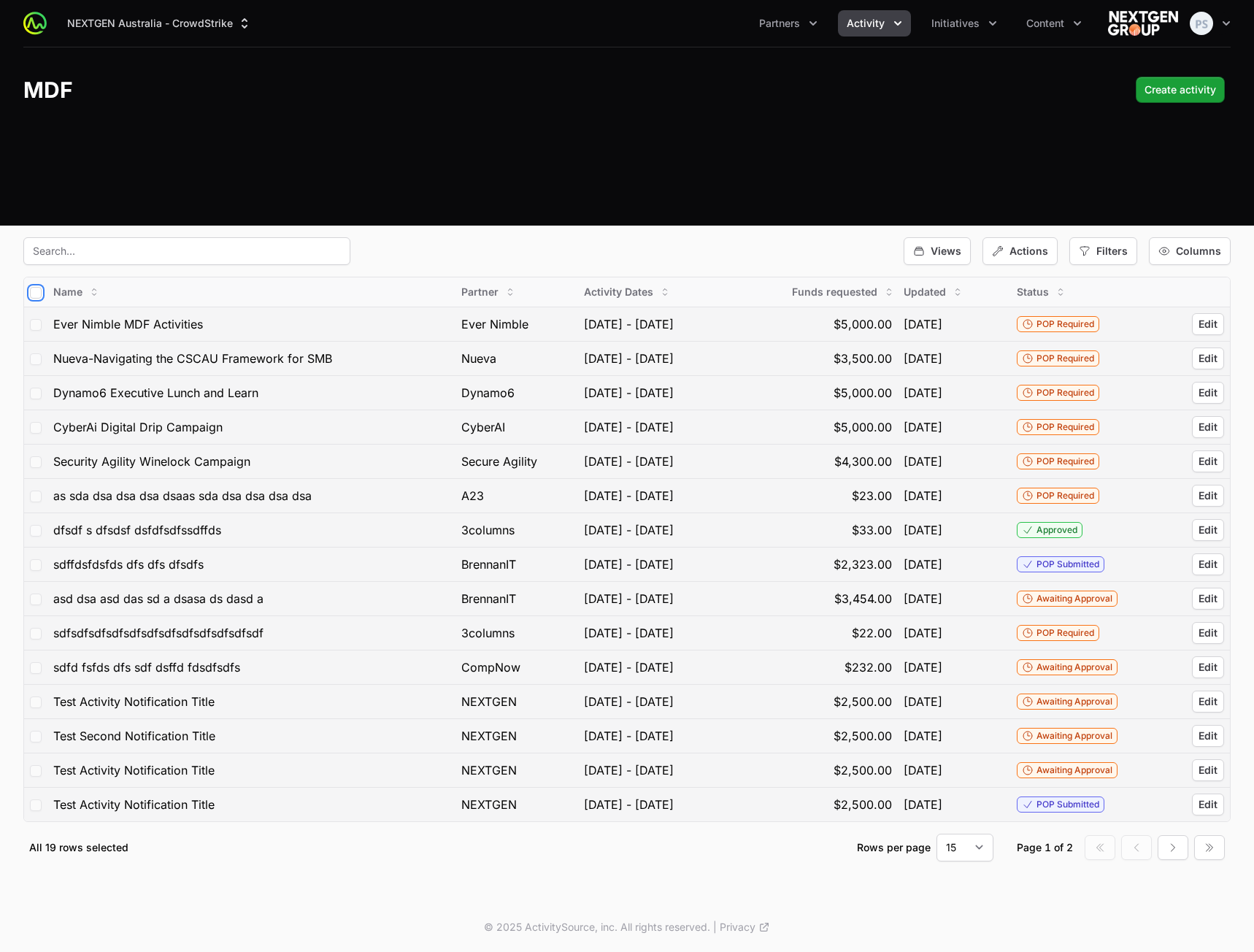
checkbox input "false"
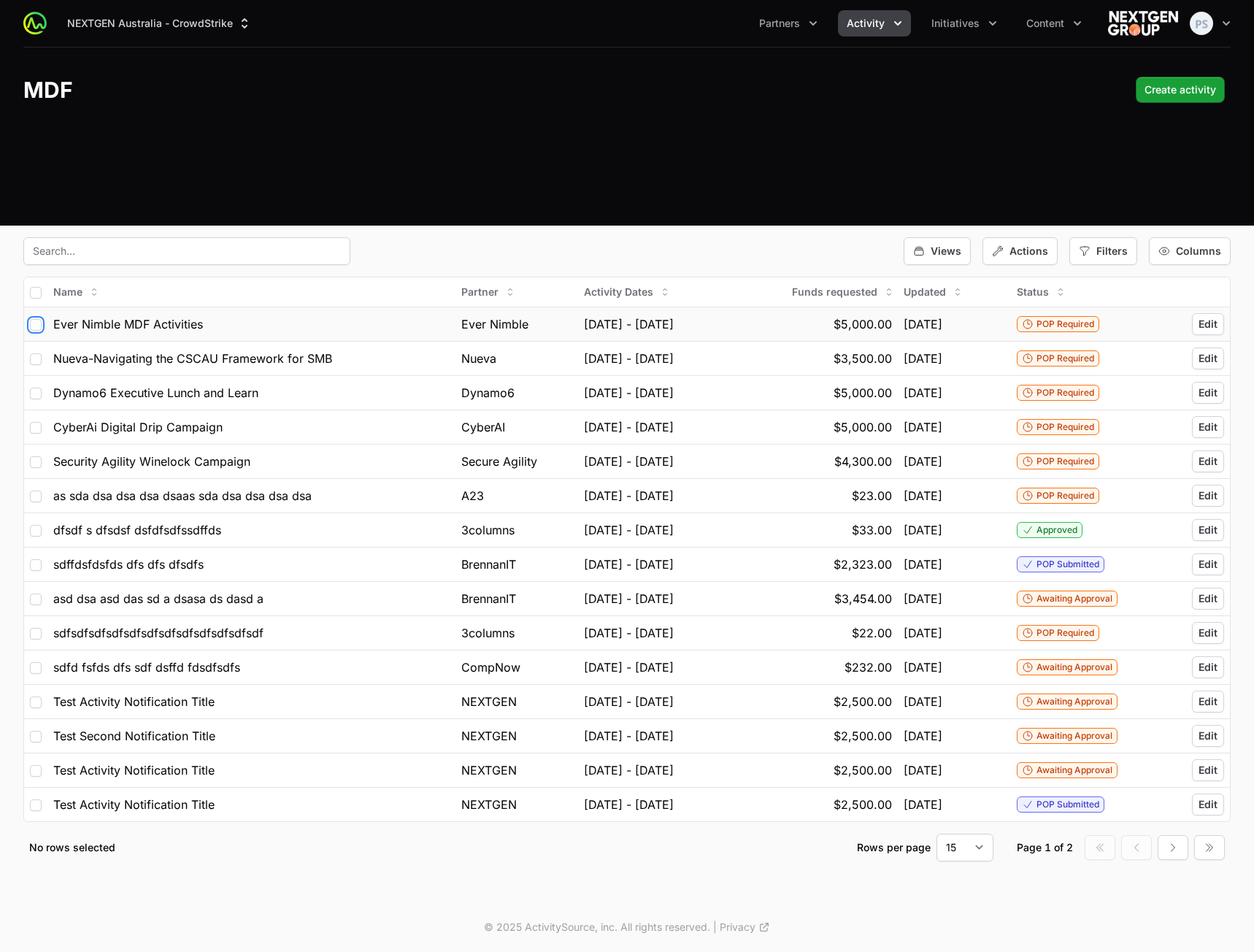
click at [37, 324] on input "checkbox" at bounding box center [35, 324] width 11 height 11
click at [35, 349] on td at bounding box center [35, 357] width 24 height 34
click at [1043, 251] on span "Actions" at bounding box center [1028, 251] width 39 height 15
click at [1043, 249] on span "Actions" at bounding box center [1028, 251] width 39 height 15
click at [31, 328] on input "checkbox" at bounding box center [35, 324] width 11 height 11
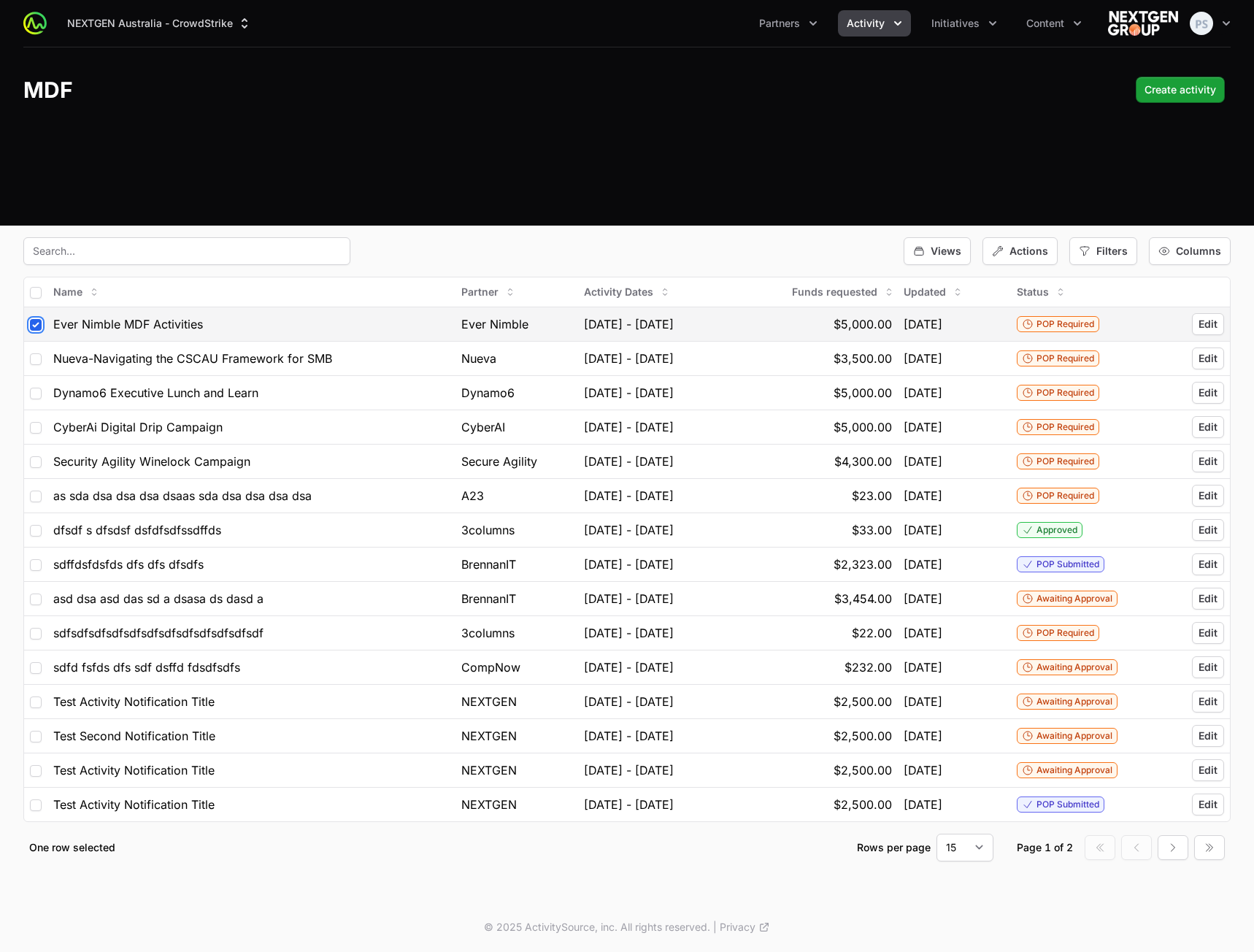
checkbox input "false"
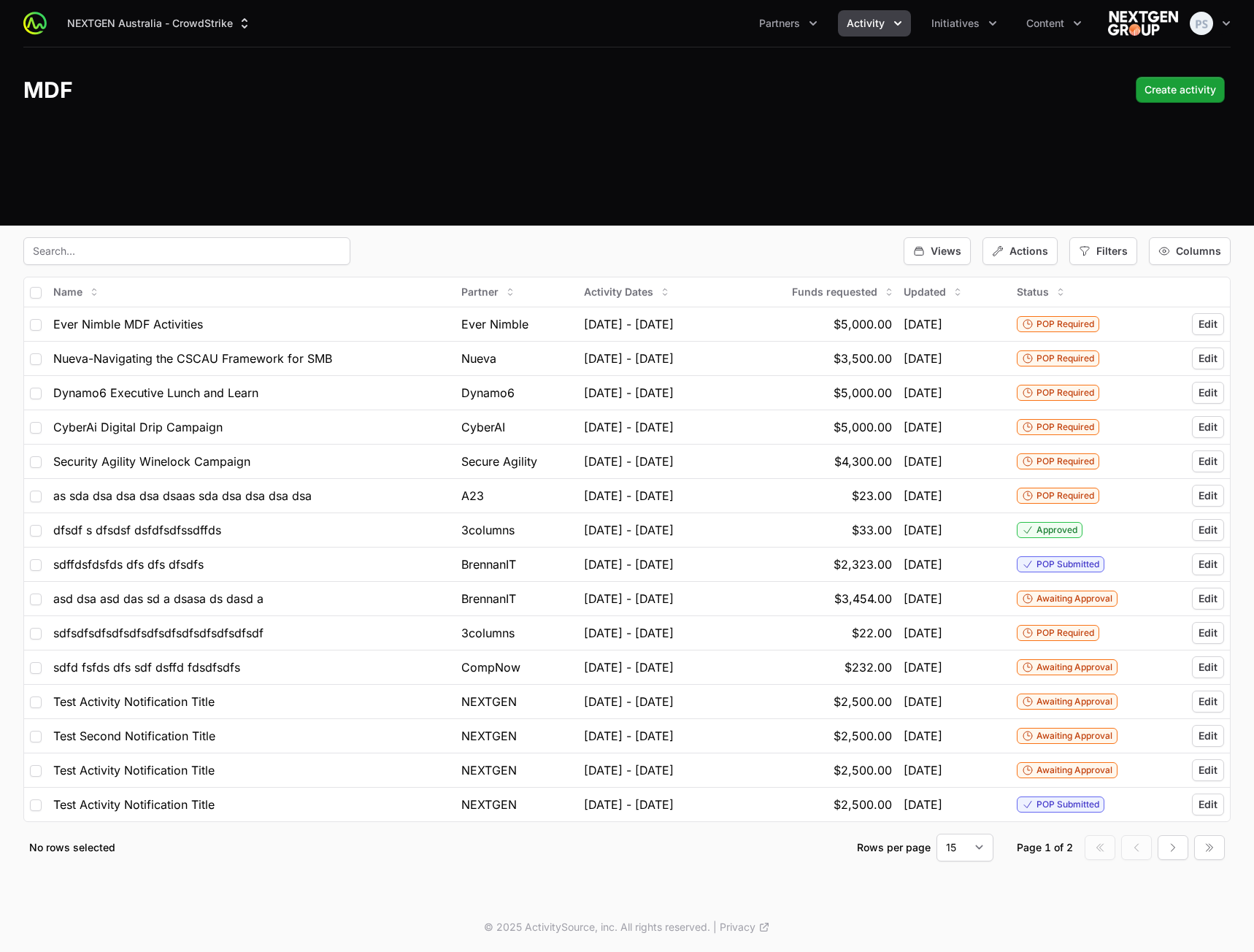
click at [836, 230] on div "NEXTGEN Australia - CrowdStrike Partners Activity Initiatives Content Open user…" at bounding box center [627, 448] width 1254 height 896
click at [943, 248] on span "Views" at bounding box center [946, 251] width 31 height 15
click at [943, 278] on span "Save view" at bounding box center [956, 285] width 49 height 15
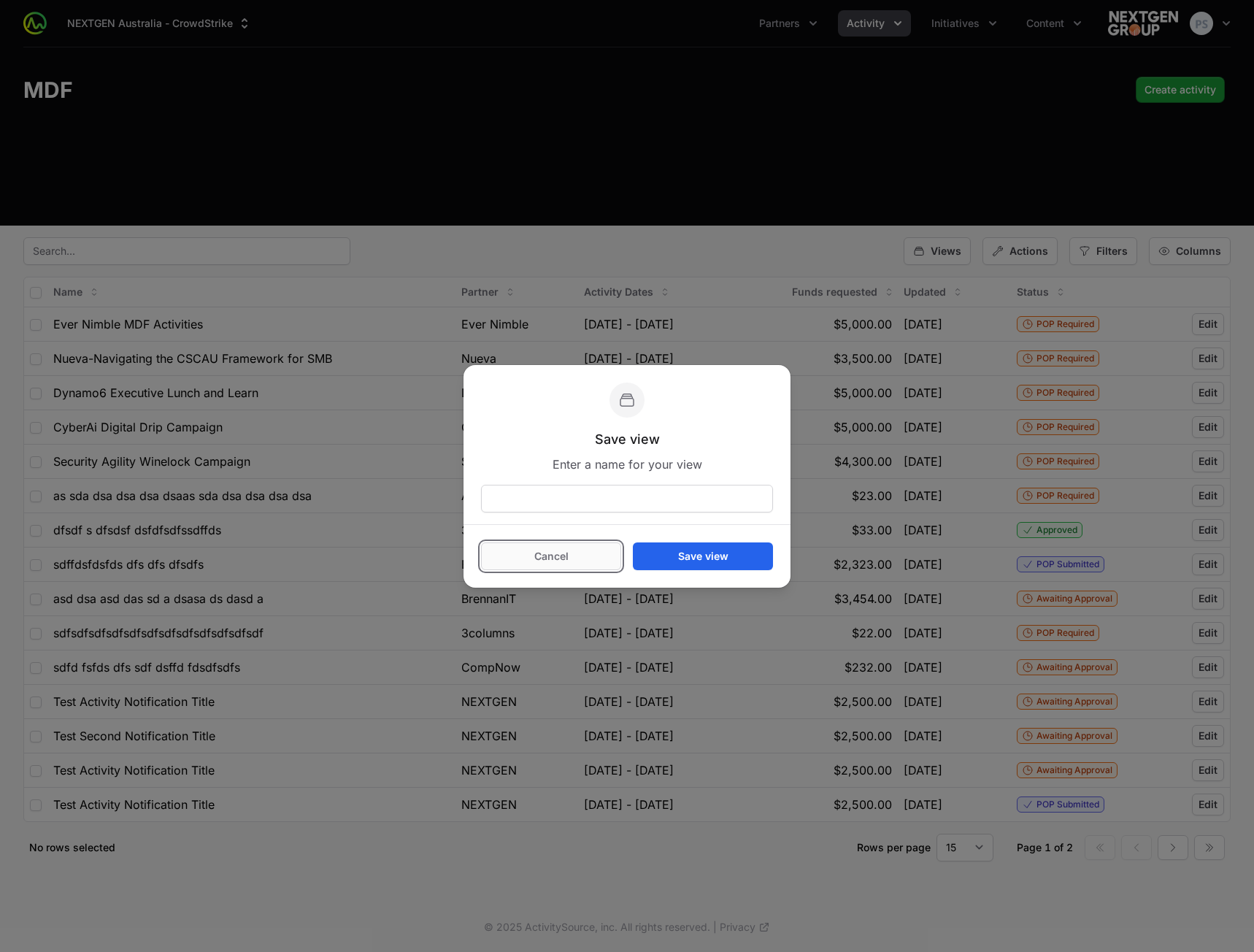
click at [563, 555] on button "Cancel" at bounding box center [551, 556] width 140 height 28
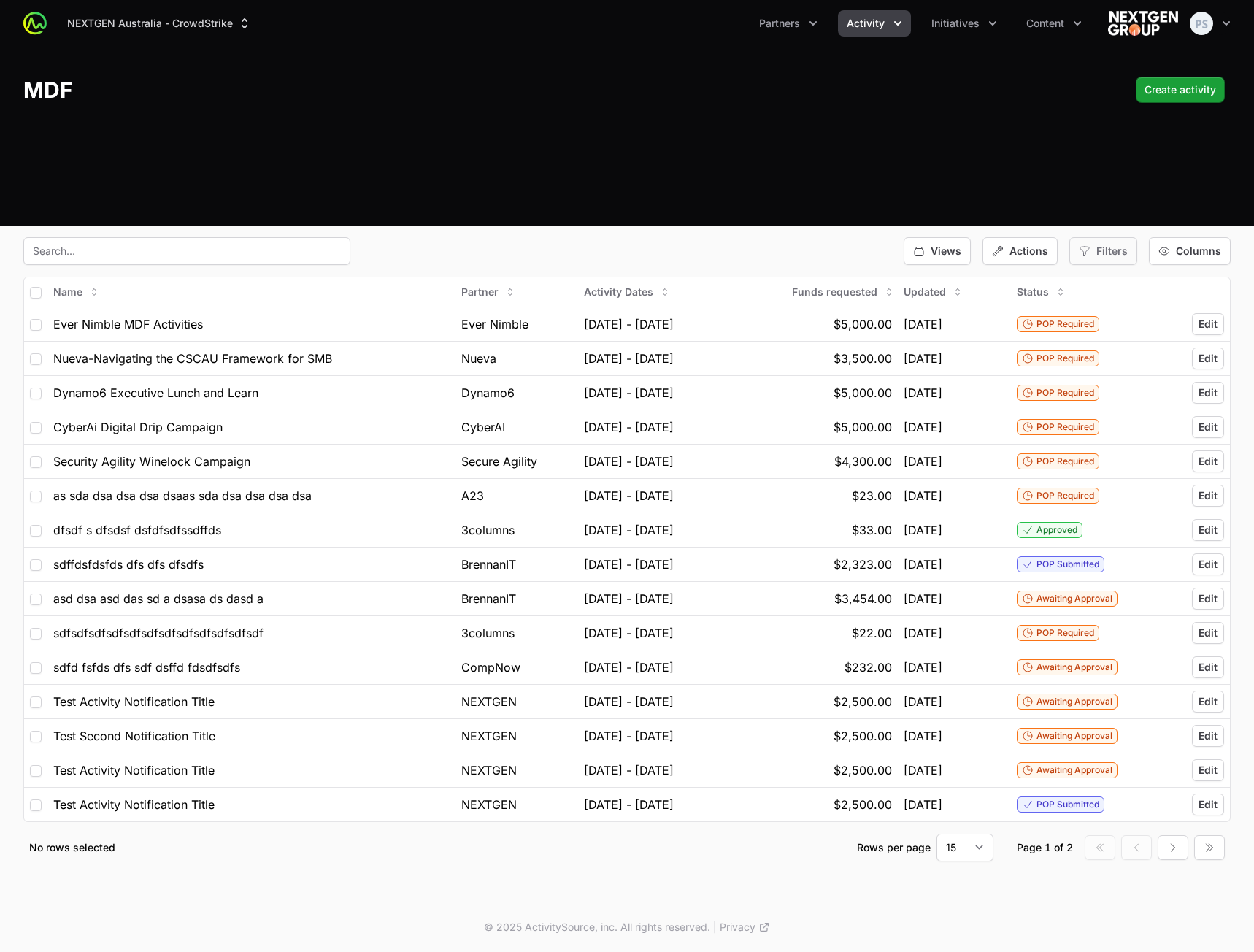
click at [1105, 249] on span "Filters" at bounding box center [1112, 251] width 31 height 15
click at [1112, 342] on span "Budget Period" at bounding box center [1131, 338] width 69 height 15
select select
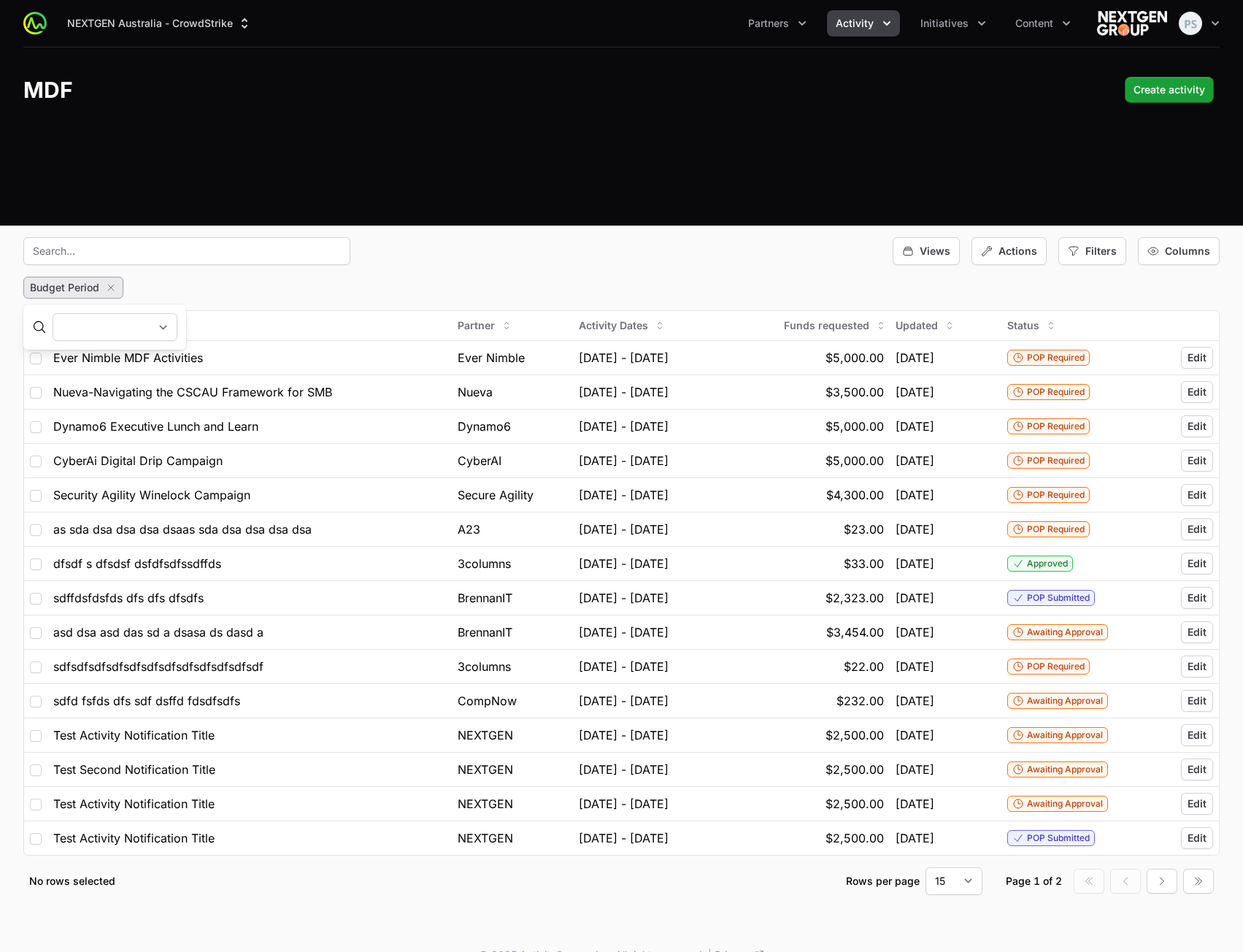
click at [178, 318] on select "Q[DATE] - [DATE] Q[DATE] - [DATE] Q[DATE] - [DATE] Q[DATE] - [DATE] Q[DATE] - […" at bounding box center [115, 327] width 125 height 28
drag, startPoint x: 372, startPoint y: 283, endPoint x: 246, endPoint y: 280, distance: 126.0
click at [372, 283] on div "Budget Period" at bounding box center [622, 288] width 1196 height 22
click at [112, 287] on icon "button" at bounding box center [111, 288] width 6 height 6
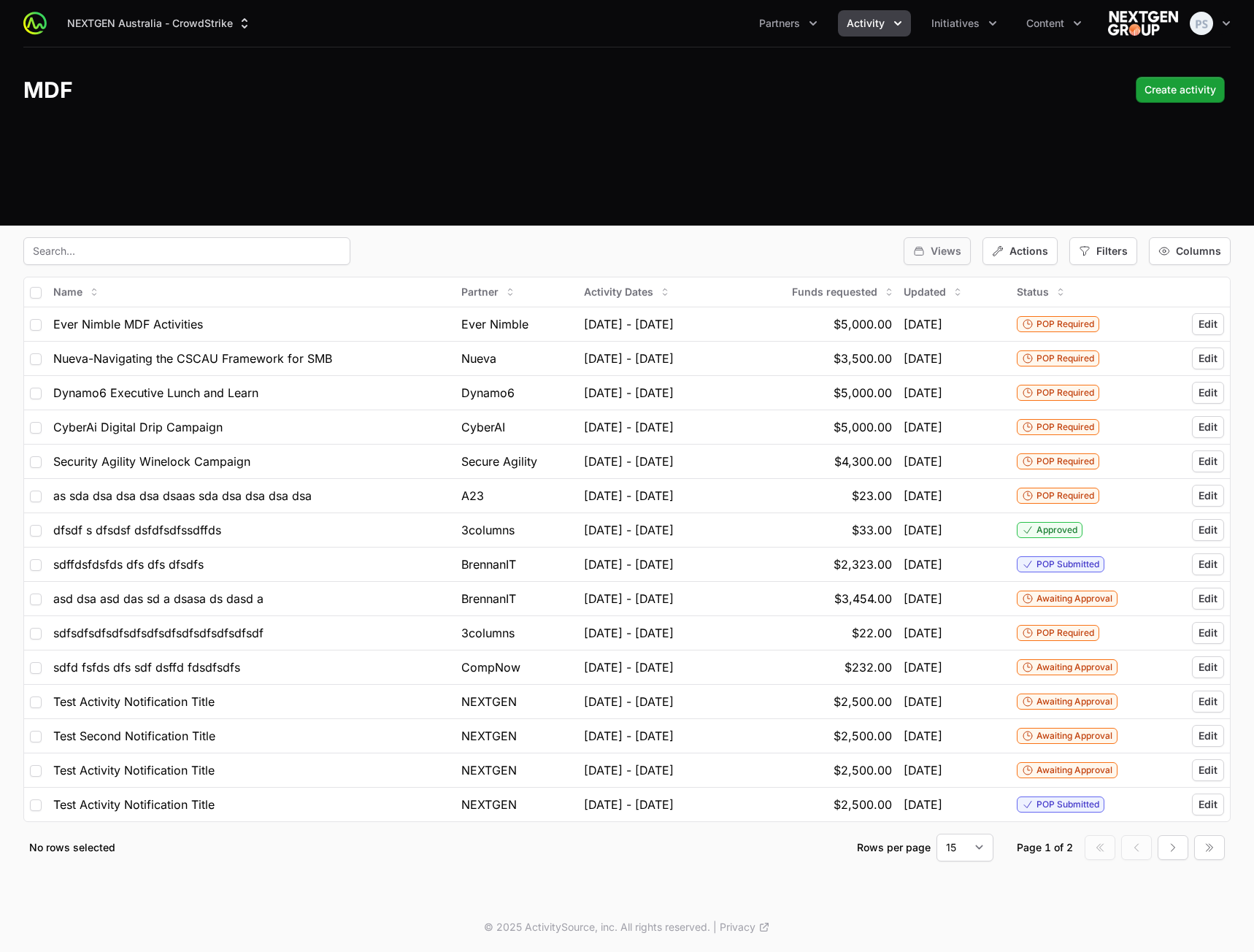
click at [943, 254] on span "Views" at bounding box center [946, 251] width 31 height 15
drag, startPoint x: 1073, startPoint y: 258, endPoint x: 1104, endPoint y: 256, distance: 31.1
click at [1077, 258] on div "Filters" at bounding box center [1103, 251] width 68 height 28
click at [1109, 315] on span "Activity Type" at bounding box center [1128, 315] width 64 height 15
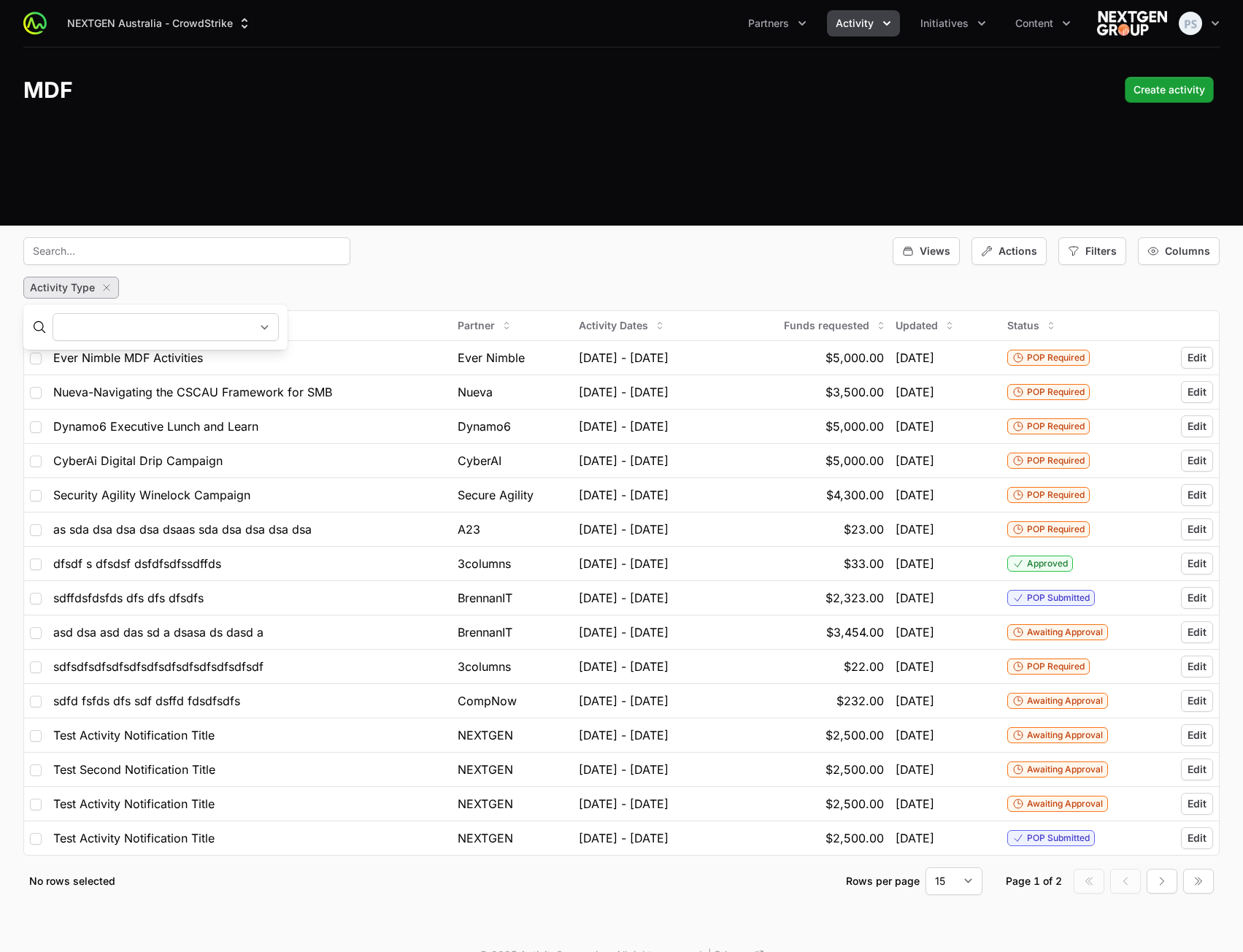
drag, startPoint x: 201, startPoint y: 325, endPoint x: 193, endPoint y: 326, distance: 8.1
click at [201, 325] on select "Digital Drip Campaign Leadership Roundtable Other Lunch and learn Customer dinn…" at bounding box center [166, 327] width 227 height 28
click at [53, 313] on select "Digital Drip Campaign Leadership Roundtable Other Lunch and learn Customer dinn…" at bounding box center [166, 327] width 227 height 28
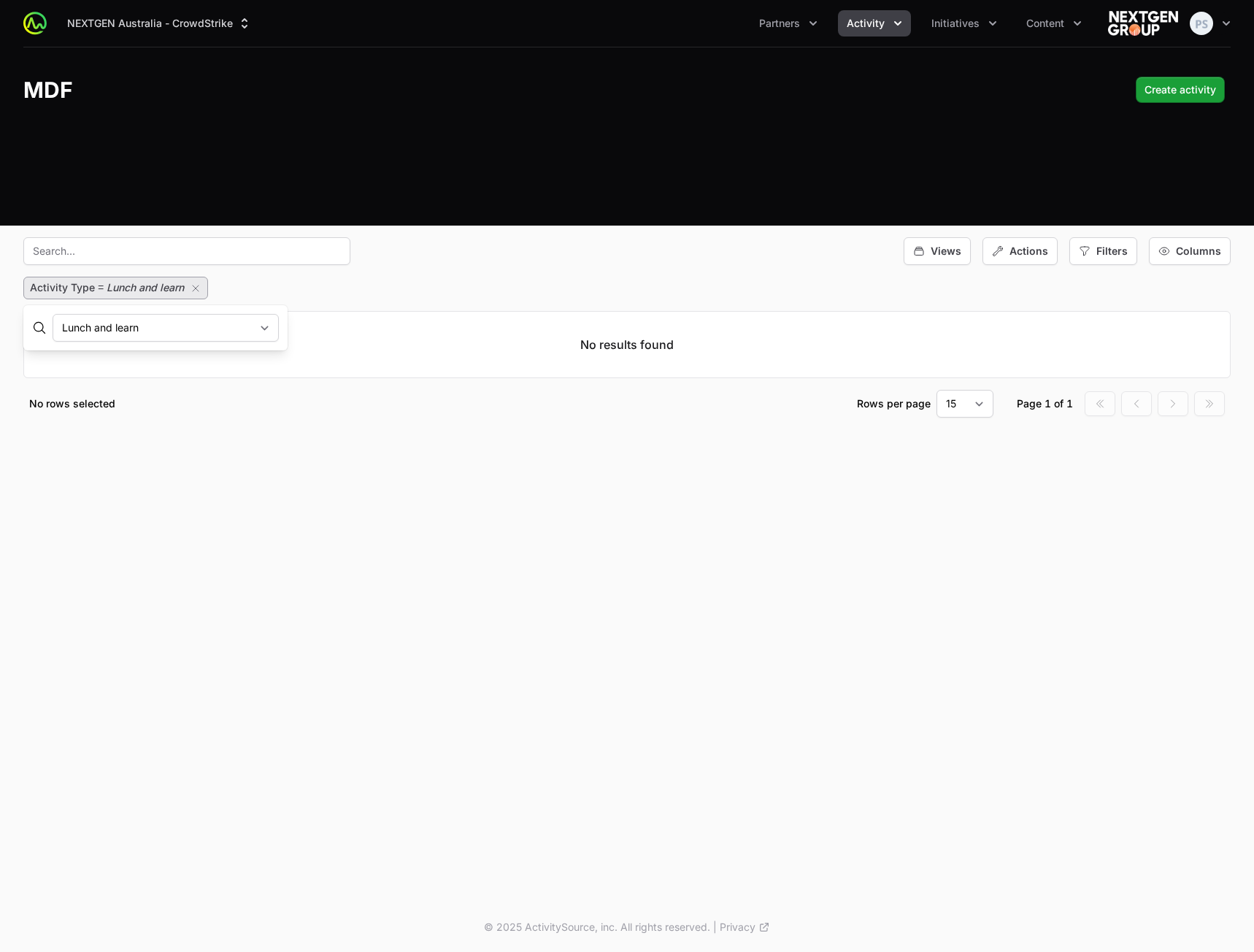
click at [203, 331] on select "Digital Drip Campaign Leadership Roundtable Other Lunch and learn Customer dinn…" at bounding box center [166, 328] width 226 height 28
select select "60"
click at [53, 314] on select "Digital Drip Campaign Leadership Roundtable Other Lunch and learn Customer dinn…" at bounding box center [166, 328] width 226 height 28
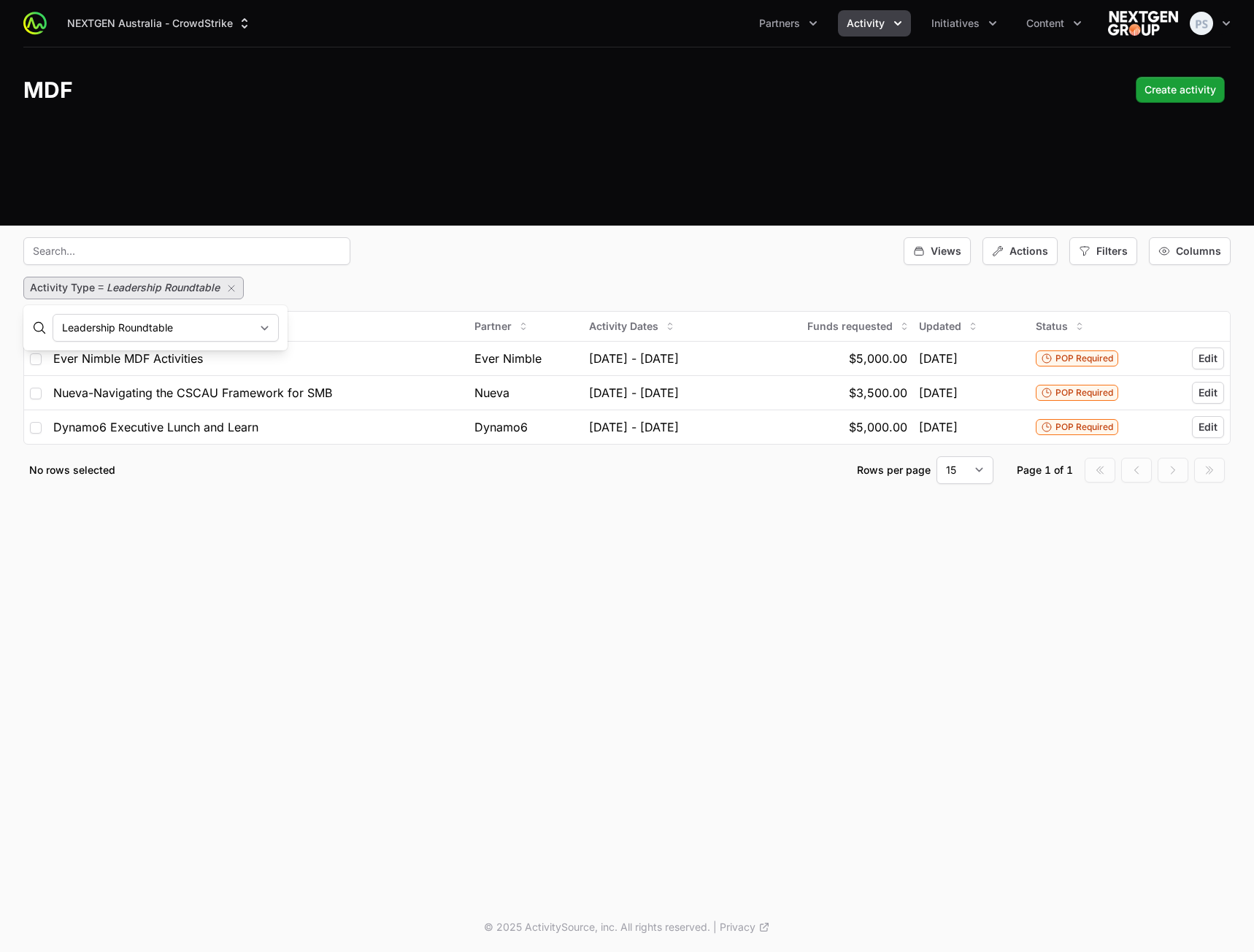
click at [1001, 294] on div "Activity Type = Leadership Roundtable" at bounding box center [627, 289] width 1207 height 23
click at [1112, 250] on span "Filters" at bounding box center [1112, 251] width 31 height 15
click at [1101, 402] on span "Status" at bounding box center [1112, 409] width 31 height 15
click at [386, 329] on select "Awaiting Approval Approved In Progress POP Required POP Submitted POP Approved …" at bounding box center [361, 328] width 156 height 28
select select "POP Required"
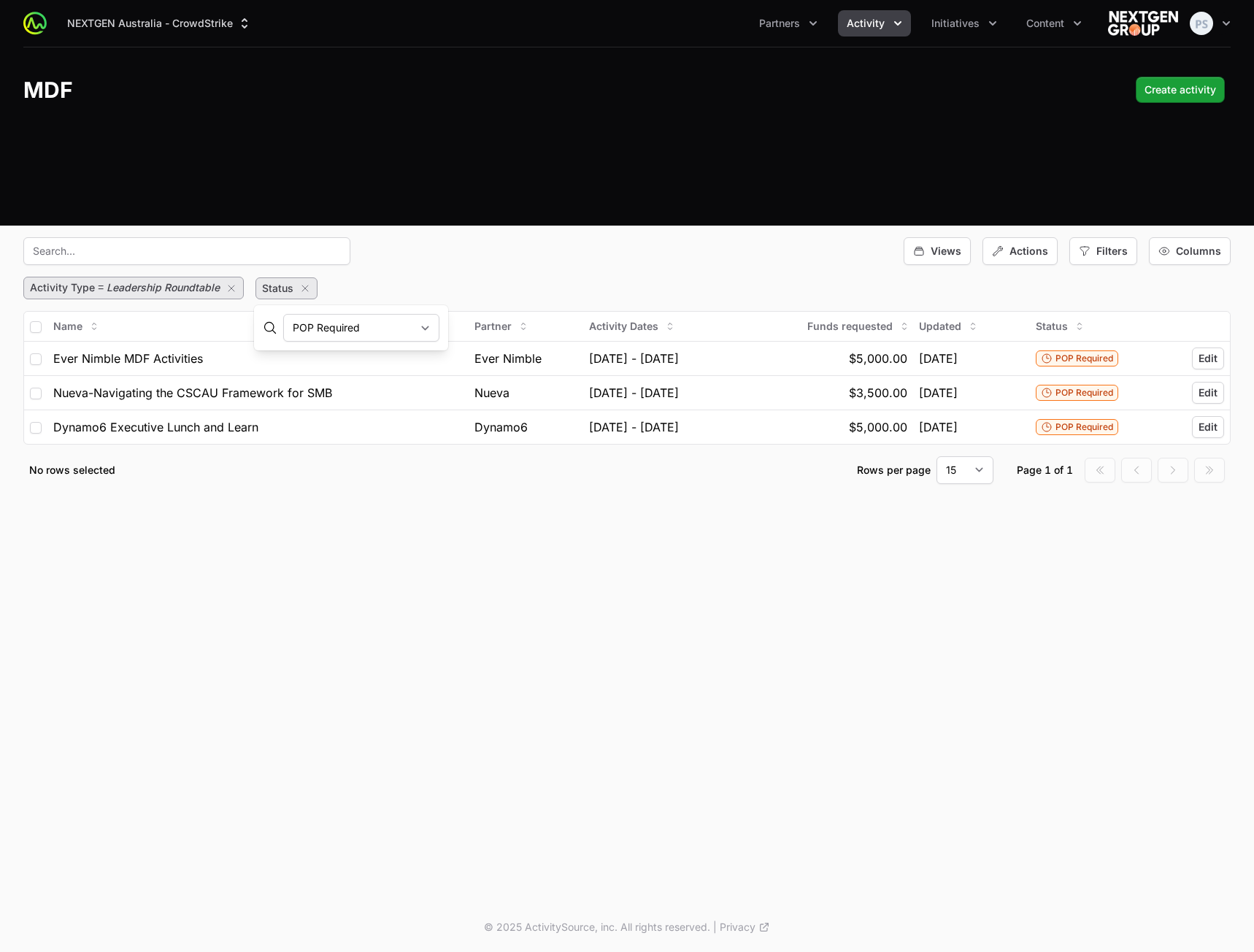
click at [283, 314] on select "Awaiting Approval Approved In Progress POP Required POP Submitted POP Approved …" at bounding box center [361, 328] width 156 height 28
drag, startPoint x: 557, startPoint y: 272, endPoint x: 567, endPoint y: 269, distance: 10.4
click at [558, 272] on fieldset "Views Actions Filters Columns Activity Type = Leadership Roundtable Status = PO…" at bounding box center [627, 360] width 1207 height 246
click at [938, 243] on div "Views" at bounding box center [937, 251] width 67 height 28
click at [930, 281] on button "Save view" at bounding box center [948, 285] width 77 height 24
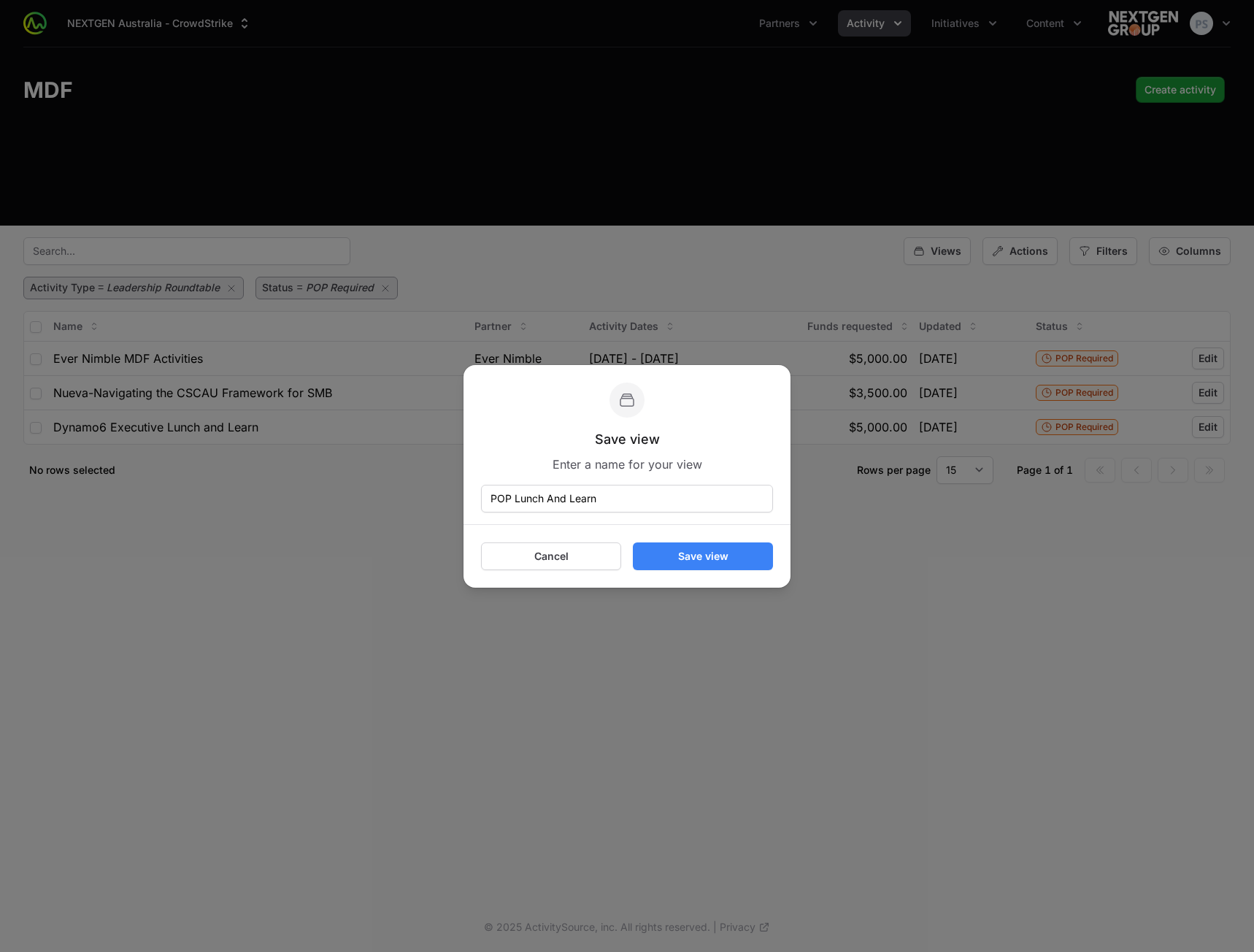
type input "POP Lunch And Learn"
click at [713, 561] on button "Save view" at bounding box center [702, 556] width 140 height 28
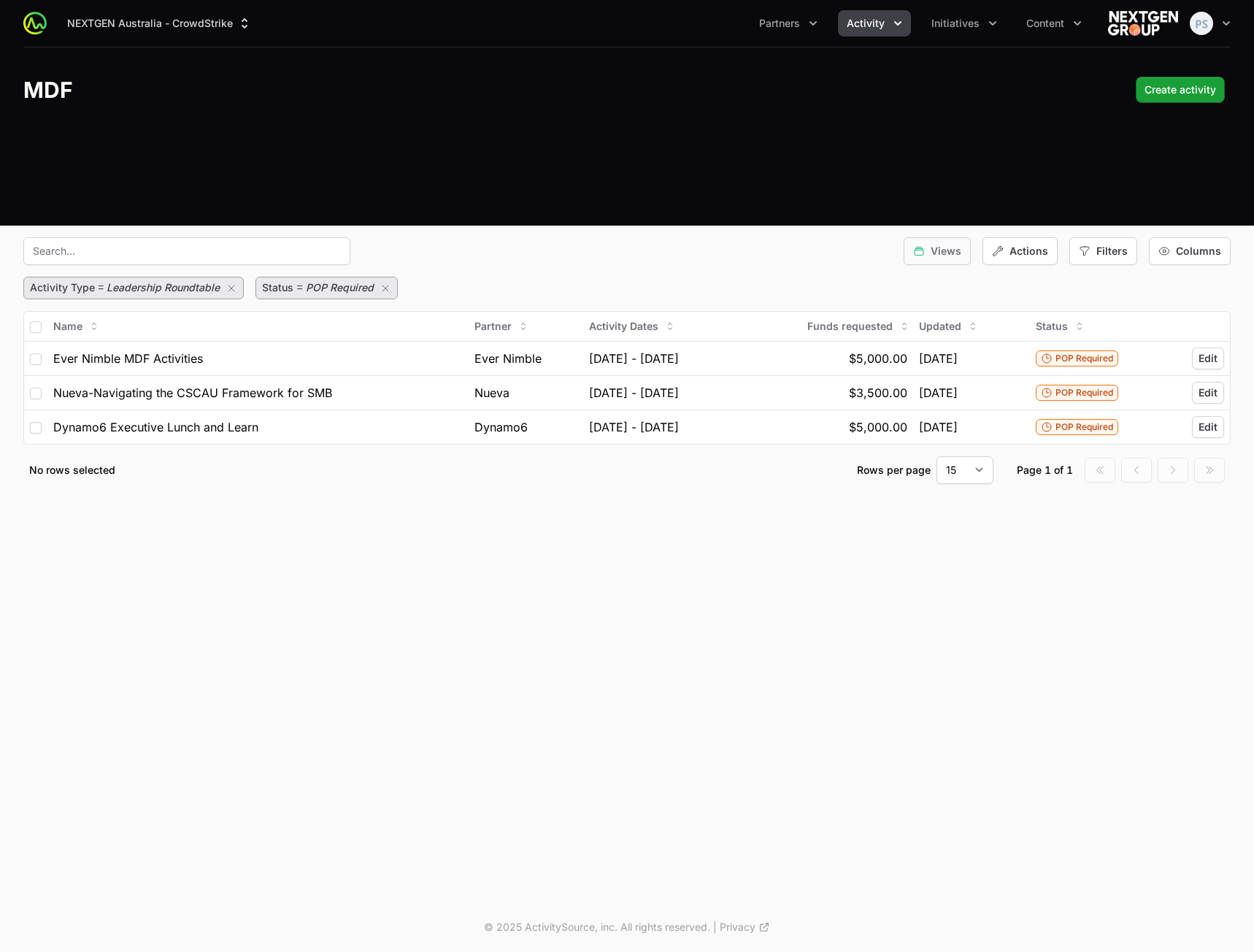
click at [937, 248] on span "Views" at bounding box center [946, 251] width 31 height 15
click at [717, 286] on div "Activity Type = Leadership Roundtable Status = POP Required" at bounding box center [627, 289] width 1207 height 23
click at [943, 259] on div "Views" at bounding box center [937, 251] width 67 height 28
click at [1052, 315] on icon "button" at bounding box center [1048, 315] width 10 height 10
click at [955, 285] on span "Save view" at bounding box center [956, 285] width 49 height 15
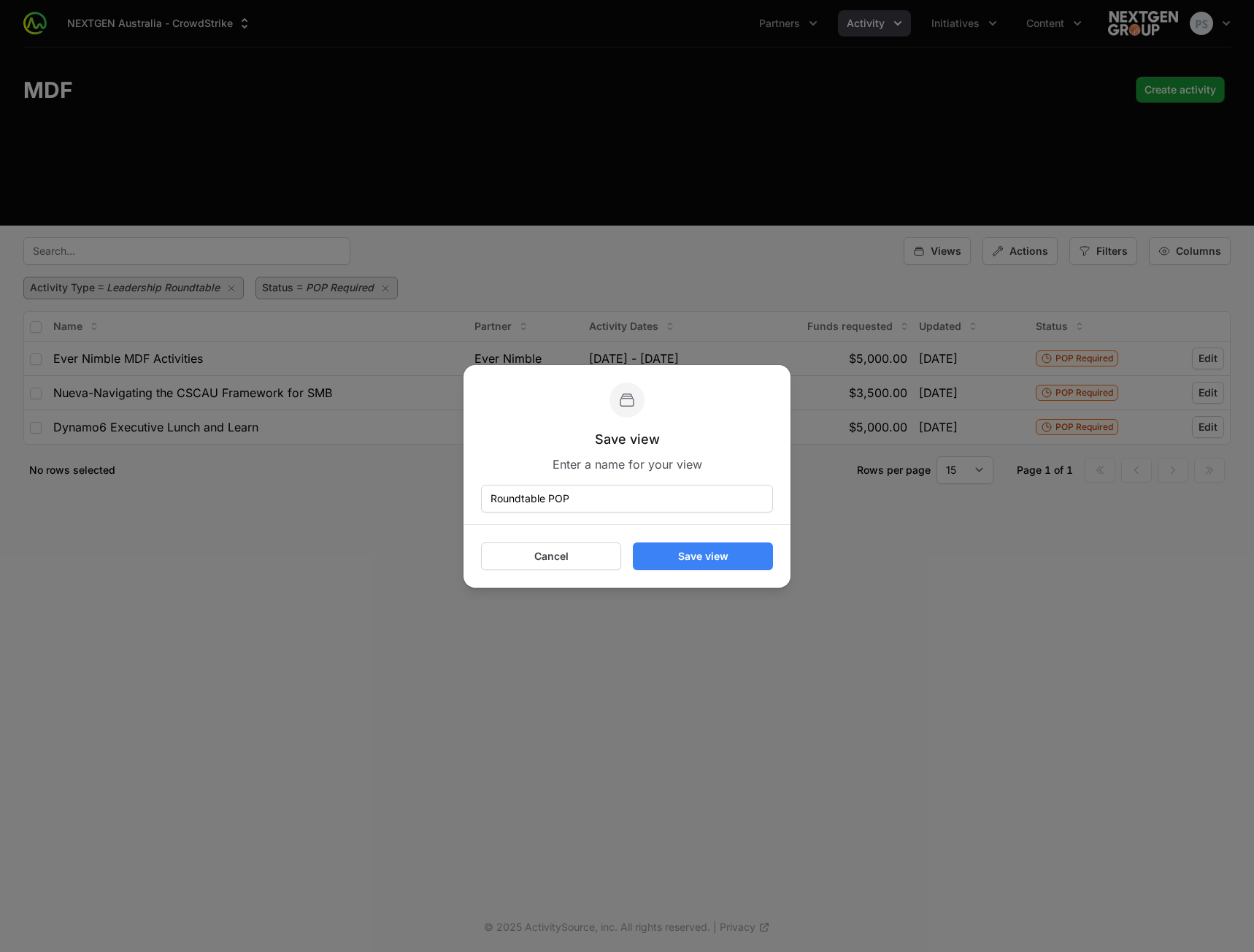
type input "Roundtable POP"
click at [704, 553] on button "Save view" at bounding box center [702, 556] width 140 height 28
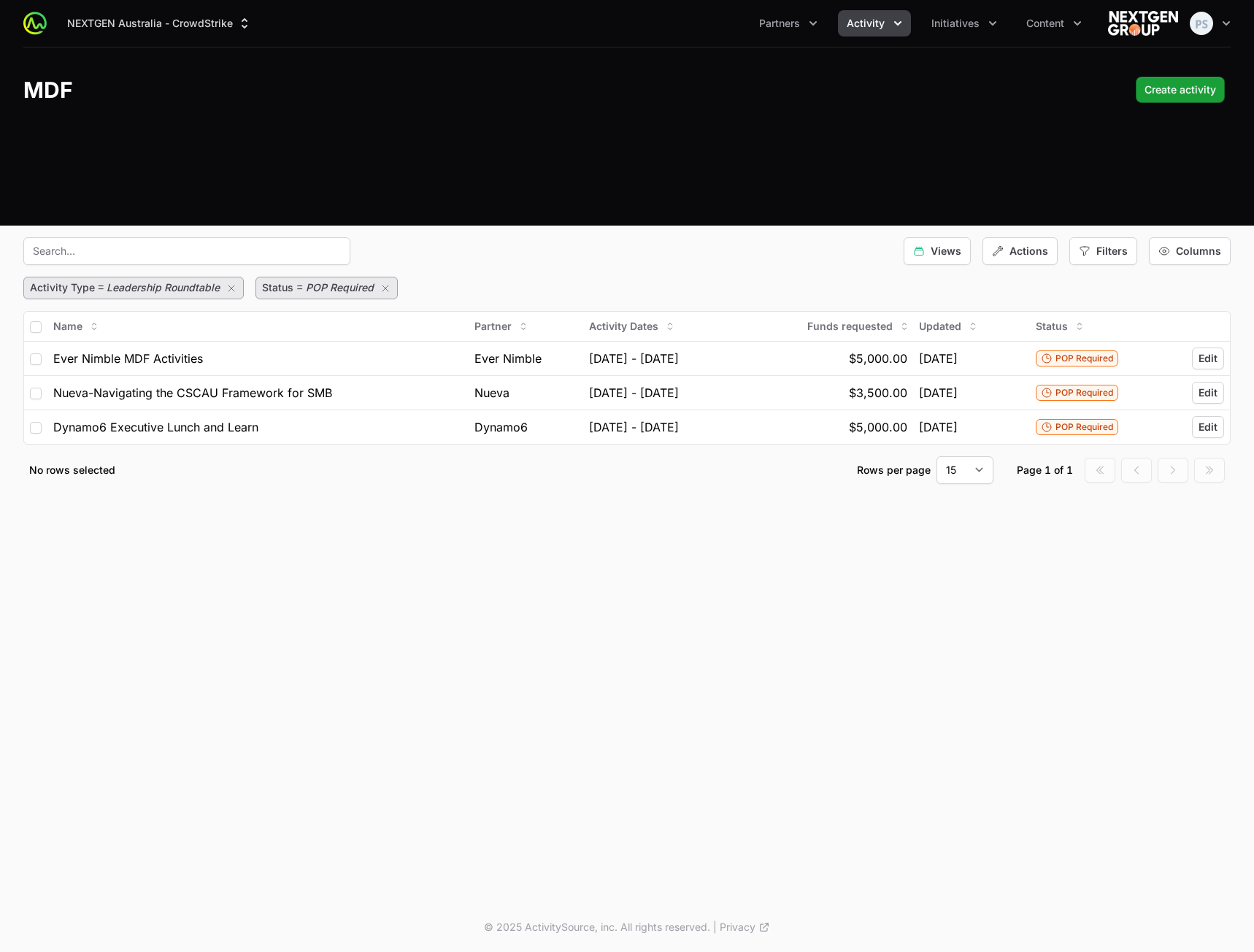
click at [773, 670] on div "NEXTGEN Australia - CrowdStrike Partners Activity Initiatives Content Open user…" at bounding box center [627, 451] width 1254 height 902
click at [389, 291] on button "button" at bounding box center [388, 288] width 18 height 18
click at [230, 292] on icon "button" at bounding box center [231, 288] width 11 height 11
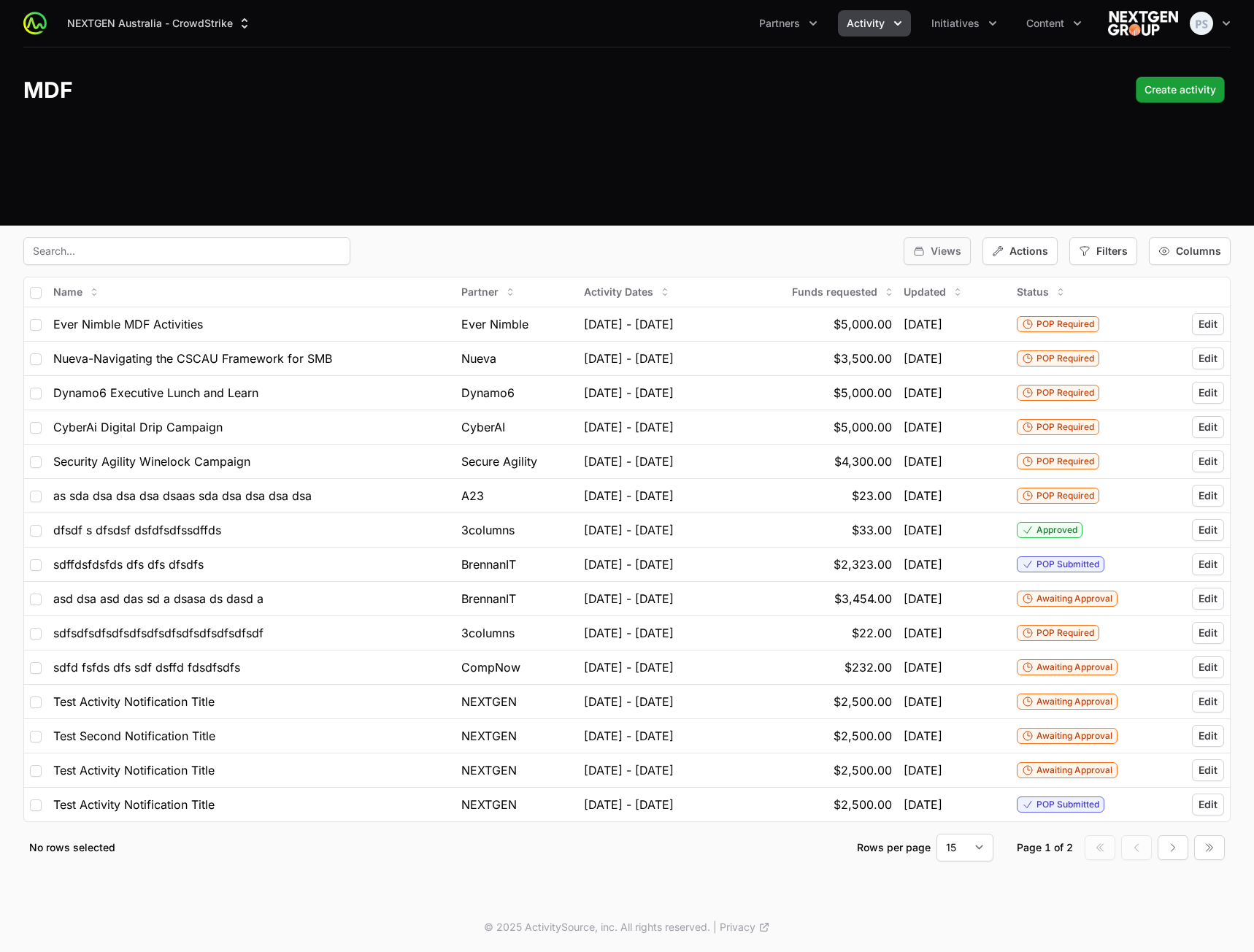
click at [933, 260] on div "Views" at bounding box center [937, 251] width 67 height 28
click at [933, 314] on span "Roundtable POP" at bounding box center [955, 315] width 79 height 15
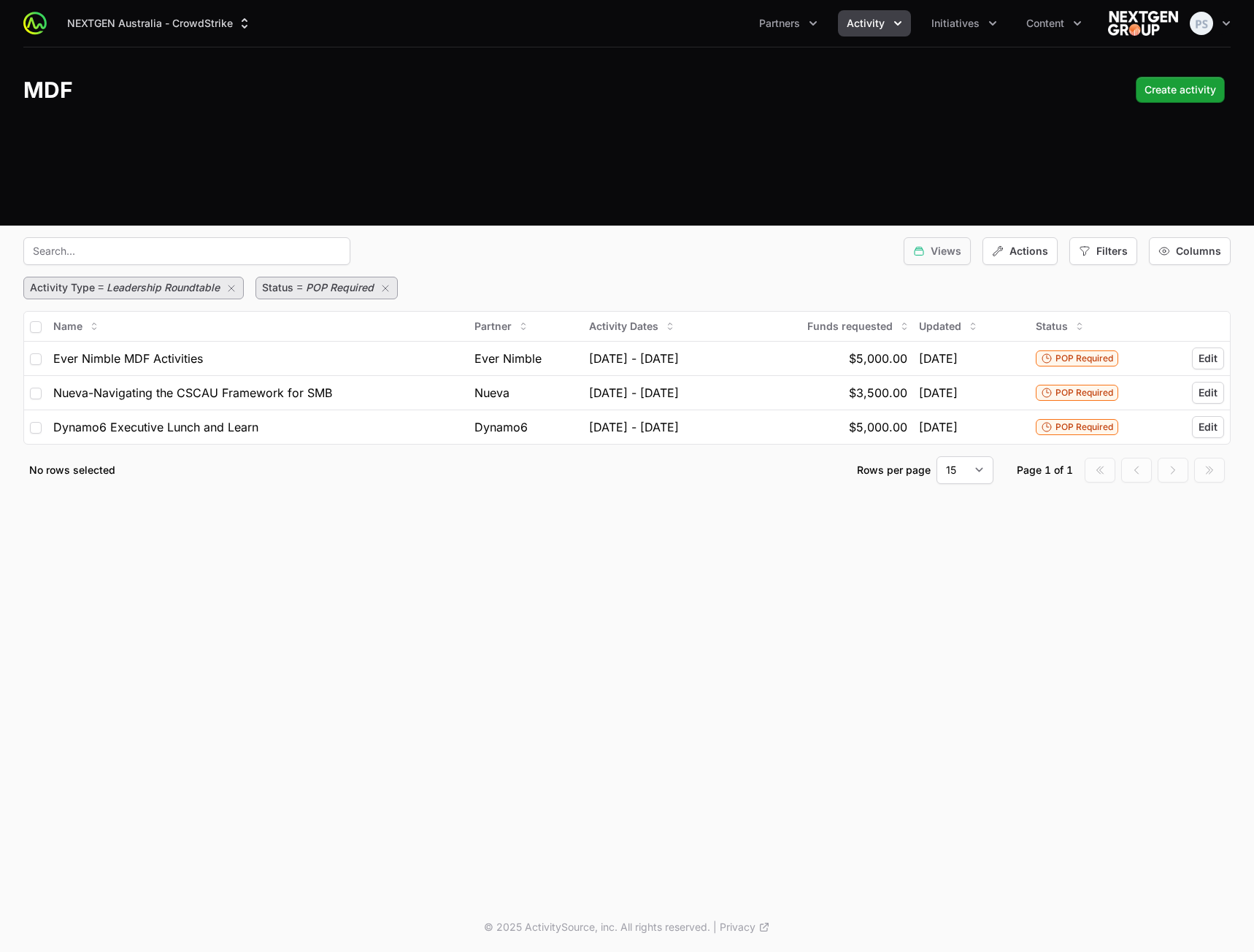
click at [934, 256] on span "Views" at bounding box center [946, 251] width 31 height 15
click at [1019, 314] on icon "button" at bounding box center [1021, 315] width 10 height 10
click at [1127, 275] on fieldset "Views Actions Filters Columns Activity Type = Leadership Roundtable Status = PO…" at bounding box center [627, 360] width 1207 height 246
click at [762, 264] on div "Views Actions Filters Columns" at bounding box center [627, 251] width 1207 height 28
